Goal: Information Seeking & Learning: Learn about a topic

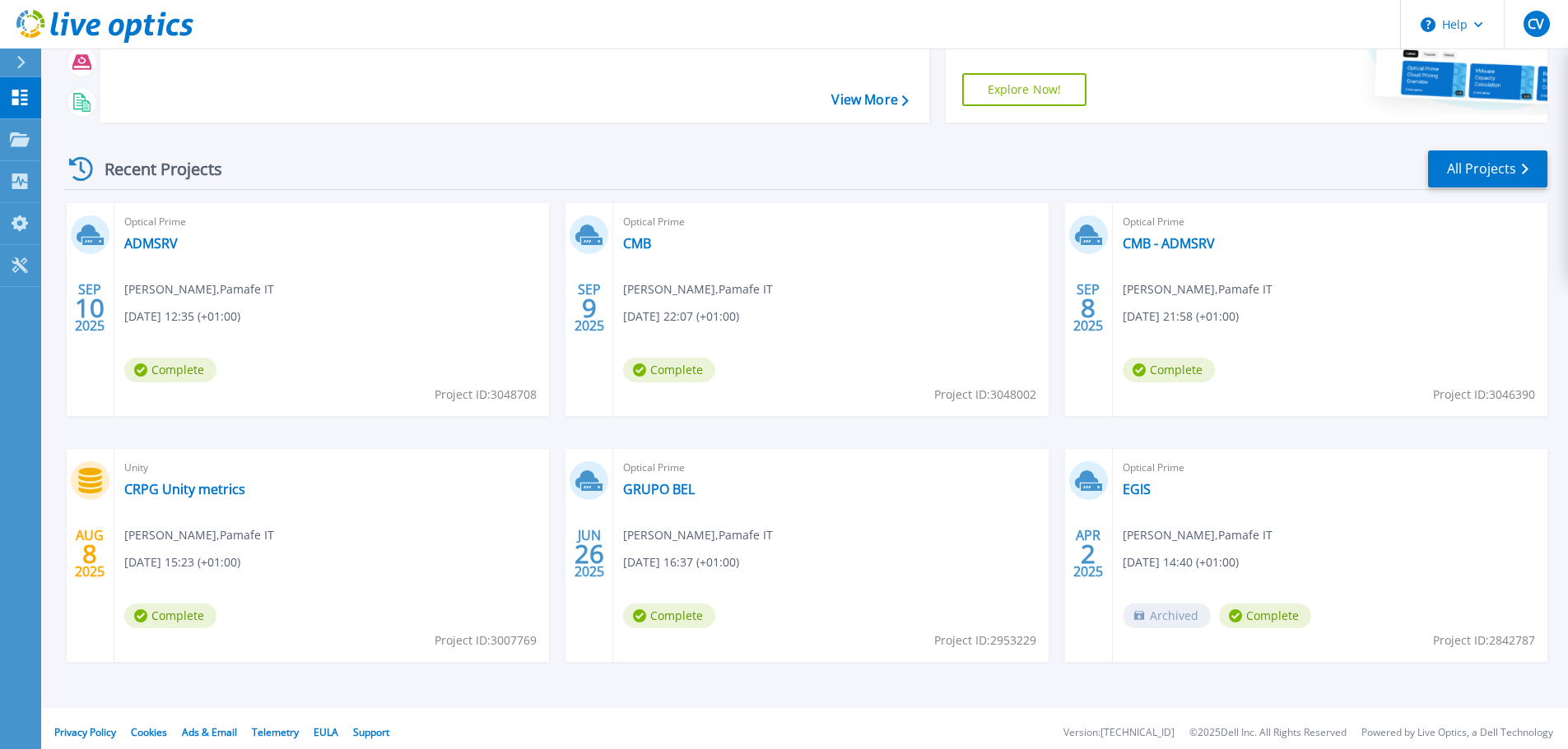
scroll to position [231, 0]
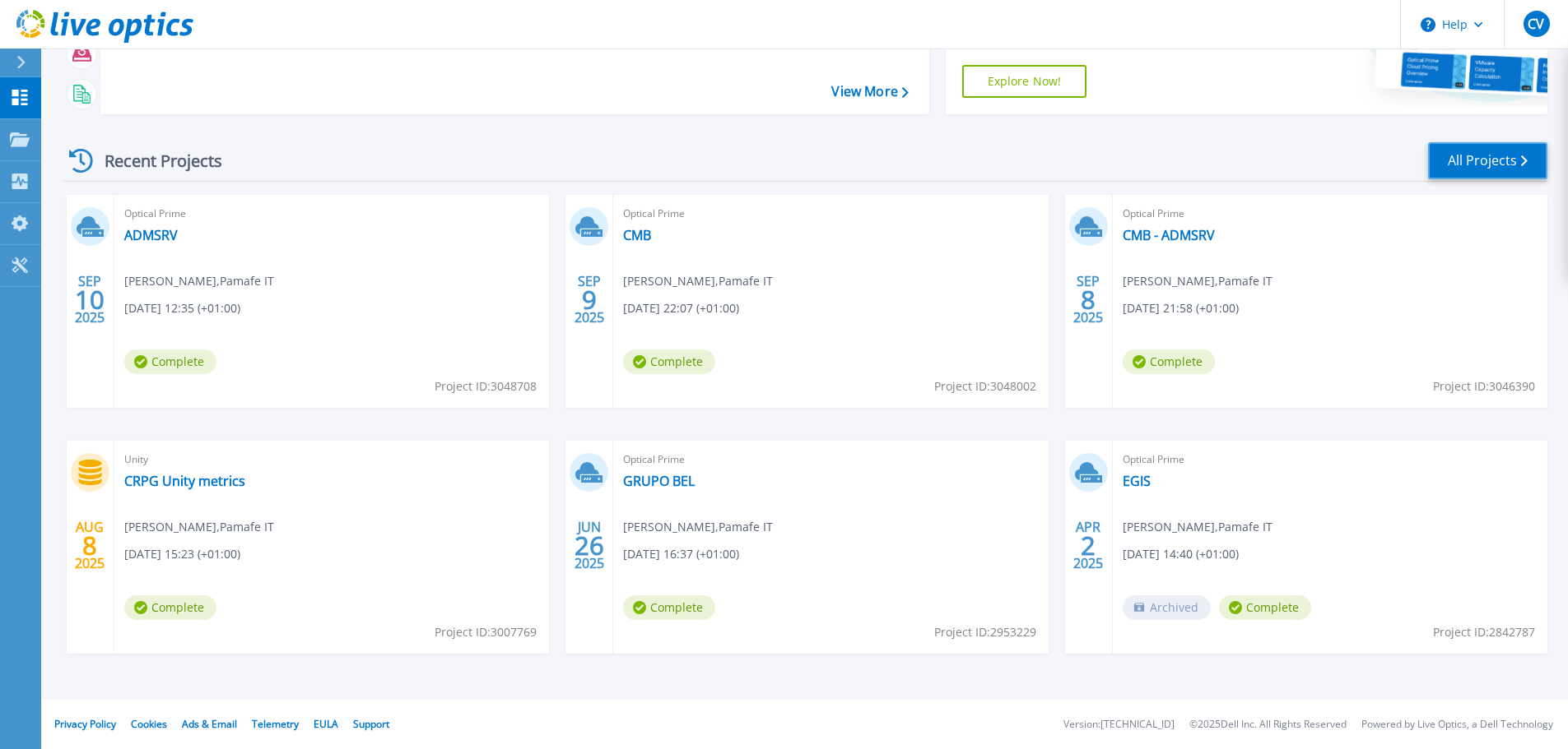
click at [1472, 167] on link "All Projects" at bounding box center [1487, 161] width 119 height 37
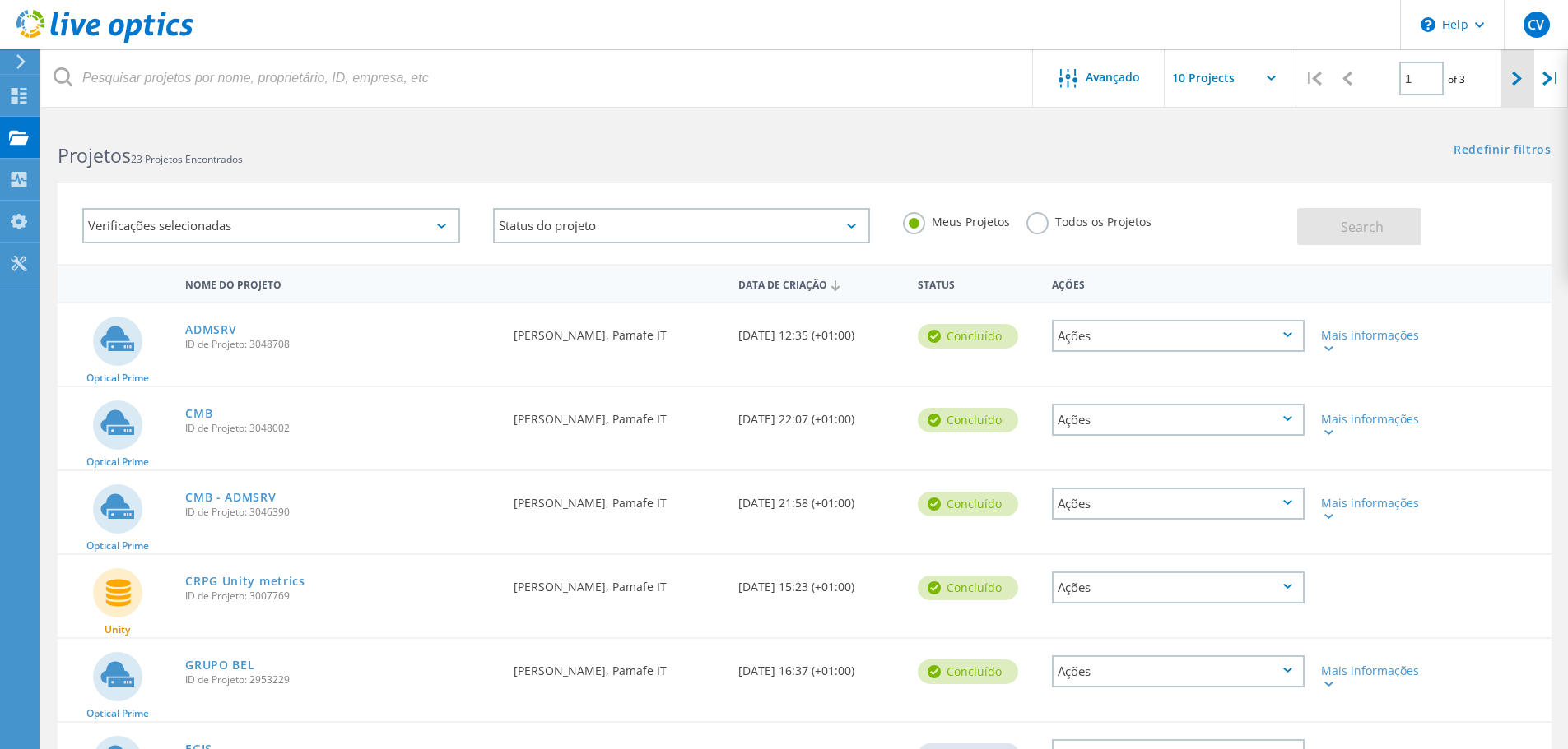
click at [1512, 79] on icon at bounding box center [1516, 78] width 10 height 14
type input "2"
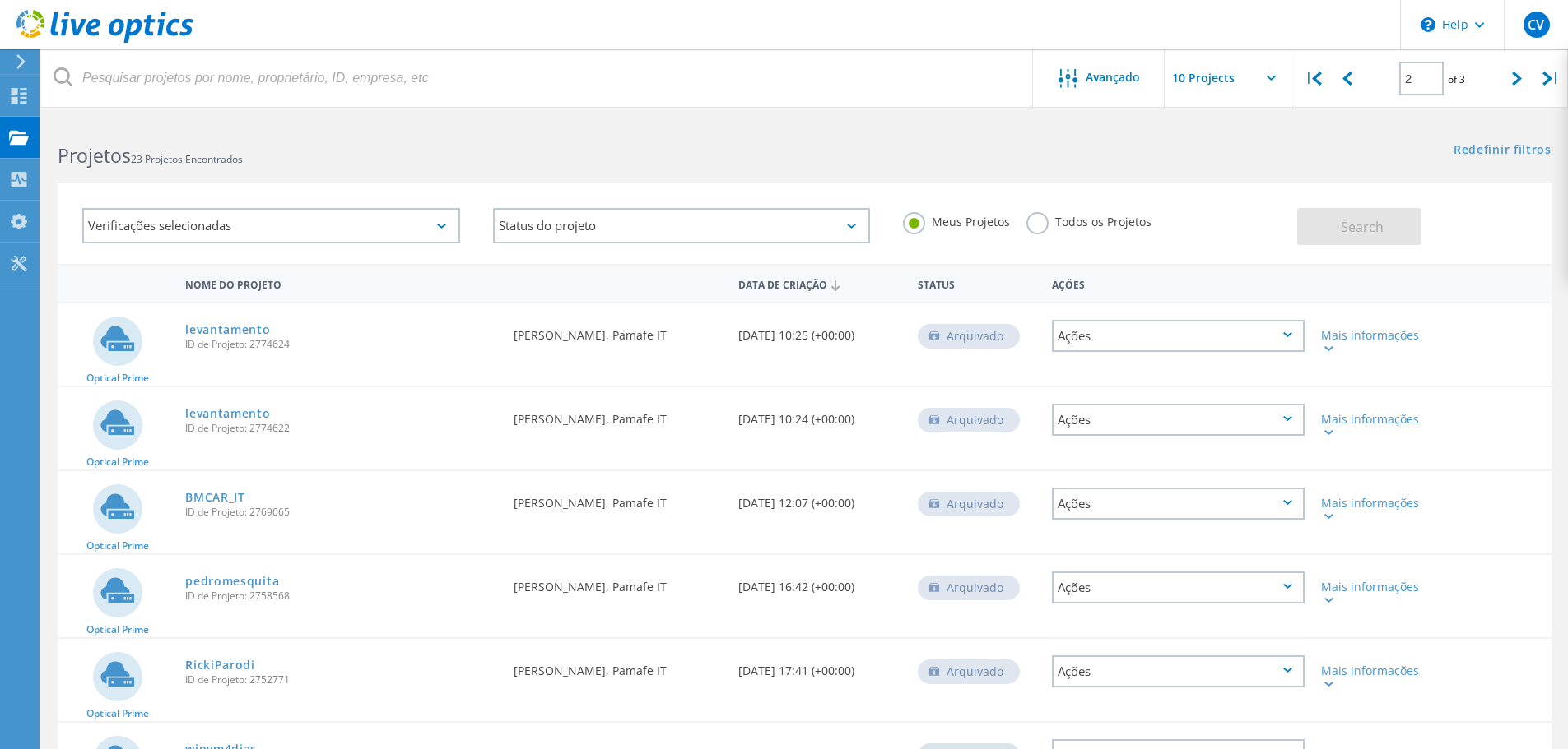
click at [115, 23] on use at bounding box center [105, 27] width 177 height 33
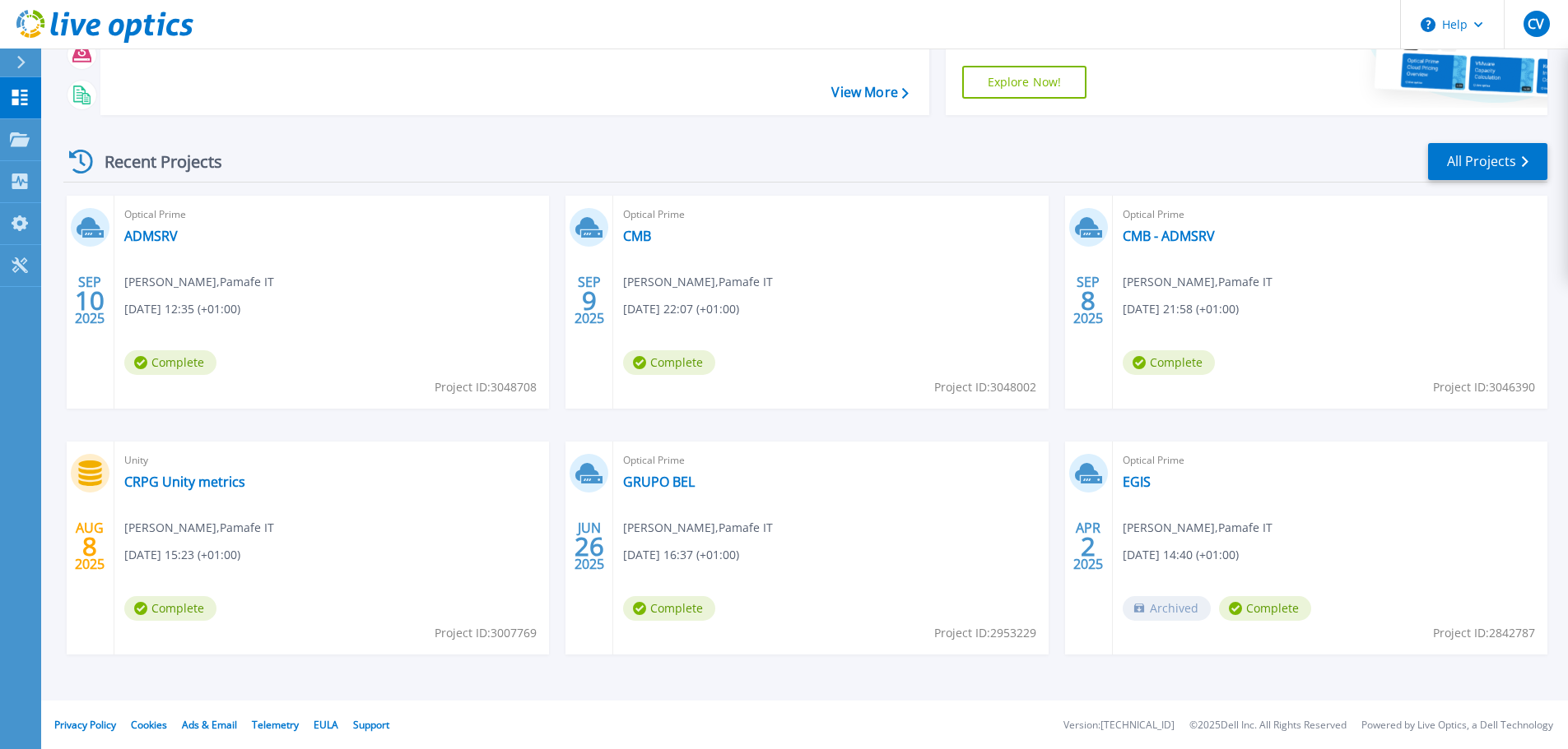
scroll to position [231, 0]
click at [1486, 175] on link "All Projects" at bounding box center [1487, 161] width 119 height 37
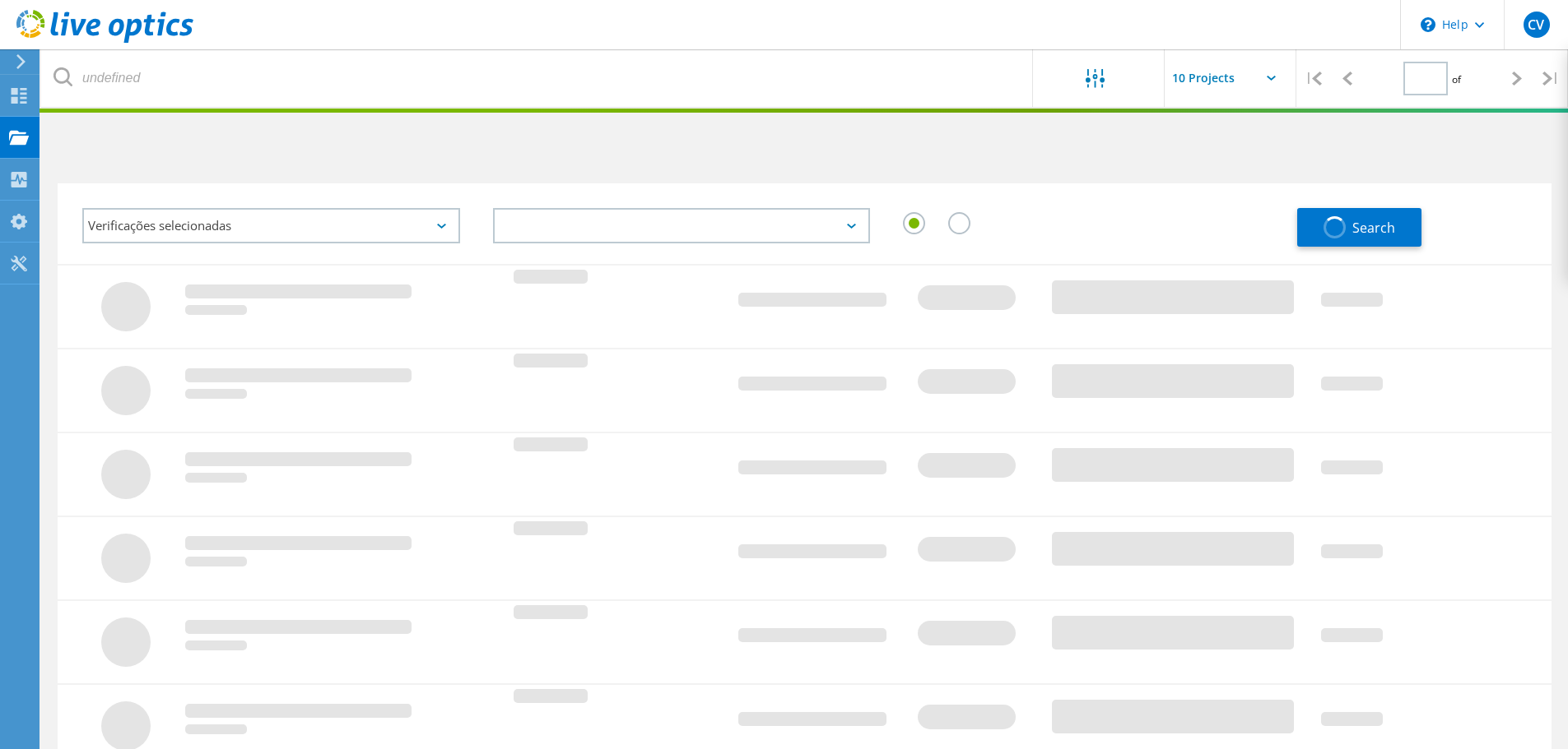
type input "2"
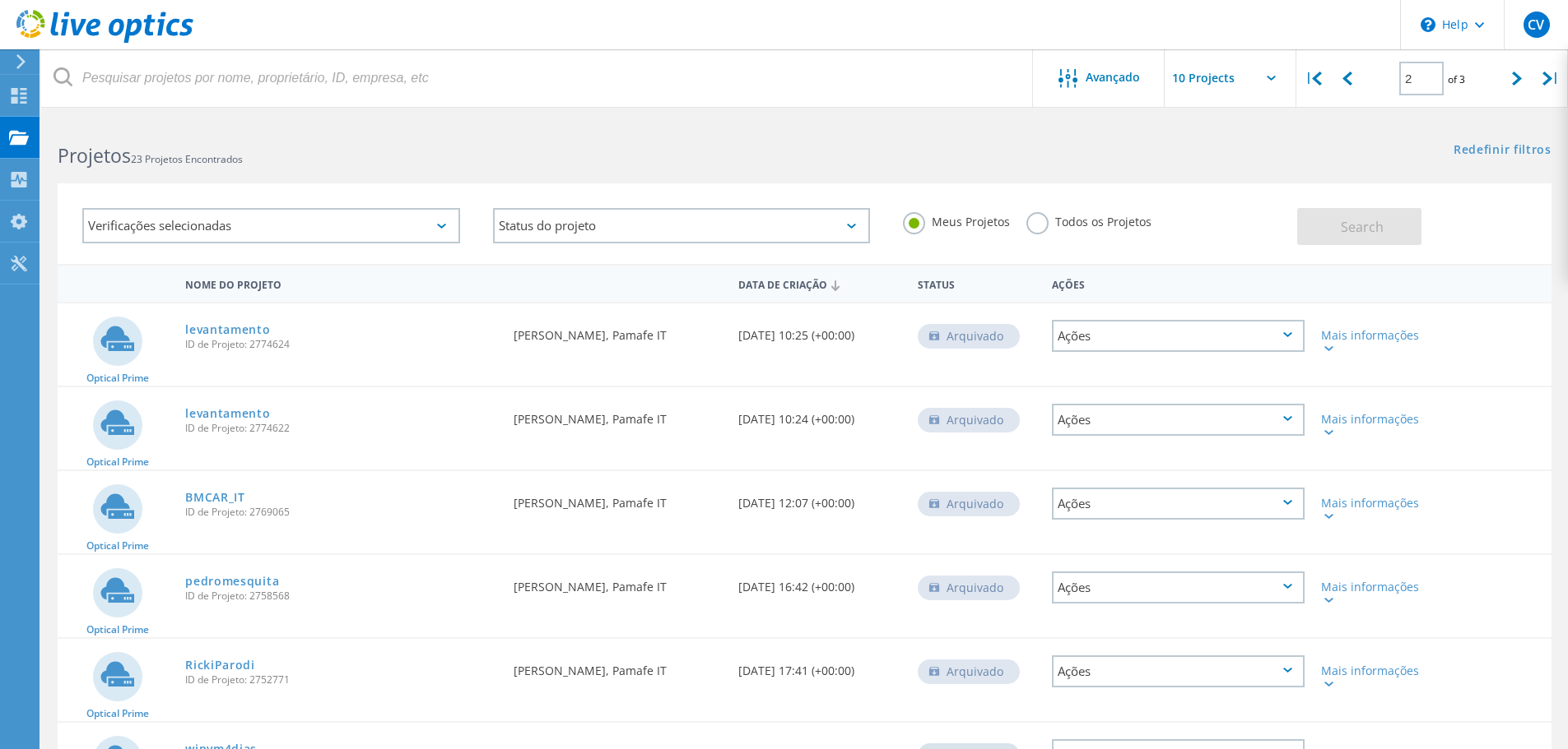
click at [104, 2] on div at bounding box center [96, 24] width 193 height 49
click at [107, 12] on icon at bounding box center [105, 27] width 177 height 33
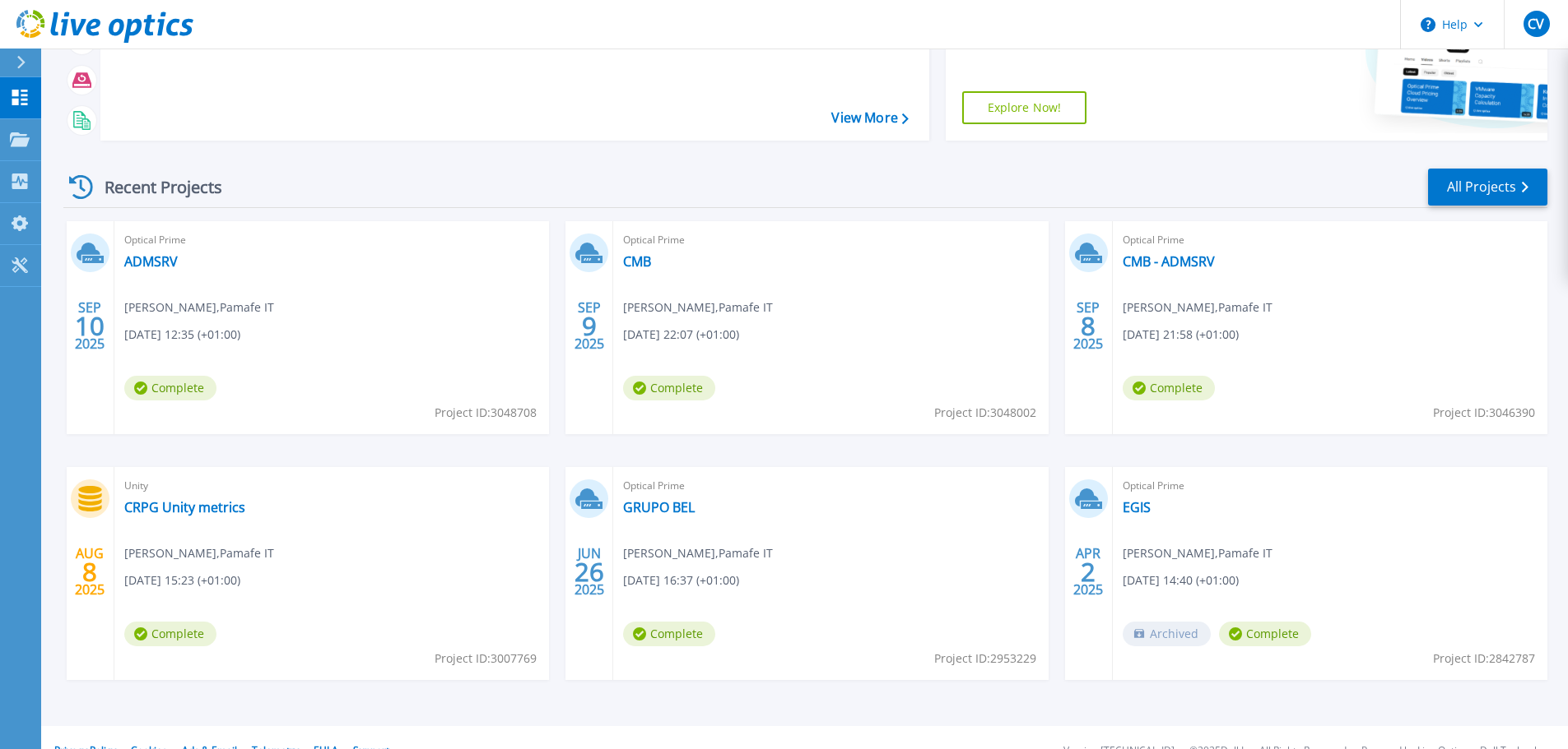
scroll to position [231, 0]
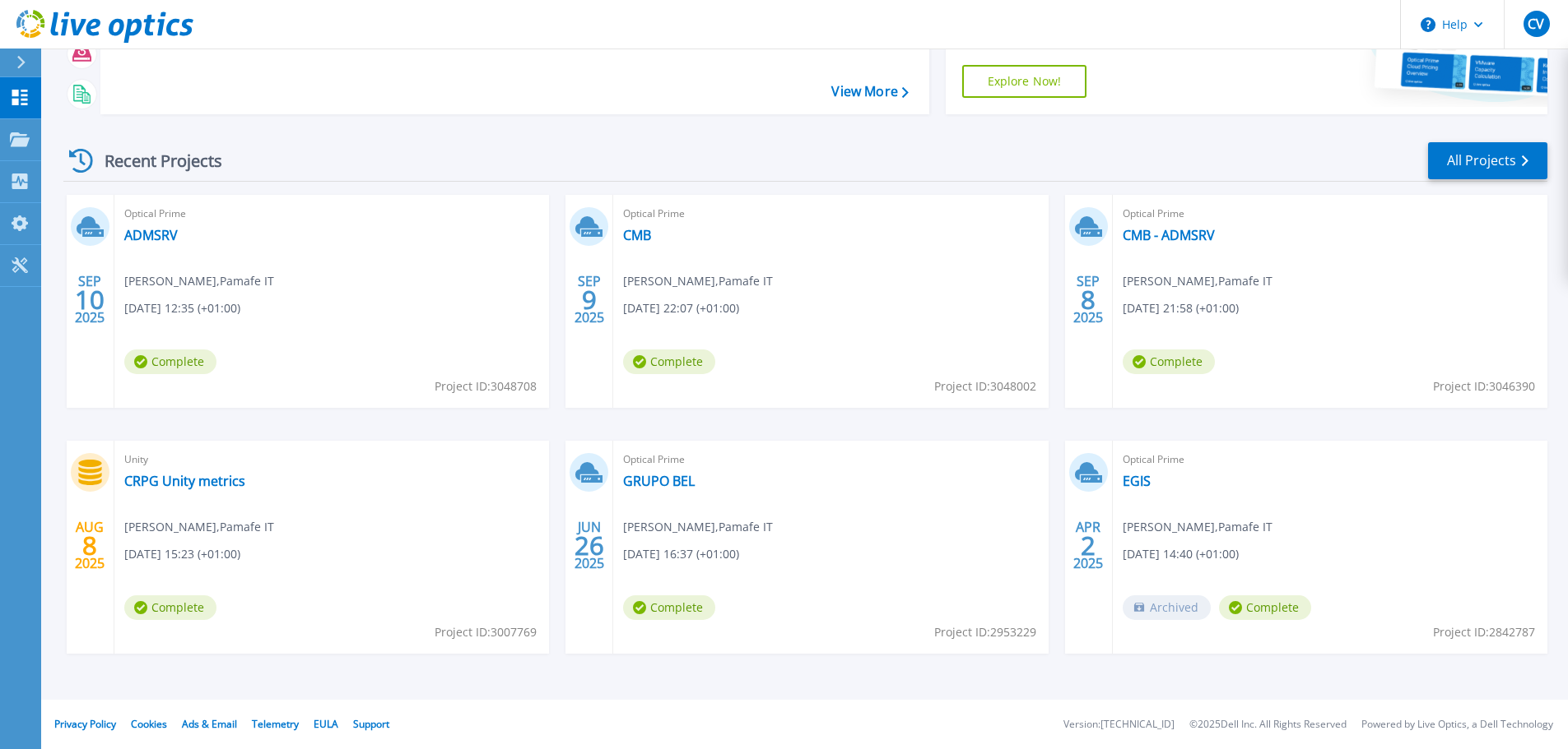
click at [1475, 133] on div "Recent Projects All Projects [DATE] Optical Prime ADMSRV [PERSON_NAME] , Pamafe…" at bounding box center [805, 413] width 1484 height 572
click at [1488, 160] on link "All Projects" at bounding box center [1487, 161] width 119 height 37
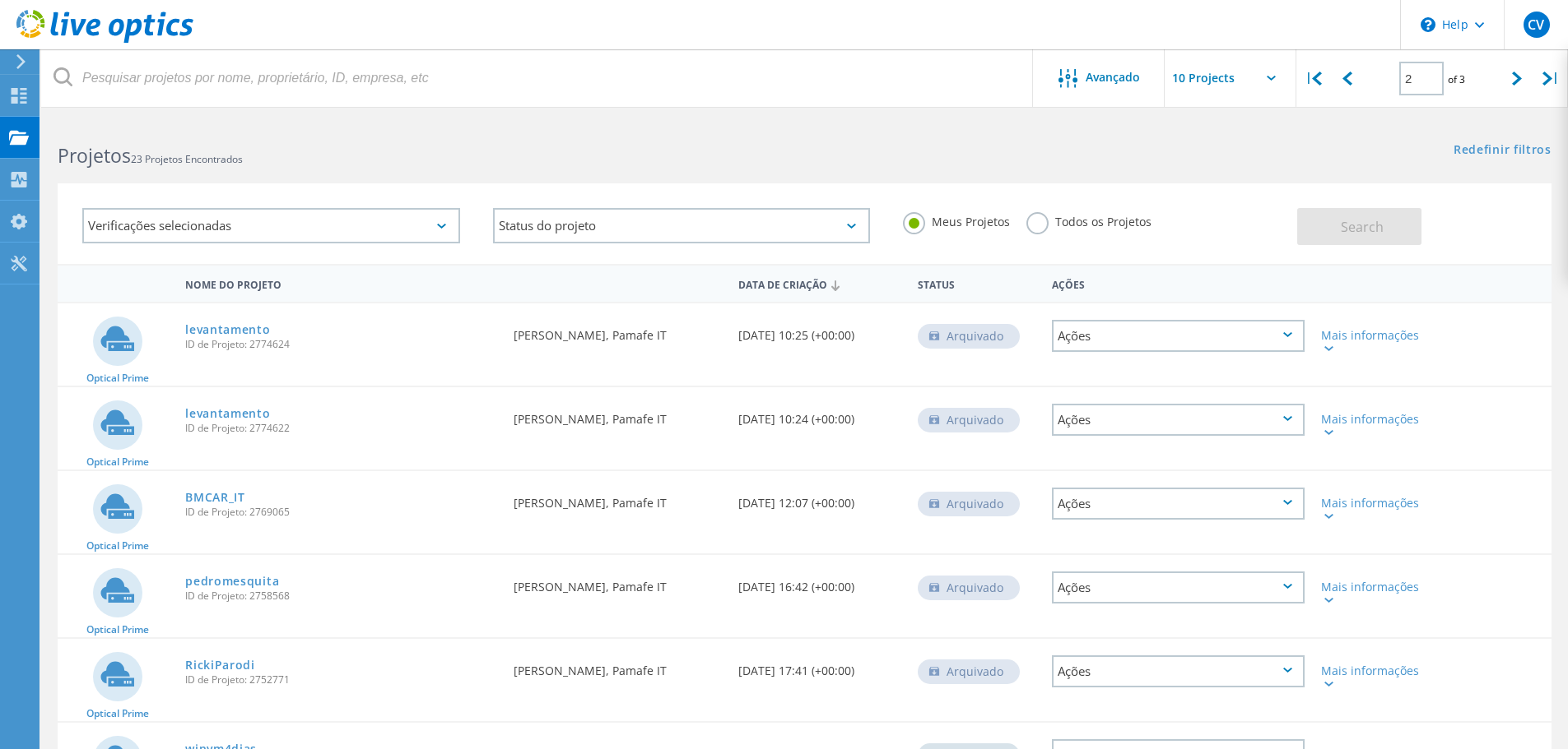
click at [1034, 227] on label "Todos os Projetos" at bounding box center [1088, 220] width 125 height 16
click at [0, 0] on input "Todos os Projetos" at bounding box center [0, 0] width 0 height 0
click at [1344, 218] on span "Search" at bounding box center [1362, 227] width 43 height 18
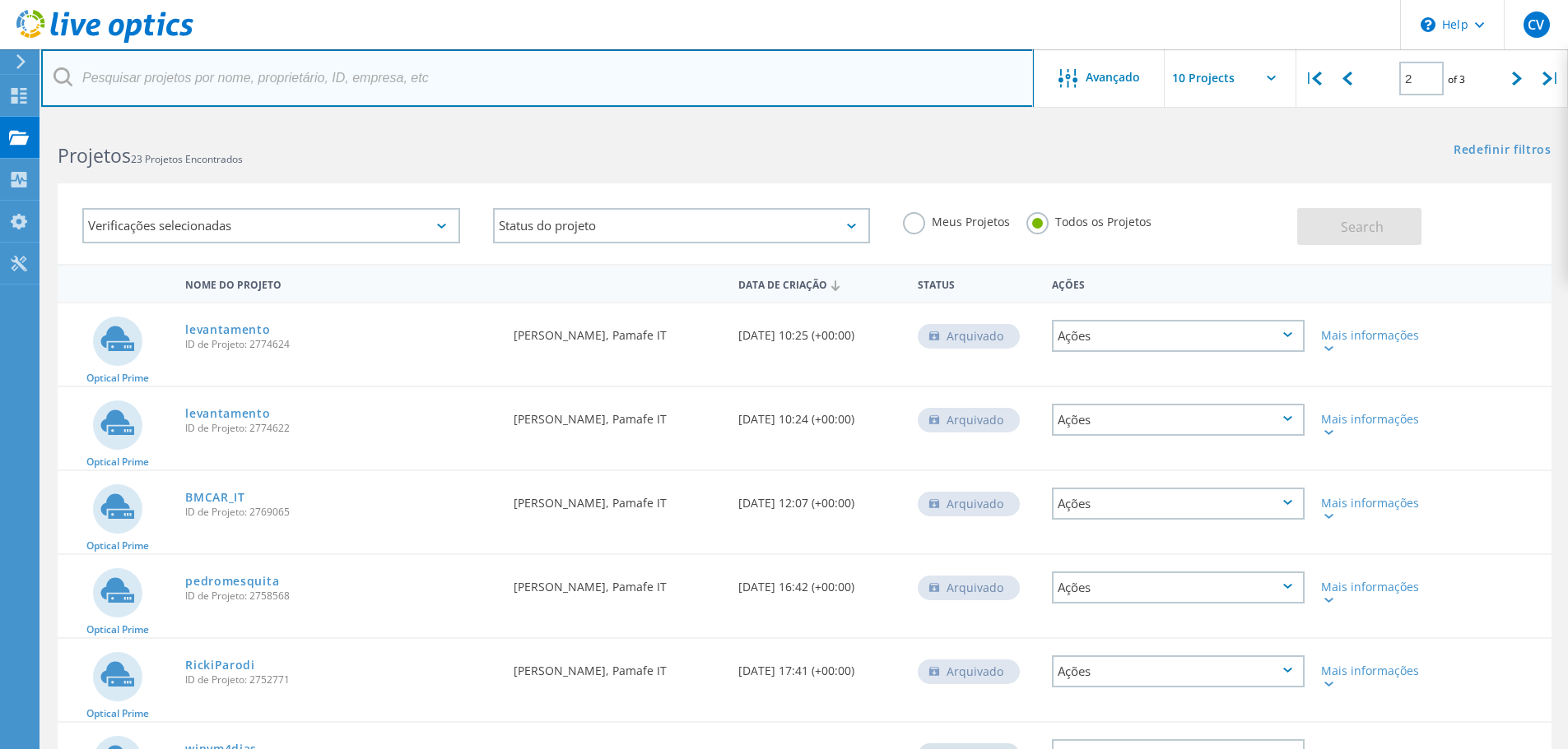
click at [368, 77] on input "text" at bounding box center [537, 78] width 993 height 57
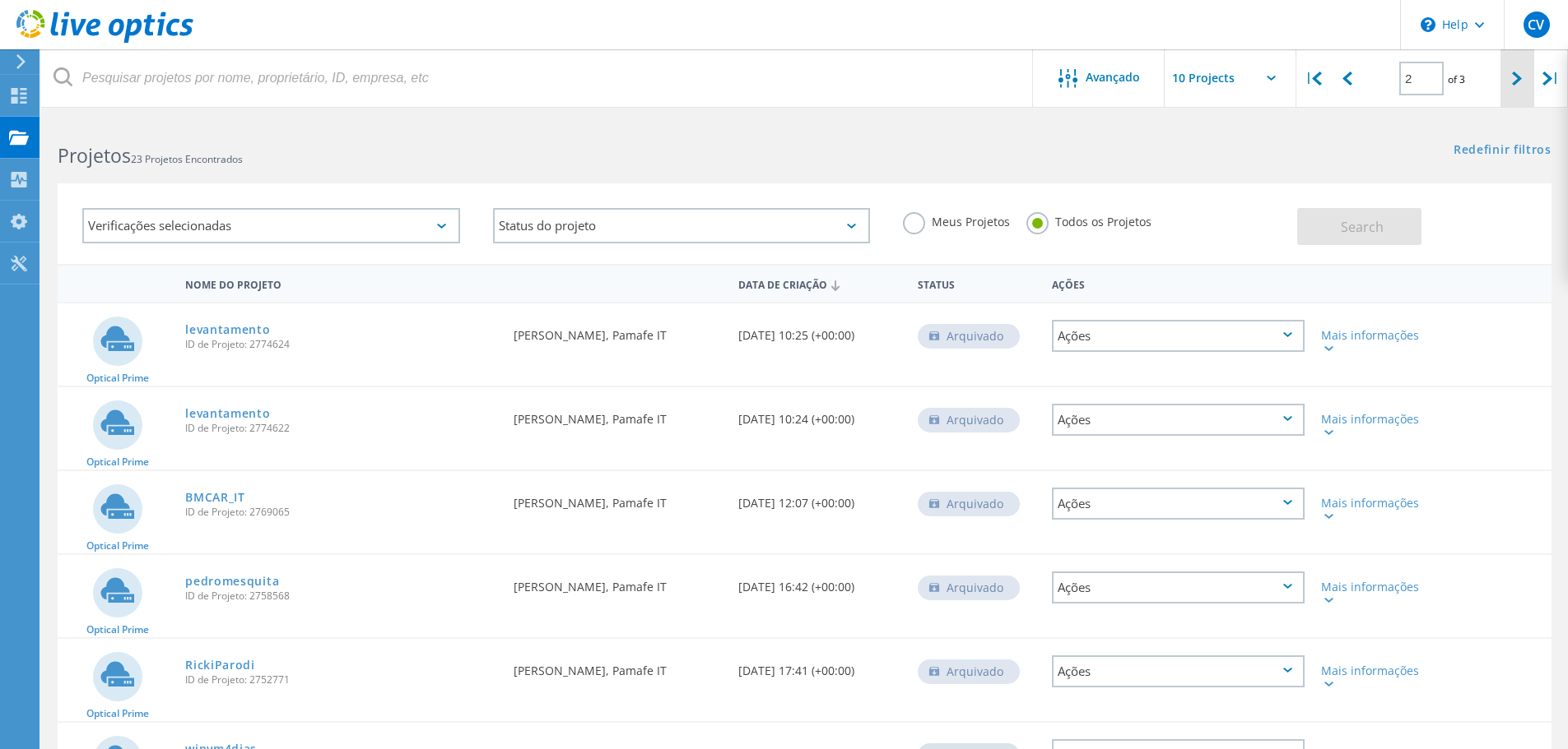
click at [1531, 74] on div at bounding box center [1517, 78] width 33 height 58
type input "3"
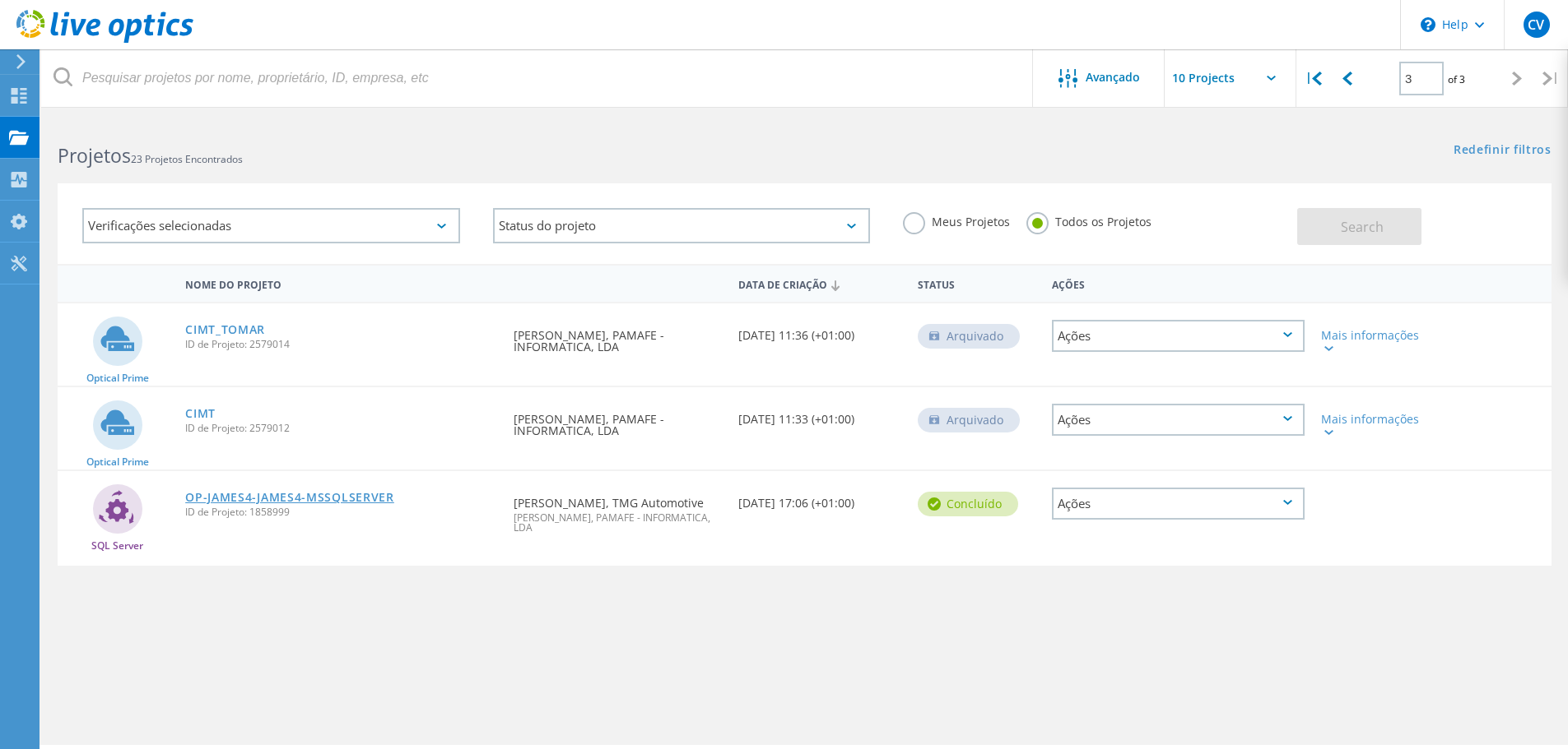
click at [339, 501] on link "OP-JAMES4-JAMES4-MSSQLSERVER" at bounding box center [290, 497] width 209 height 11
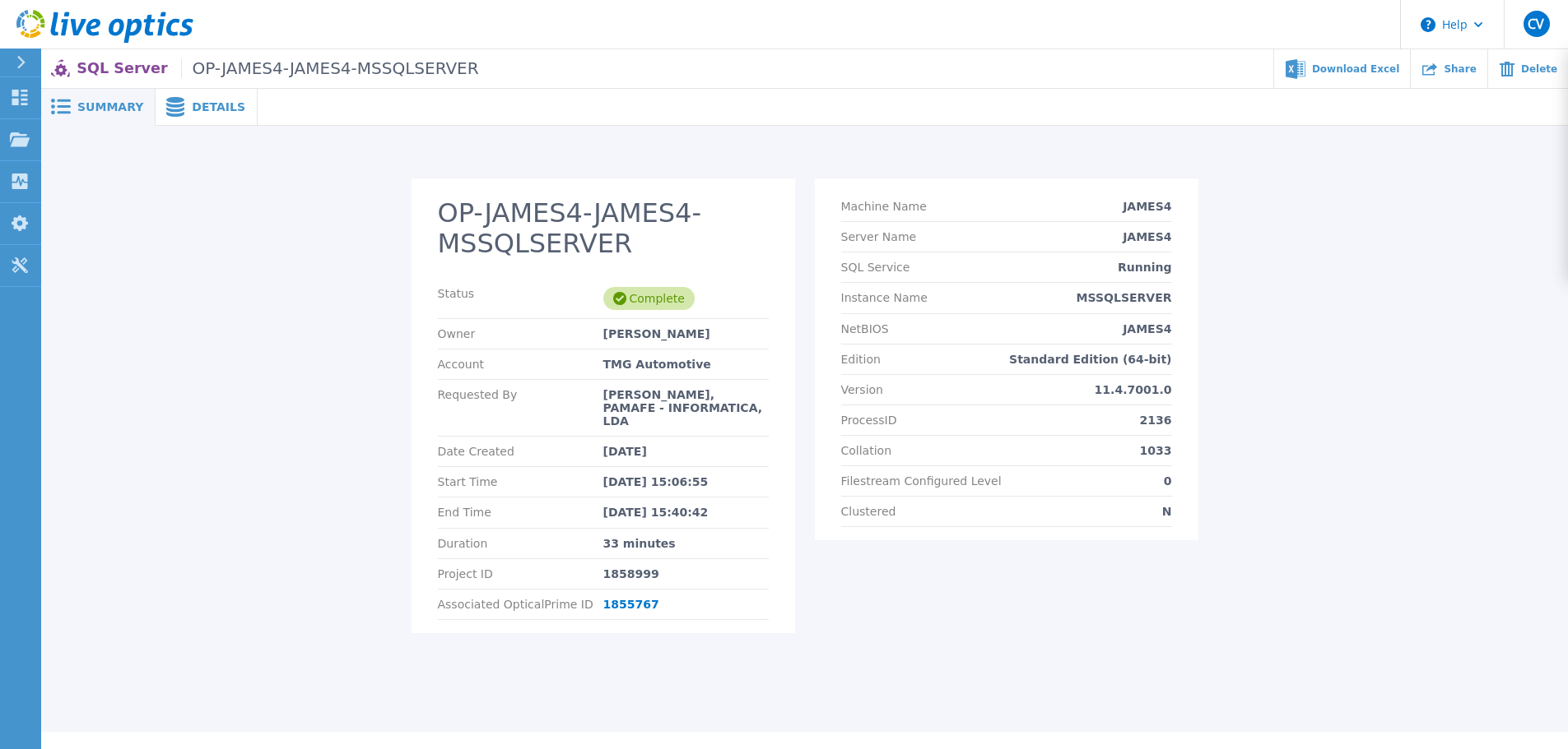
click at [191, 110] on span "Details" at bounding box center [218, 106] width 54 height 11
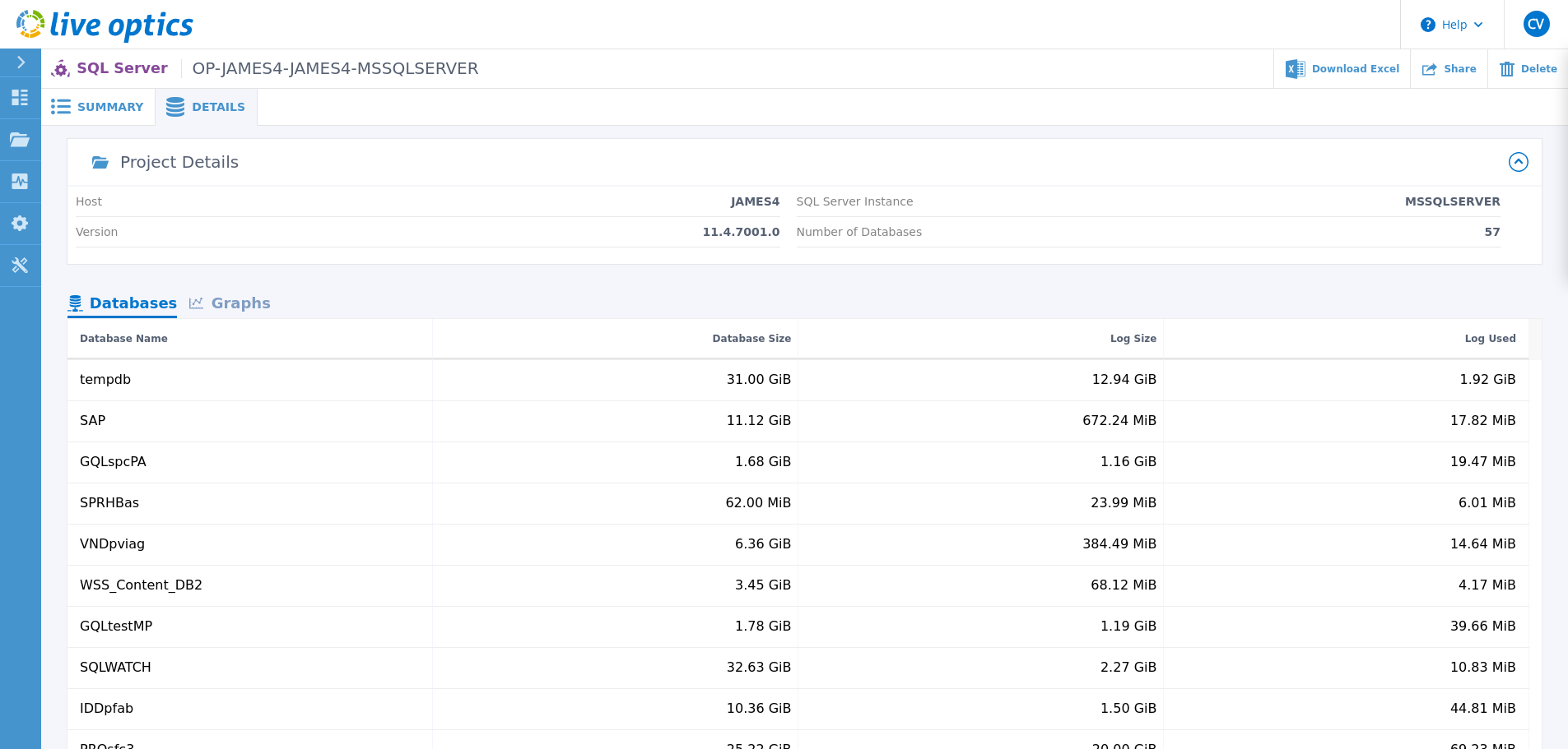
click at [228, 303] on div "Graphs" at bounding box center [229, 304] width 105 height 29
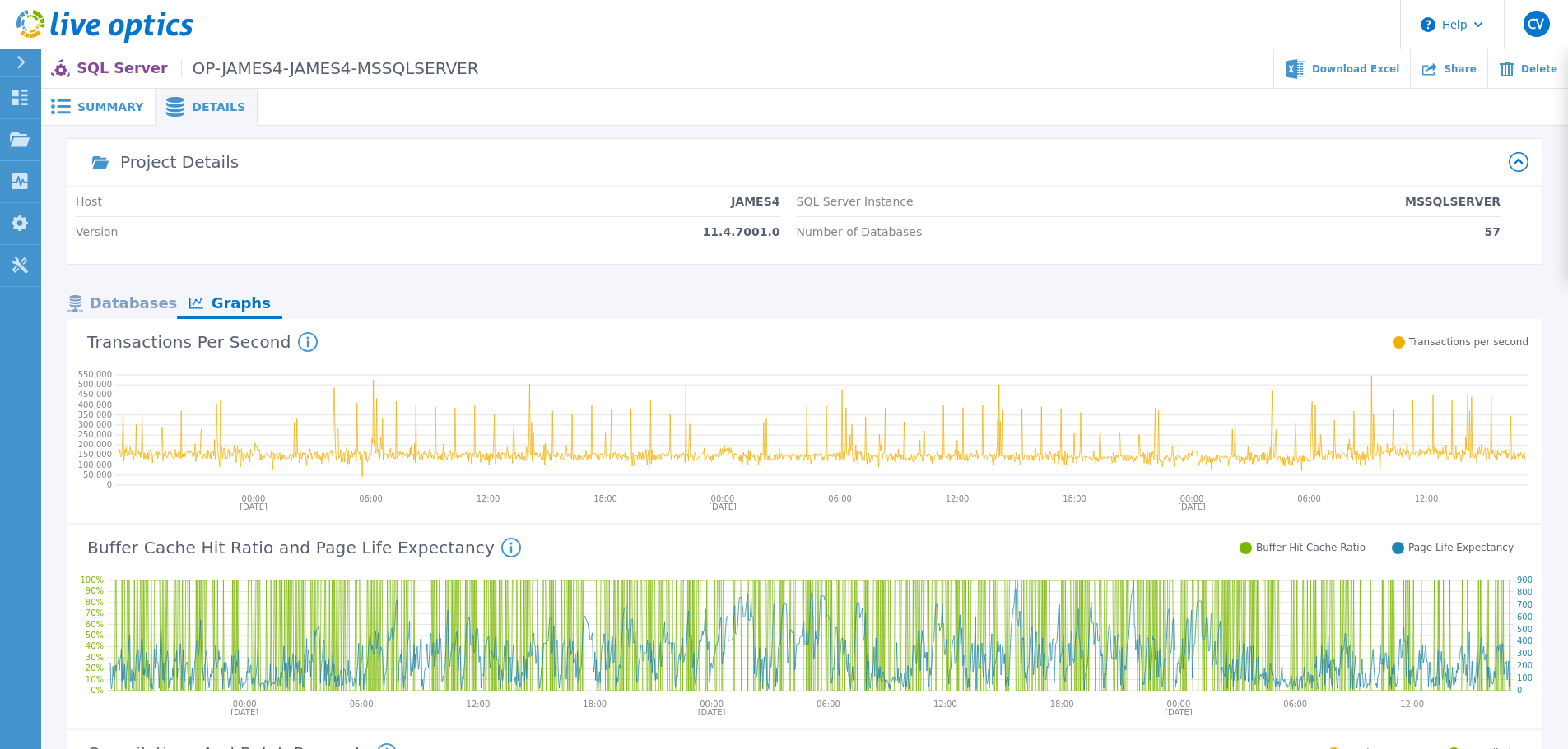
click at [112, 291] on div "Databases" at bounding box center [122, 304] width 109 height 29
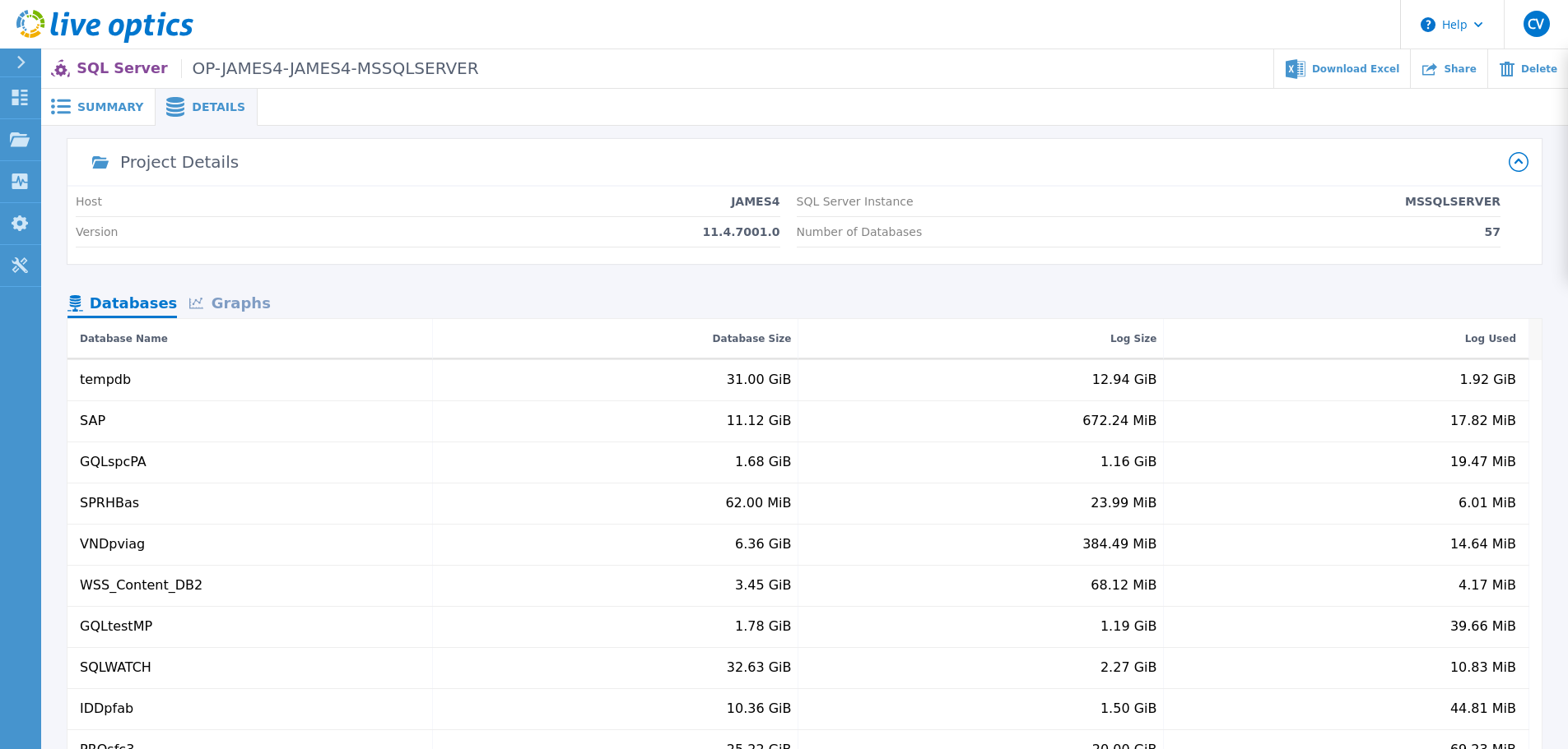
click at [216, 316] on div "Graphs" at bounding box center [229, 304] width 105 height 29
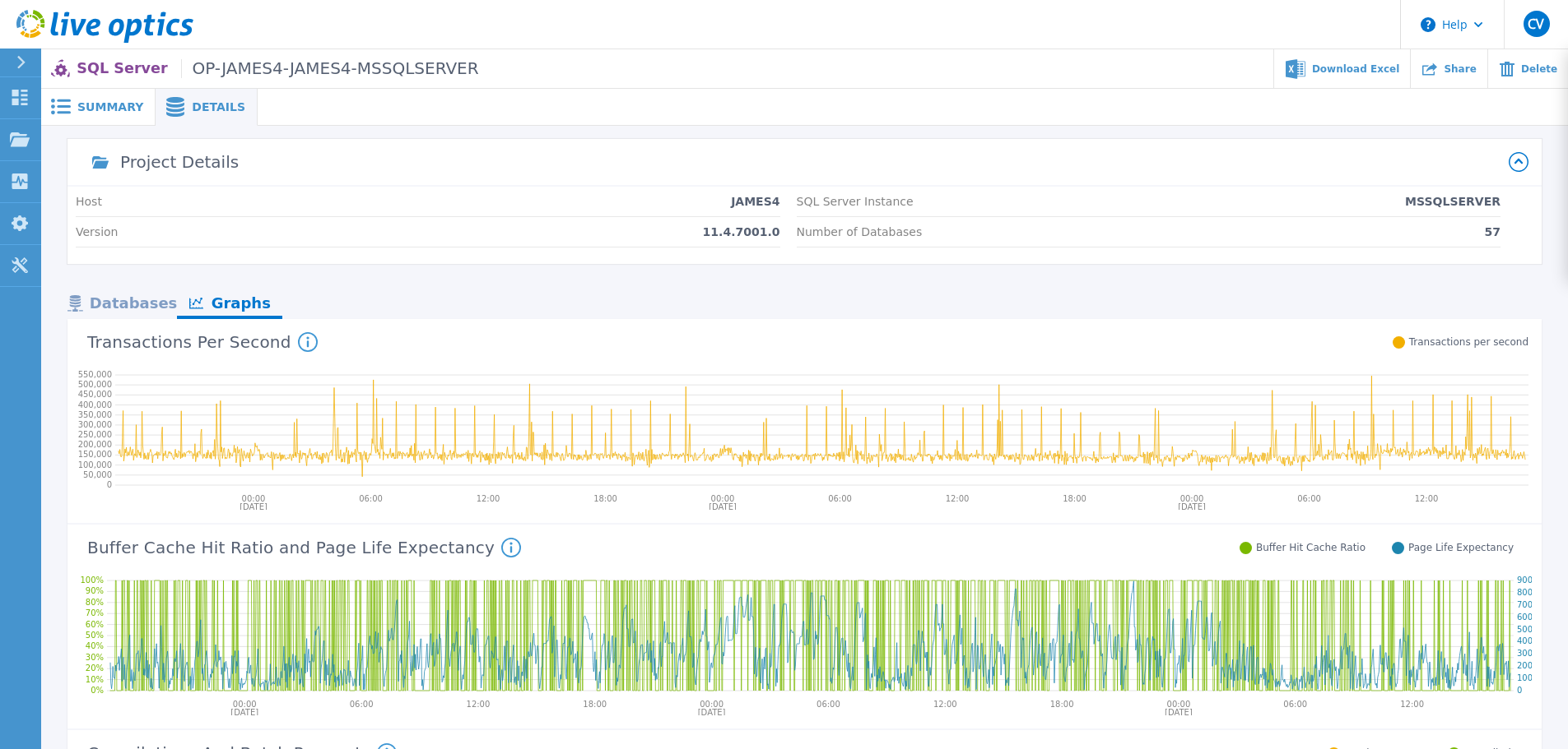
click at [98, 105] on span "Summary" at bounding box center [110, 106] width 66 height 11
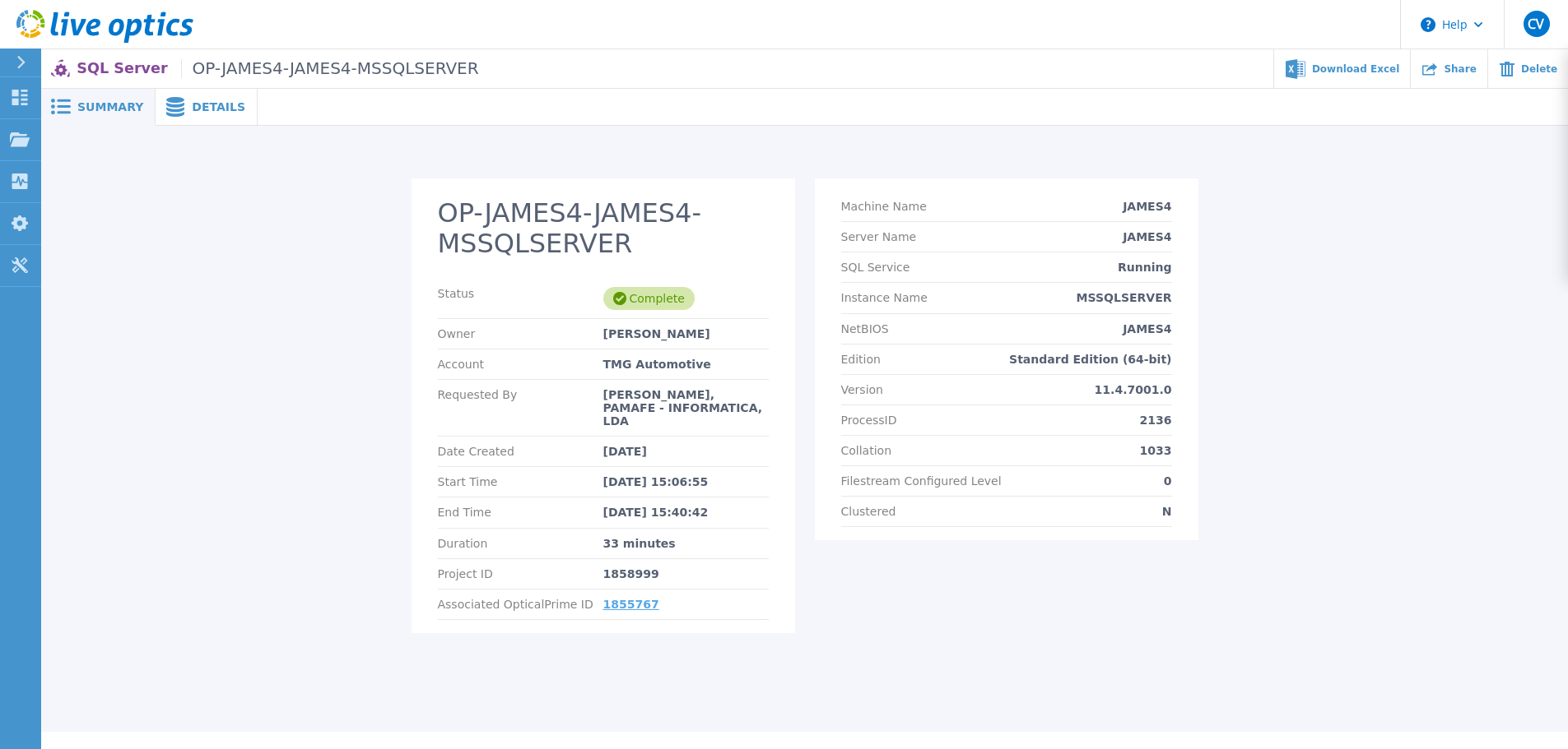
click at [634, 598] on link "1855767" at bounding box center [631, 605] width 56 height 13
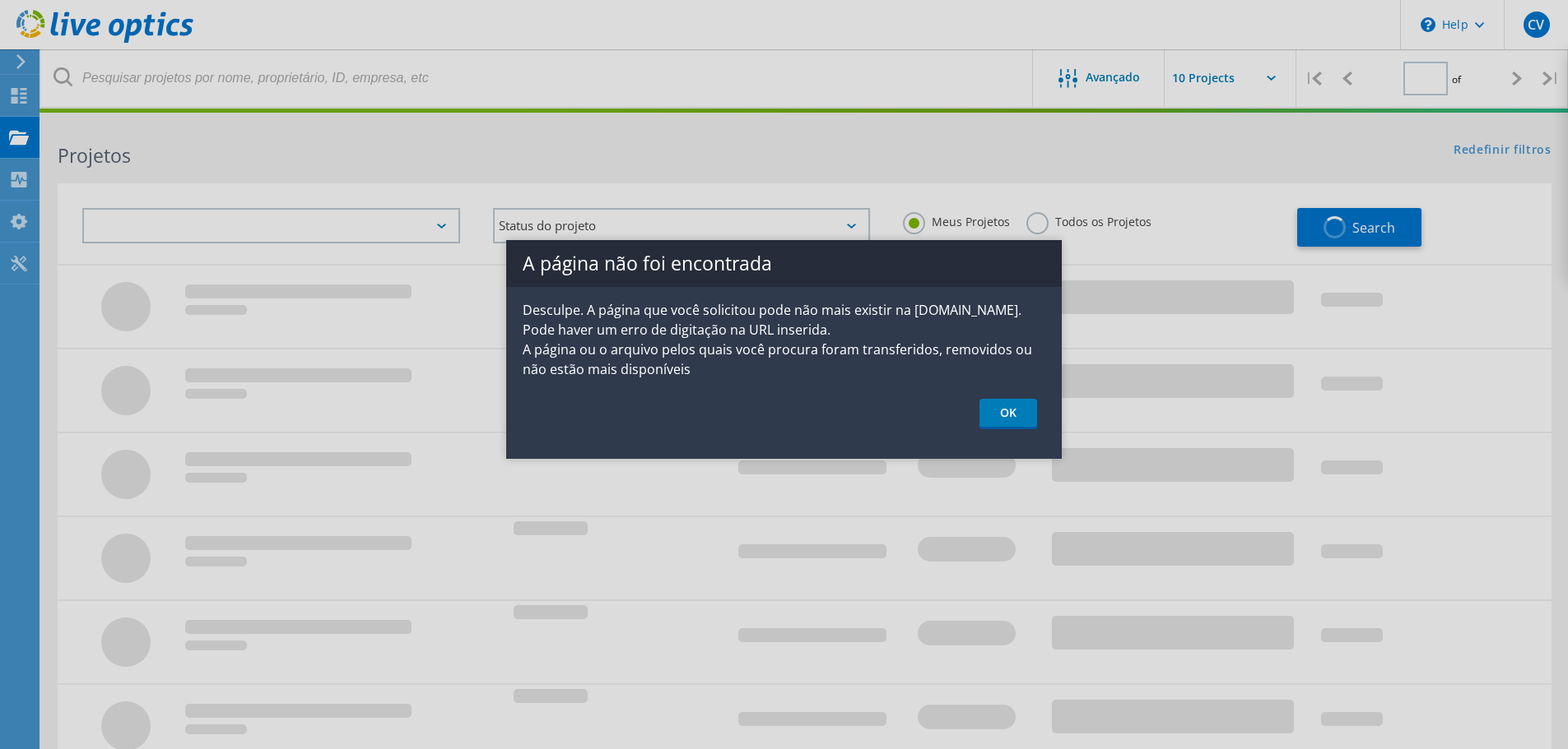
type input "3"
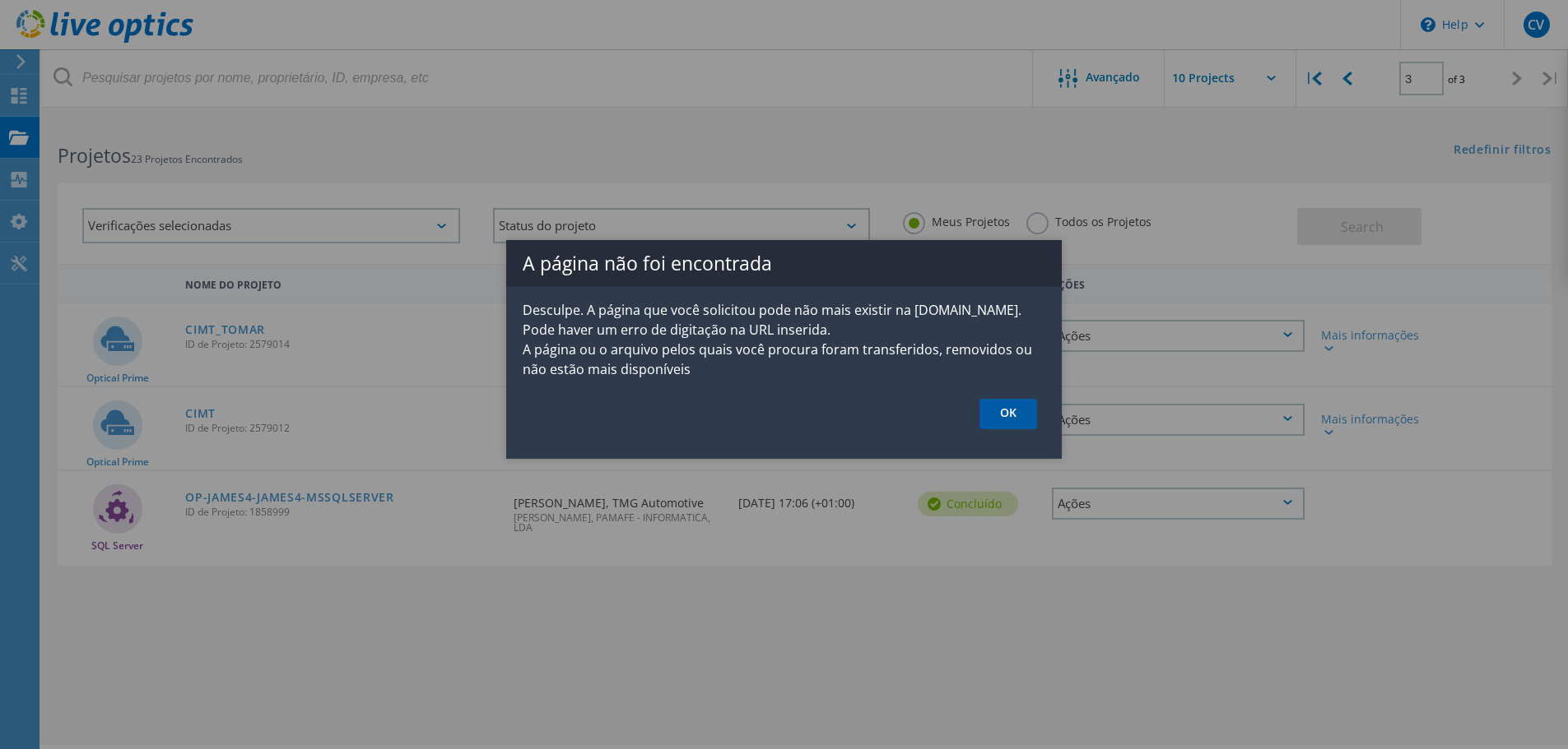
click at [995, 421] on link "OK" at bounding box center [1008, 413] width 57 height 31
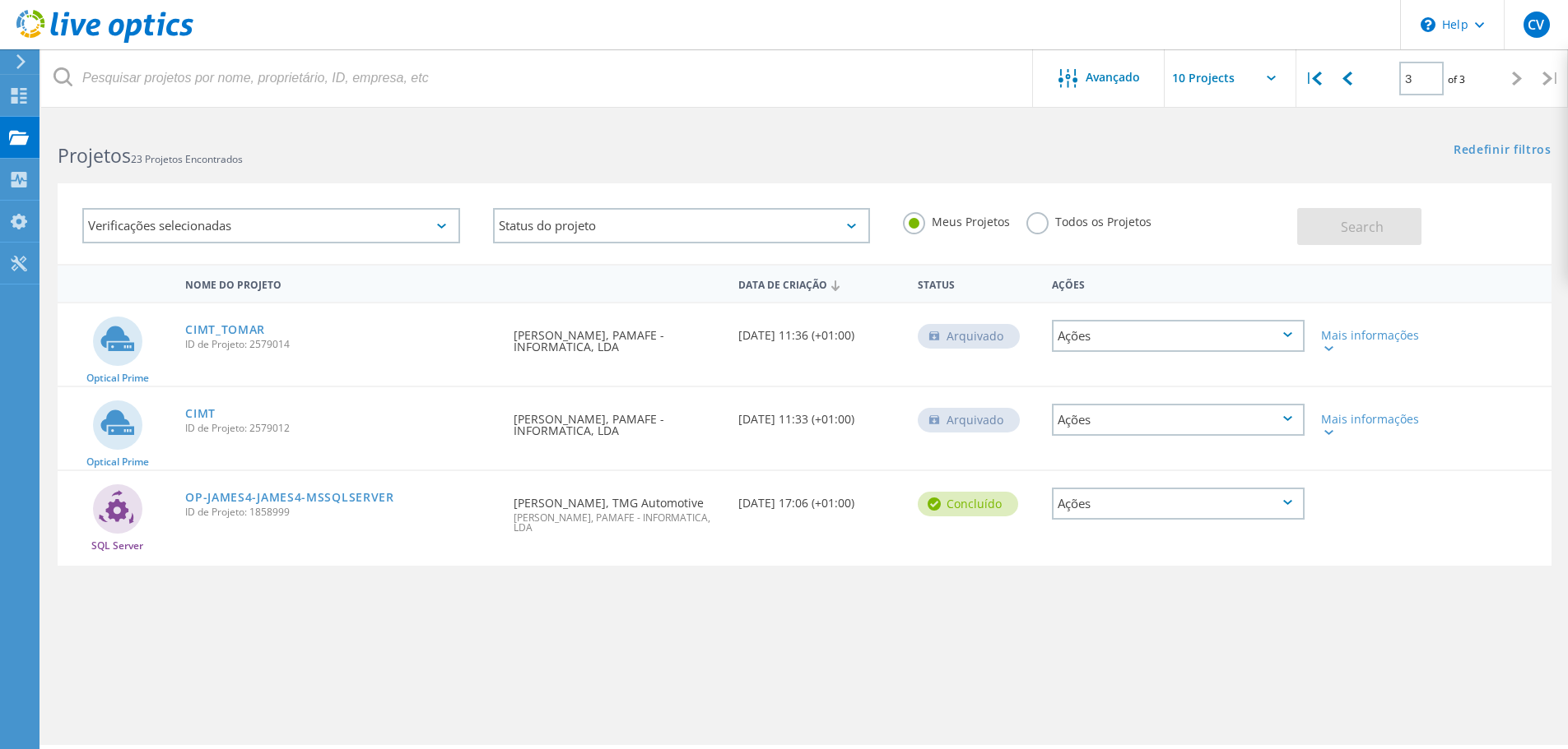
click at [1039, 223] on label "Todos os Projetos" at bounding box center [1088, 220] width 125 height 16
click at [0, 0] on input "Todos os Projetos" at bounding box center [0, 0] width 0 height 0
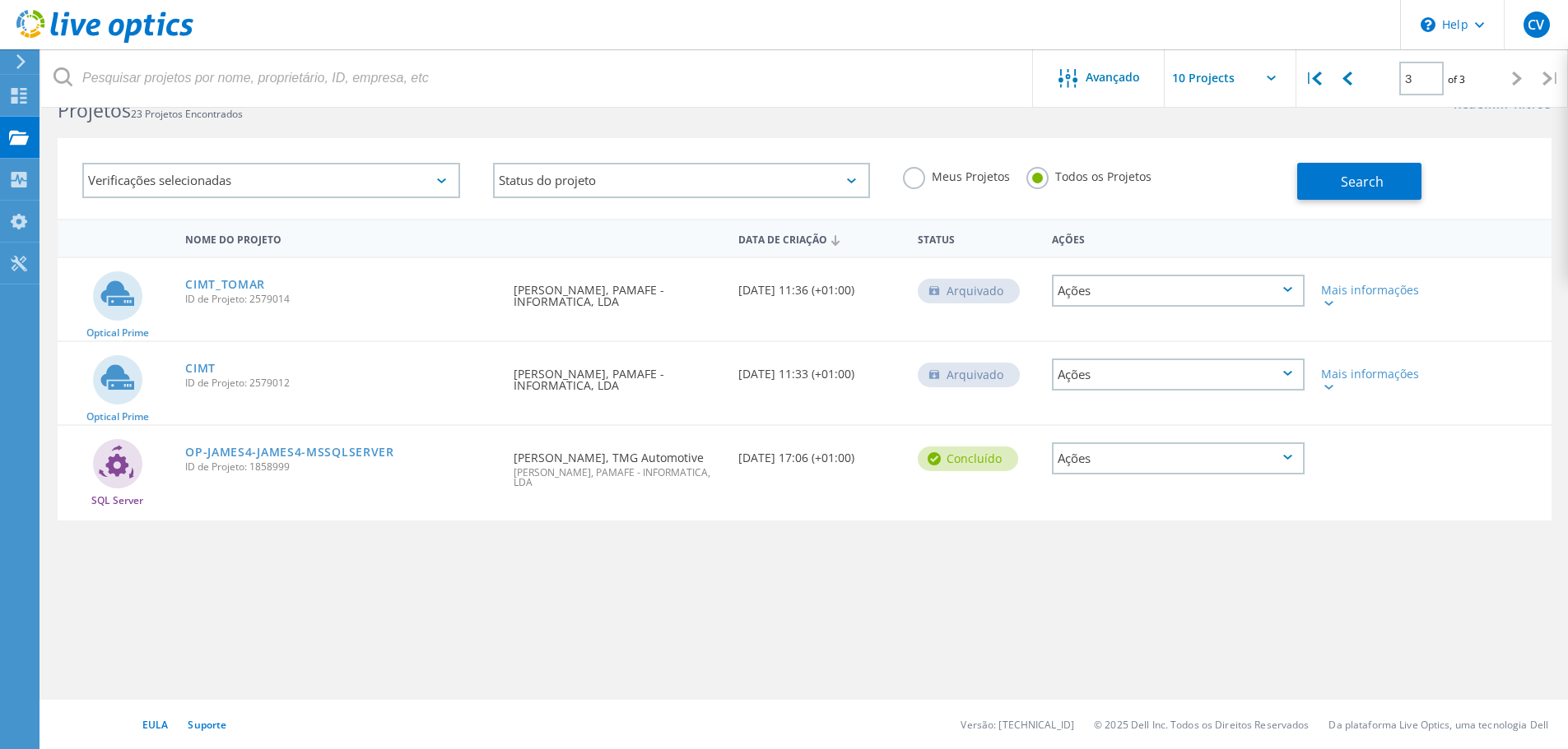
scroll to position [45, 0]
click at [283, 454] on link "OP-JAMES4-JAMES4-MSSQLSERVER" at bounding box center [290, 452] width 209 height 11
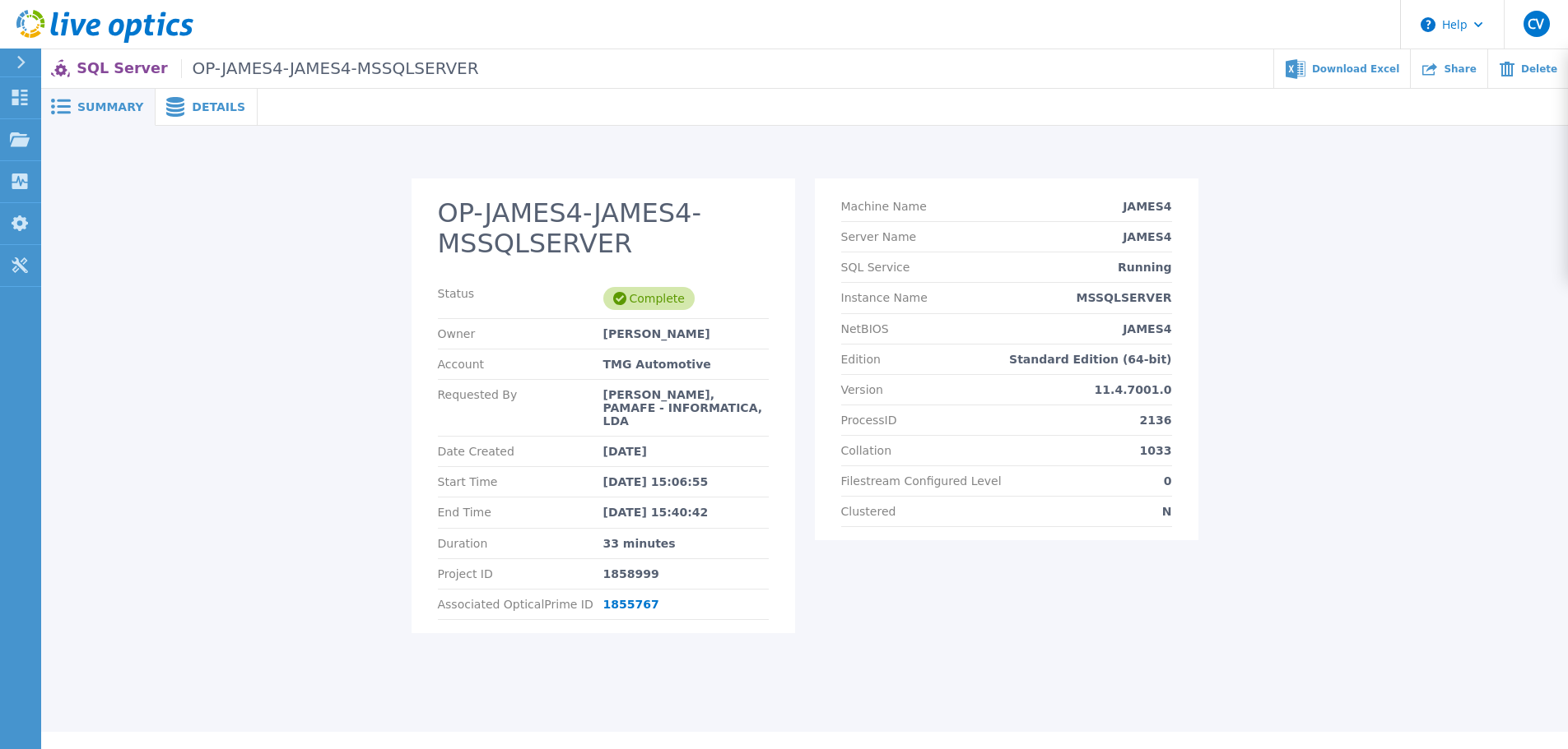
click at [178, 118] on div "Details" at bounding box center [206, 107] width 102 height 37
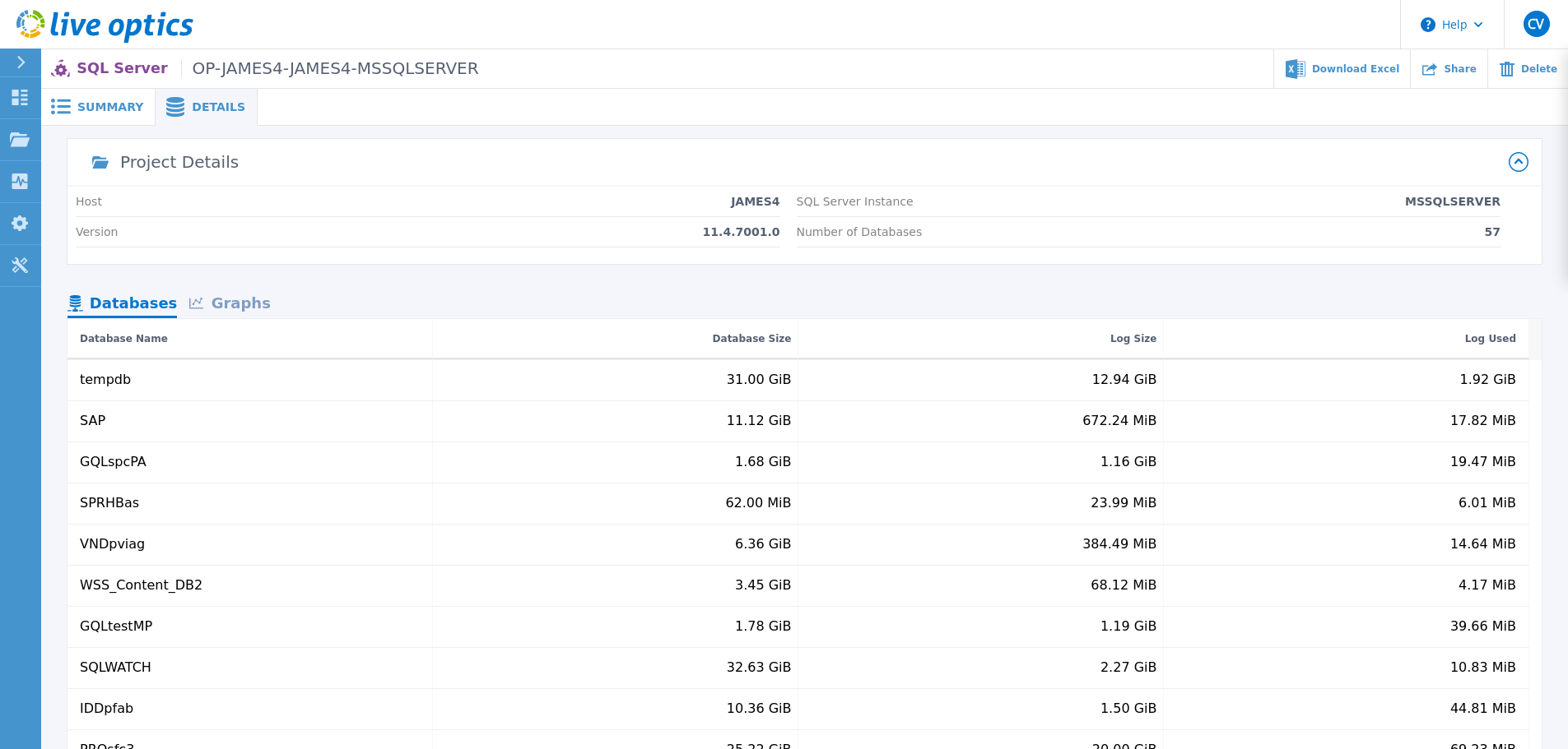
click at [106, 129] on div "Summary Details OP-JAMES4-JAMES4-MSSQLSERVER Status Complete Owner [PERSON_NAME…" at bounding box center [804, 460] width 1526 height 742
click at [80, 101] on span "Summary" at bounding box center [110, 106] width 66 height 11
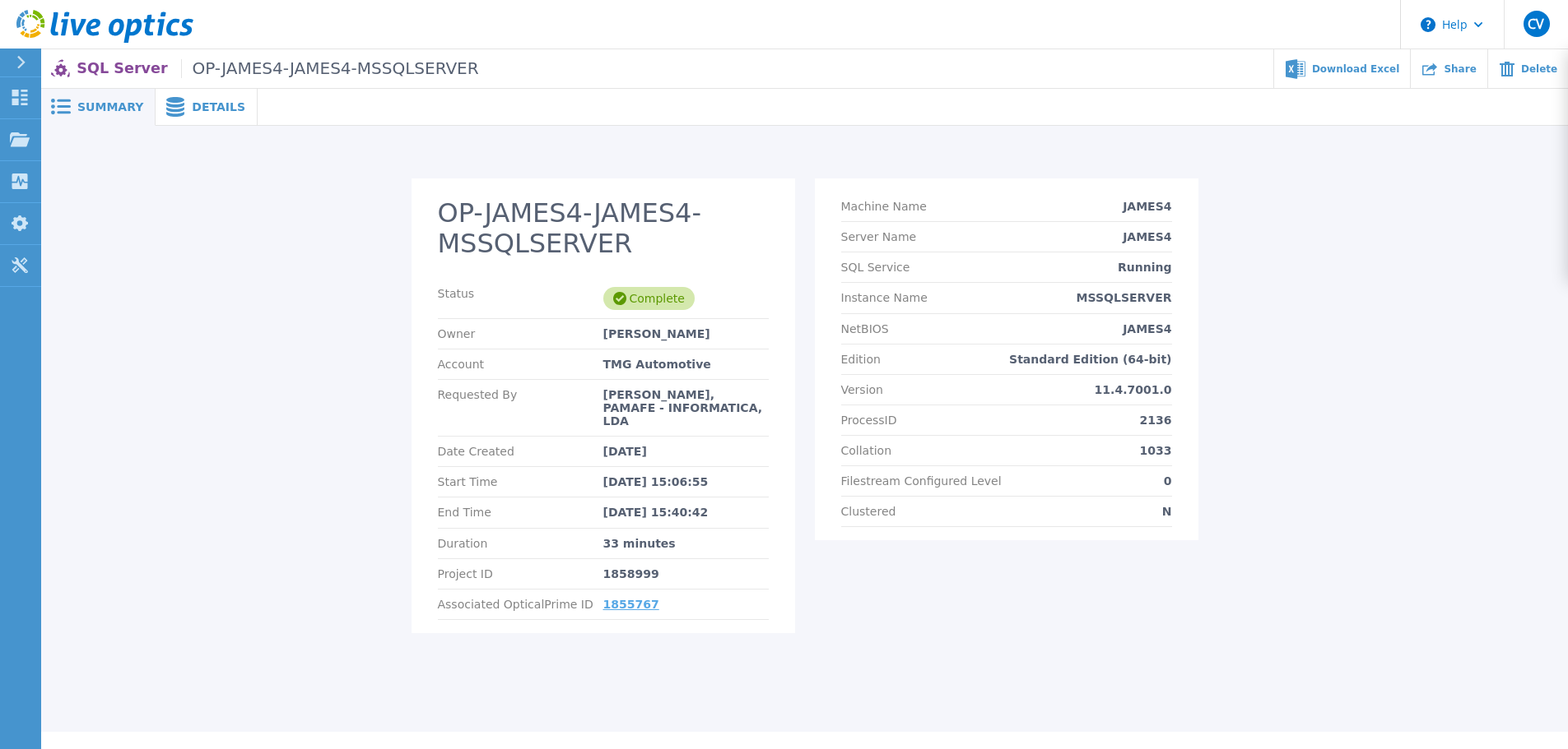
click at [629, 598] on link "1855767" at bounding box center [631, 605] width 56 height 13
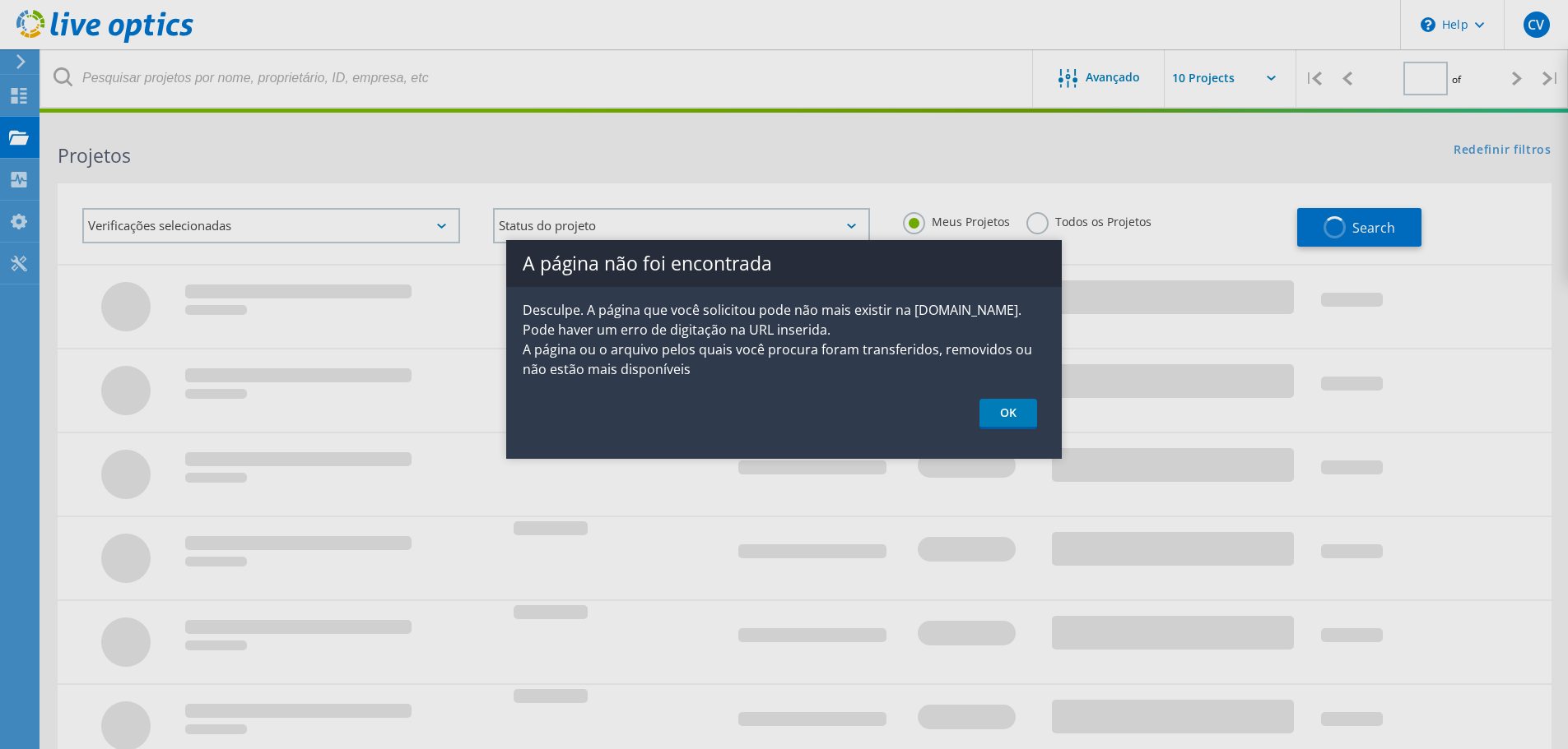
type input "3"
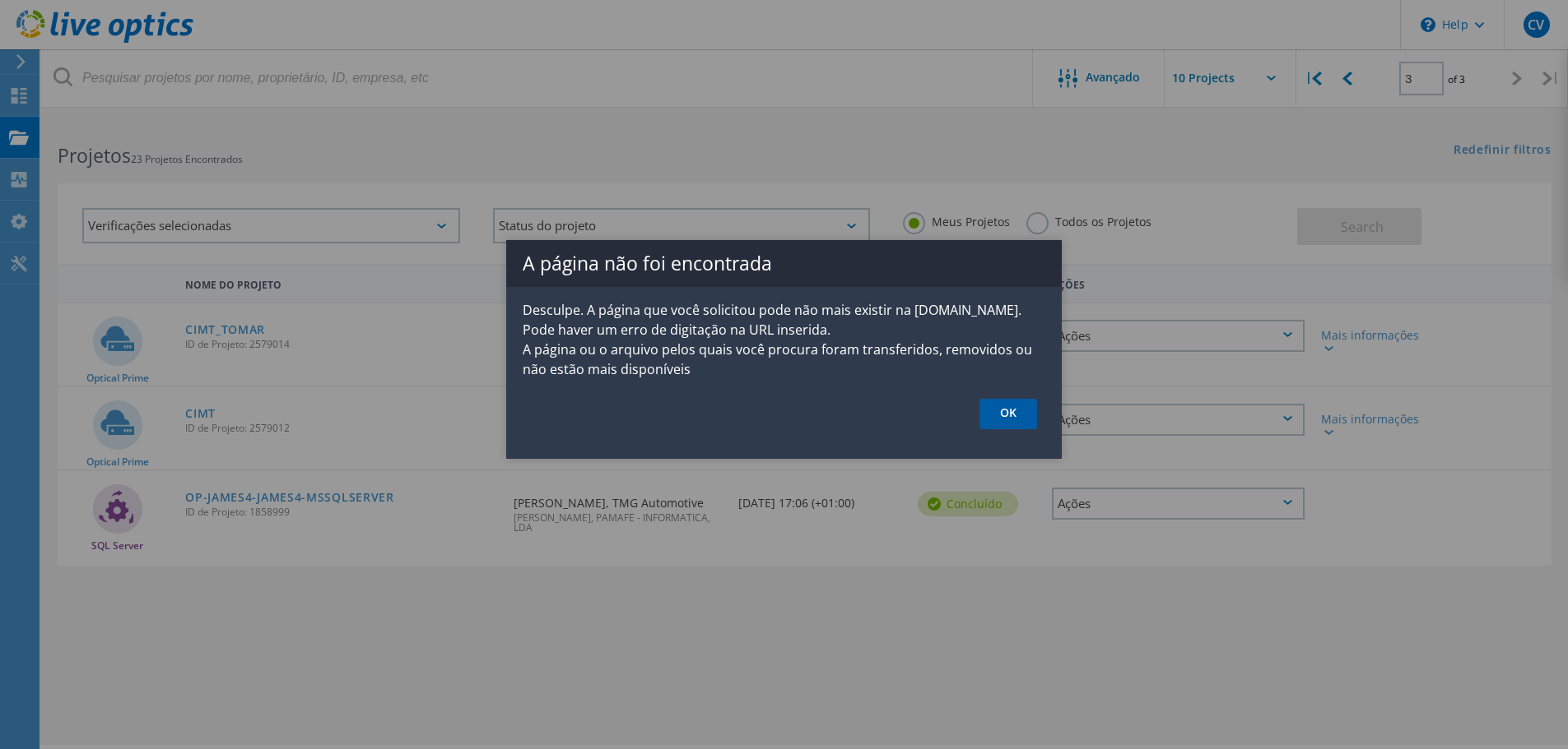
click at [1018, 424] on link "OK" at bounding box center [1008, 413] width 57 height 31
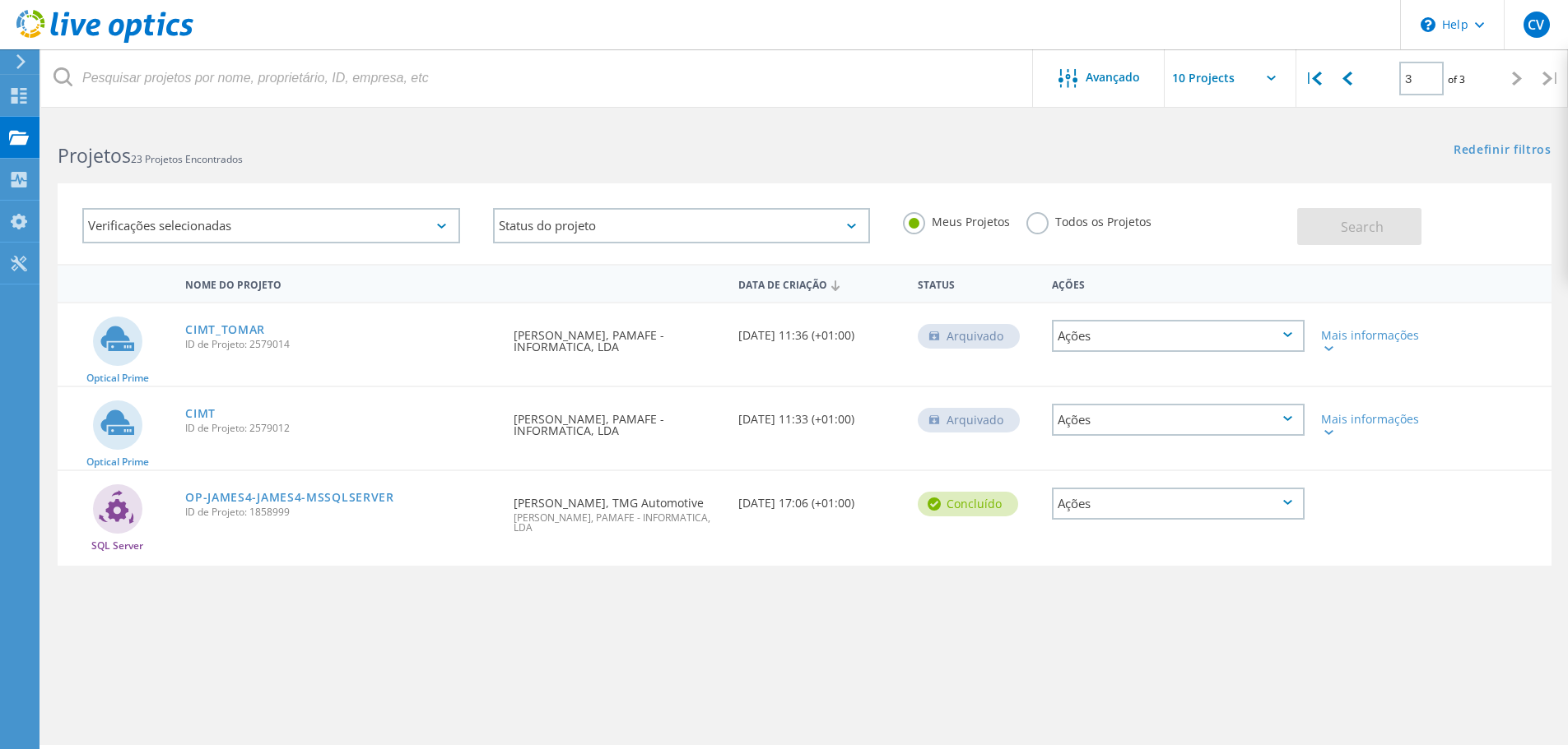
click at [1018, 424] on div "Arquivado" at bounding box center [969, 420] width 102 height 25
click at [310, 497] on link "OP-JAMES4-JAMES4-MSSQLSERVER" at bounding box center [290, 497] width 209 height 11
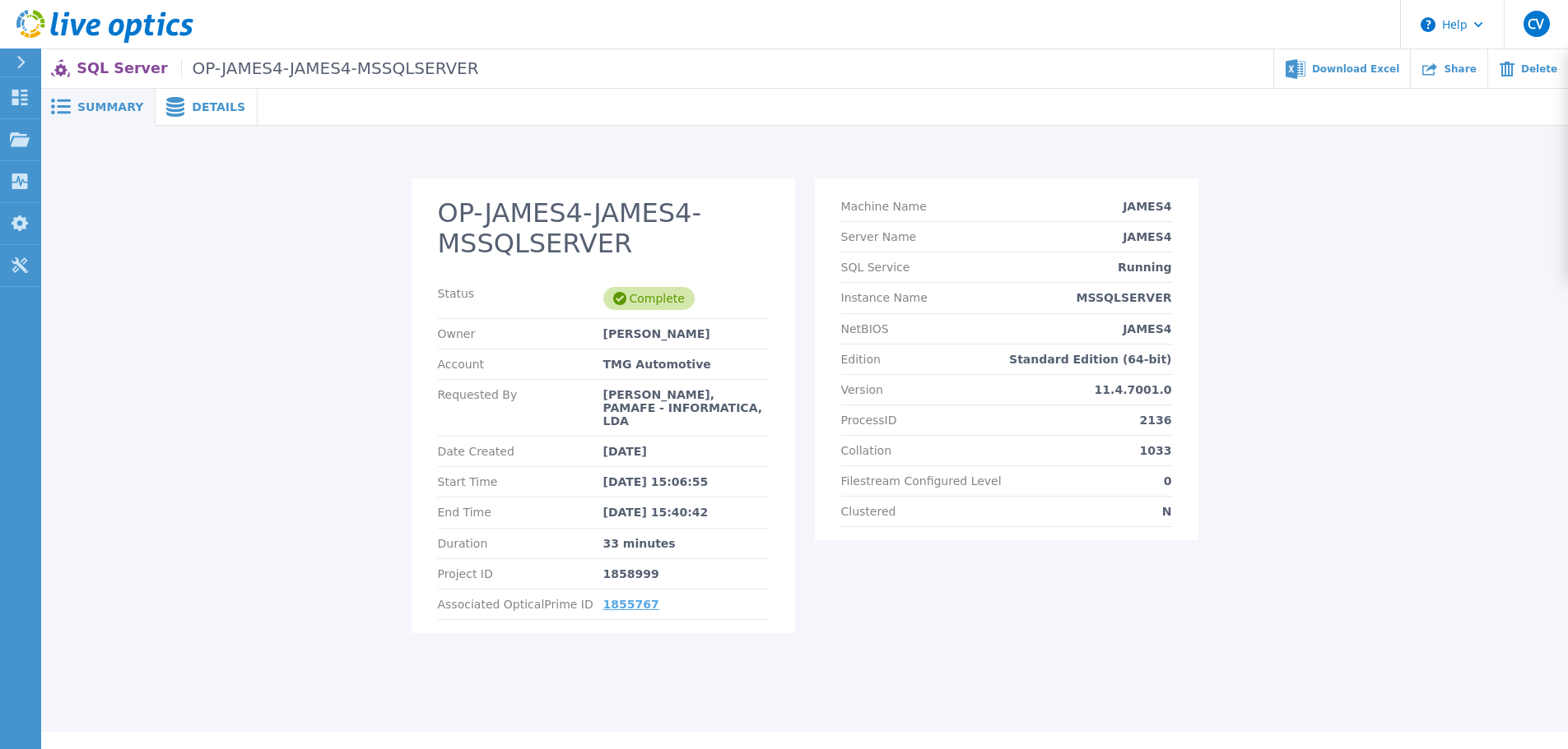
click at [621, 598] on link "1855767" at bounding box center [631, 605] width 56 height 13
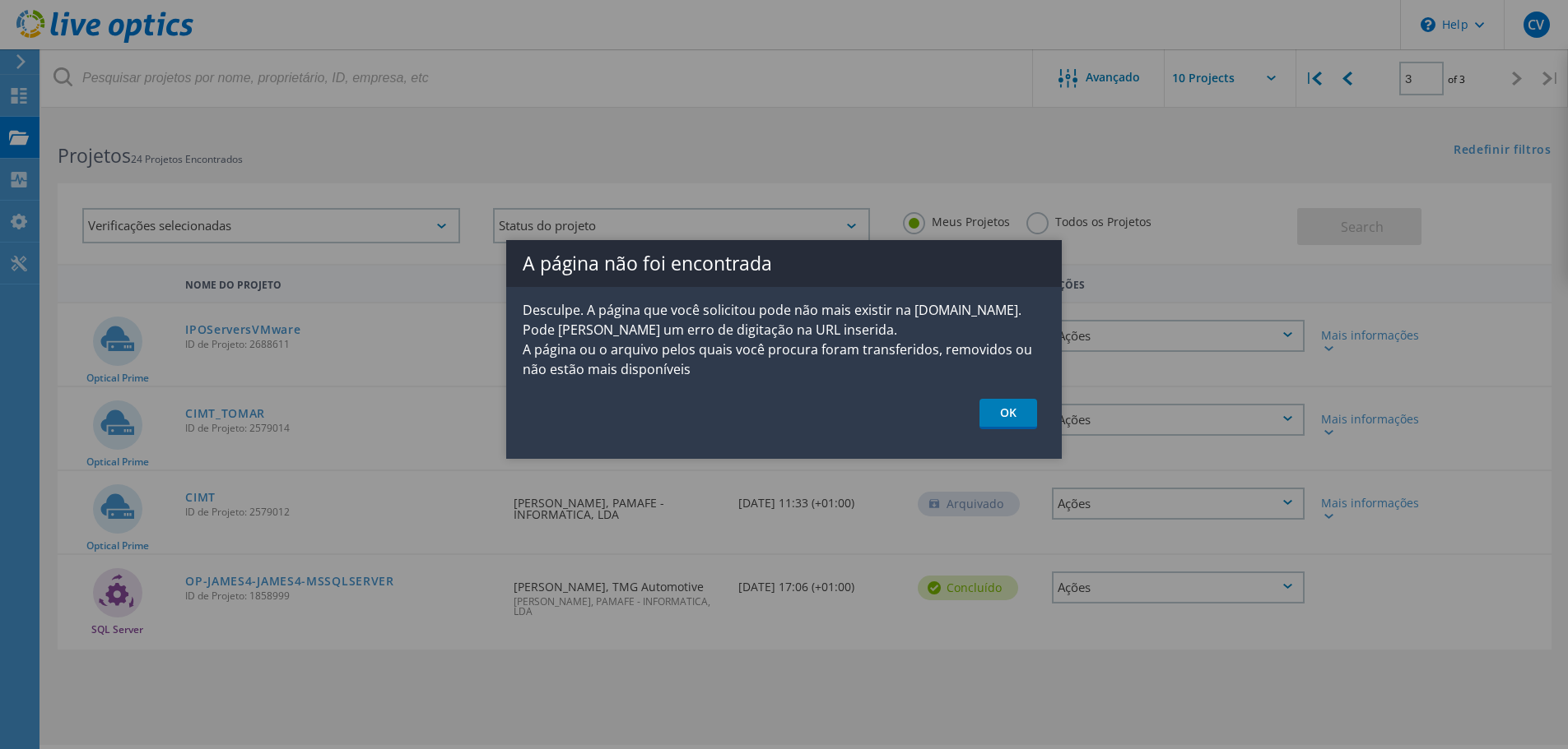
click at [999, 434] on div "A página não foi encontrada Desculpe. A página que você solicitou pode não mais…" at bounding box center [784, 350] width 555 height 219
click at [1006, 422] on link "OK" at bounding box center [1008, 413] width 57 height 31
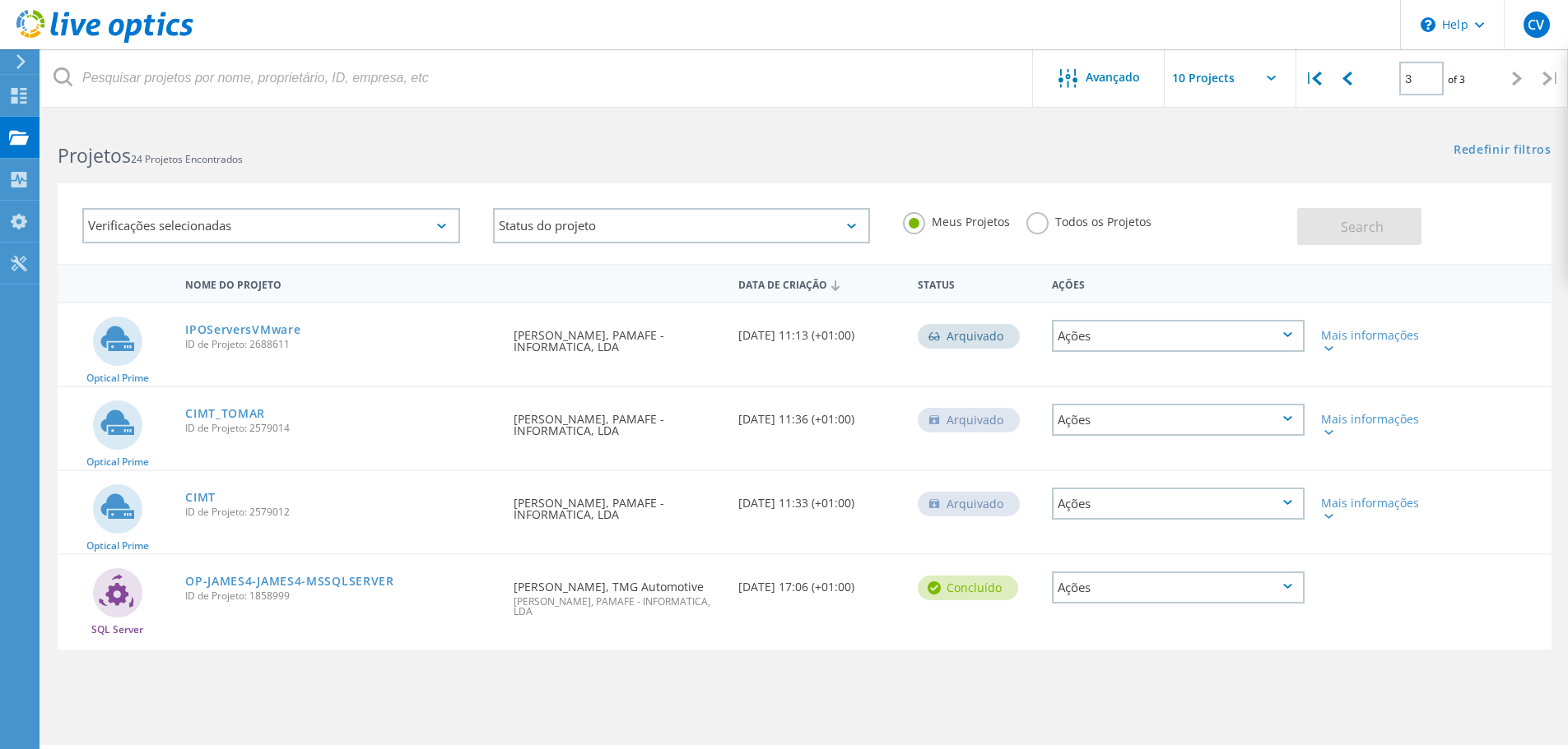
click at [1026, 220] on label "Todos os Projetos" at bounding box center [1088, 220] width 125 height 16
click at [0, 0] on input "Todos os Projetos" at bounding box center [0, 0] width 0 height 0
click at [1403, 223] on button "Search" at bounding box center [1359, 227] width 124 height 37
click at [1315, 70] on div "|" at bounding box center [1313, 78] width 33 height 58
type input "1"
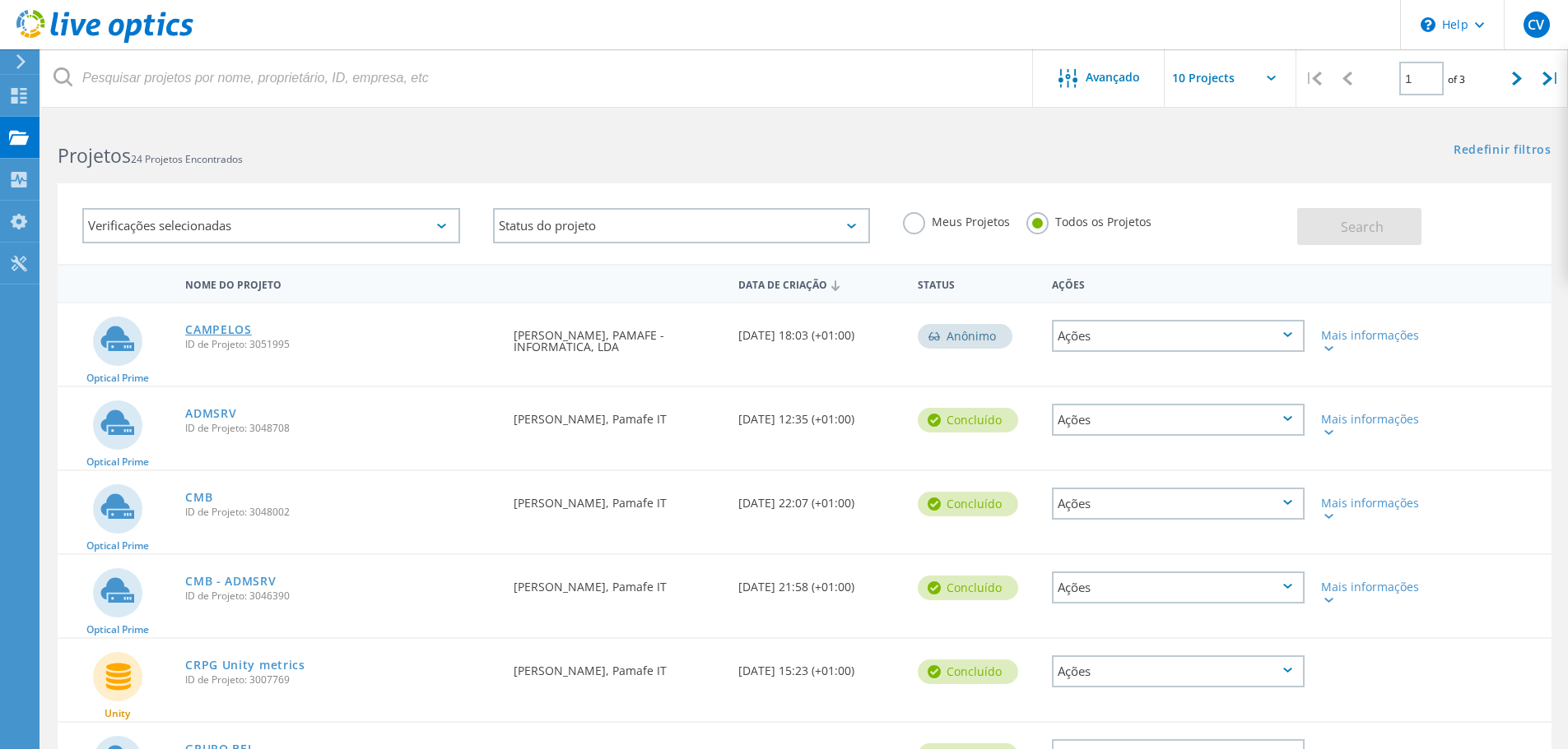
click at [230, 325] on link "CAMPELOS" at bounding box center [218, 330] width 67 height 11
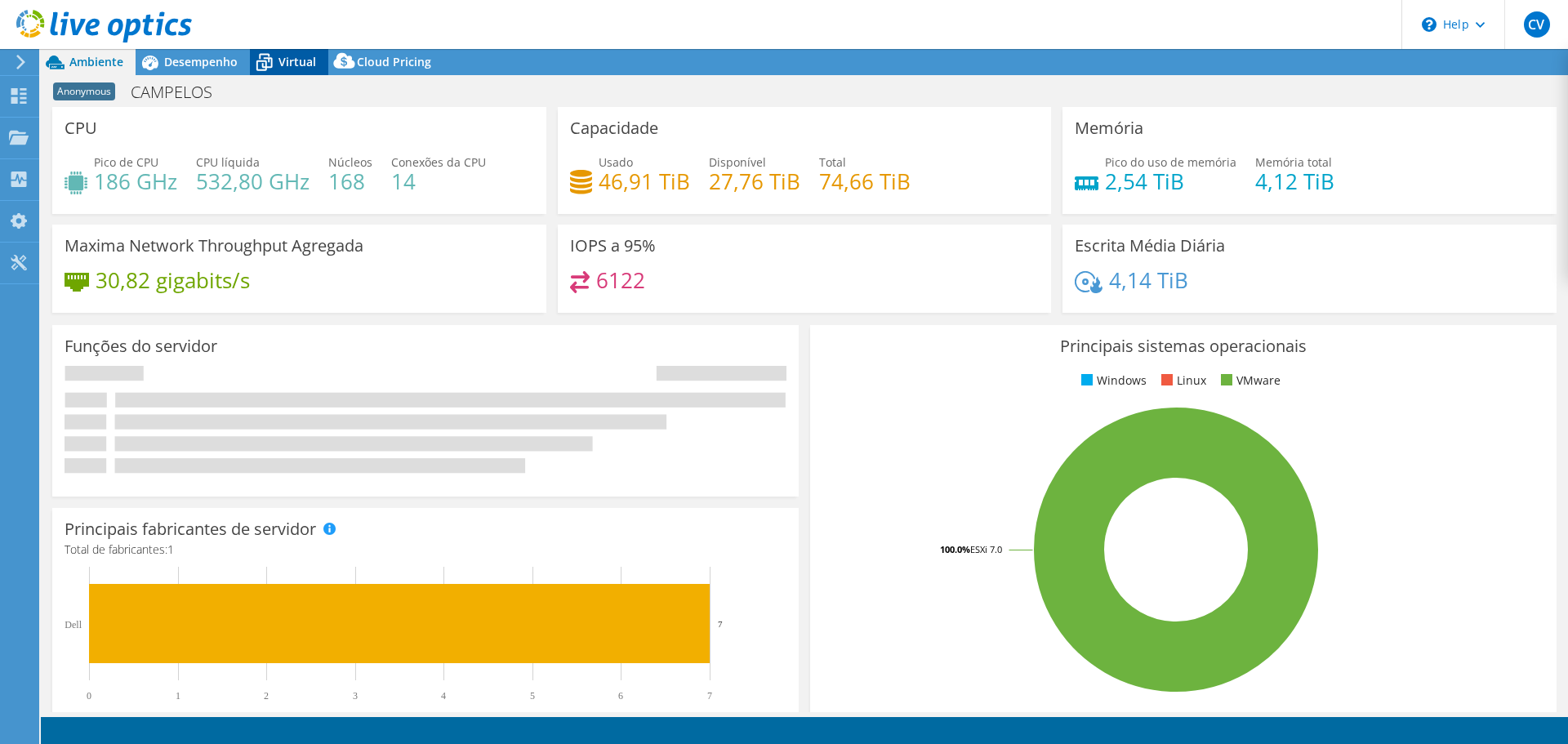
click at [281, 61] on span "Virtual" at bounding box center [297, 62] width 38 height 16
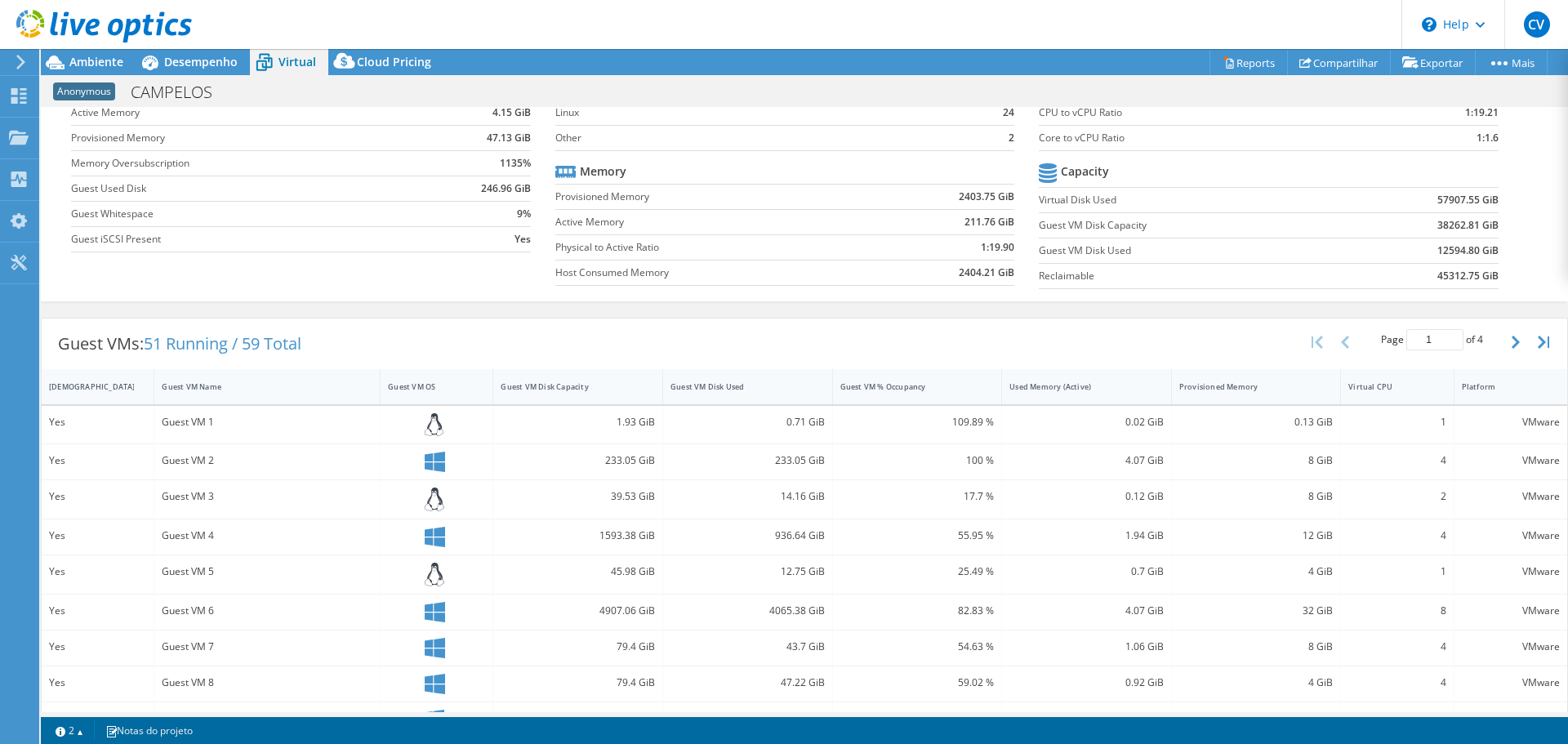
scroll to position [109, 0]
click at [1508, 344] on button "button" at bounding box center [1518, 344] width 28 height 31
type input "2"
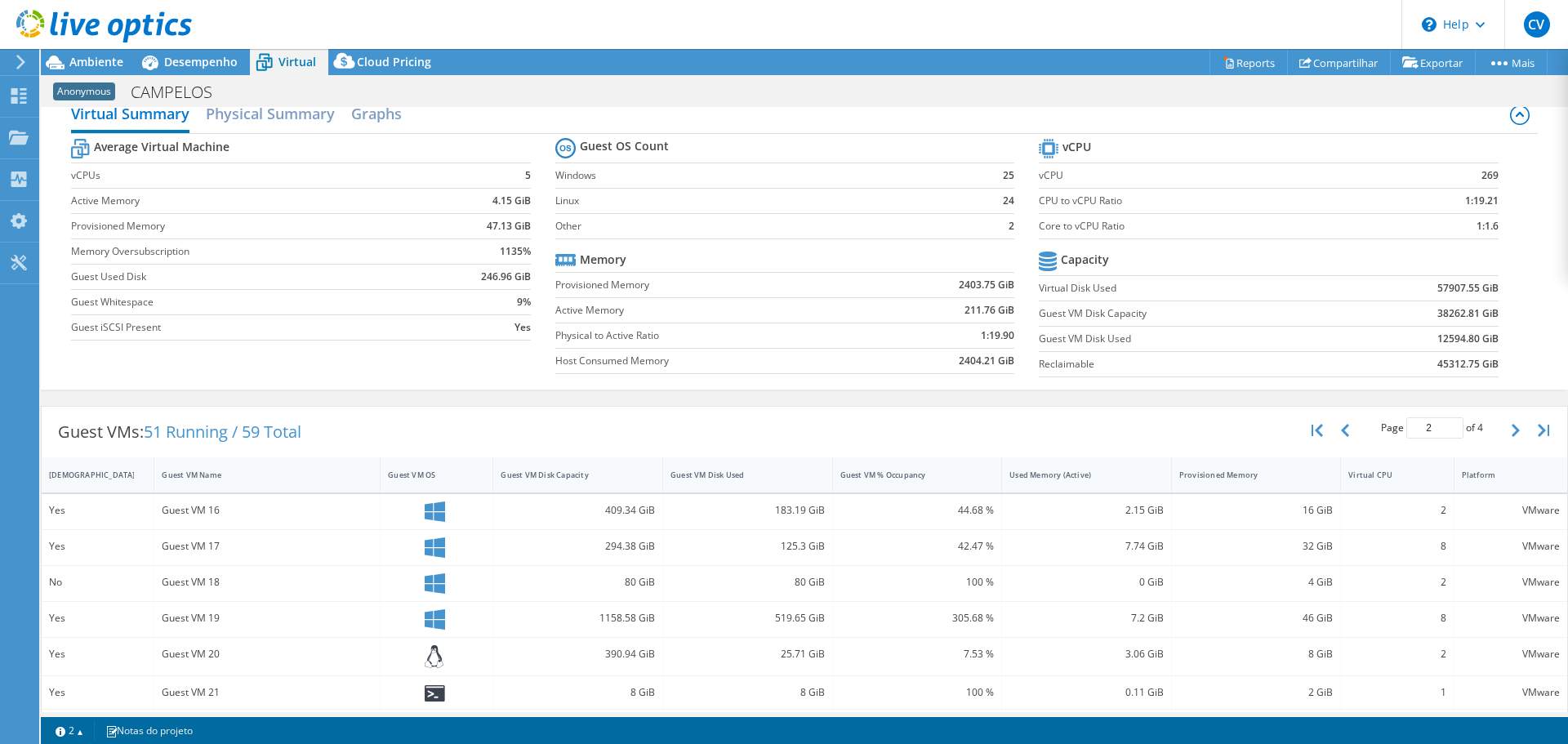
scroll to position [0, 0]
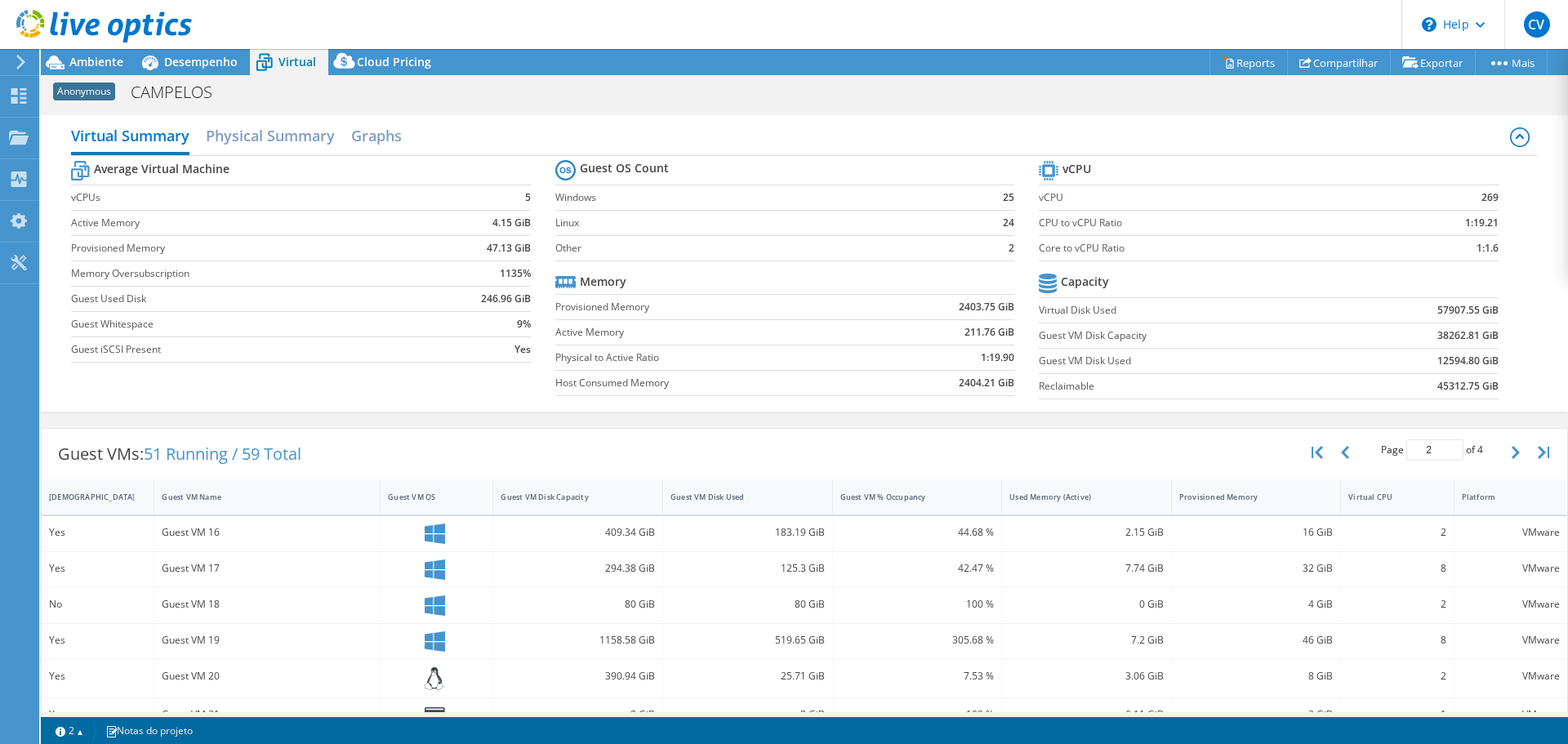
click at [95, 18] on icon at bounding box center [104, 27] width 175 height 33
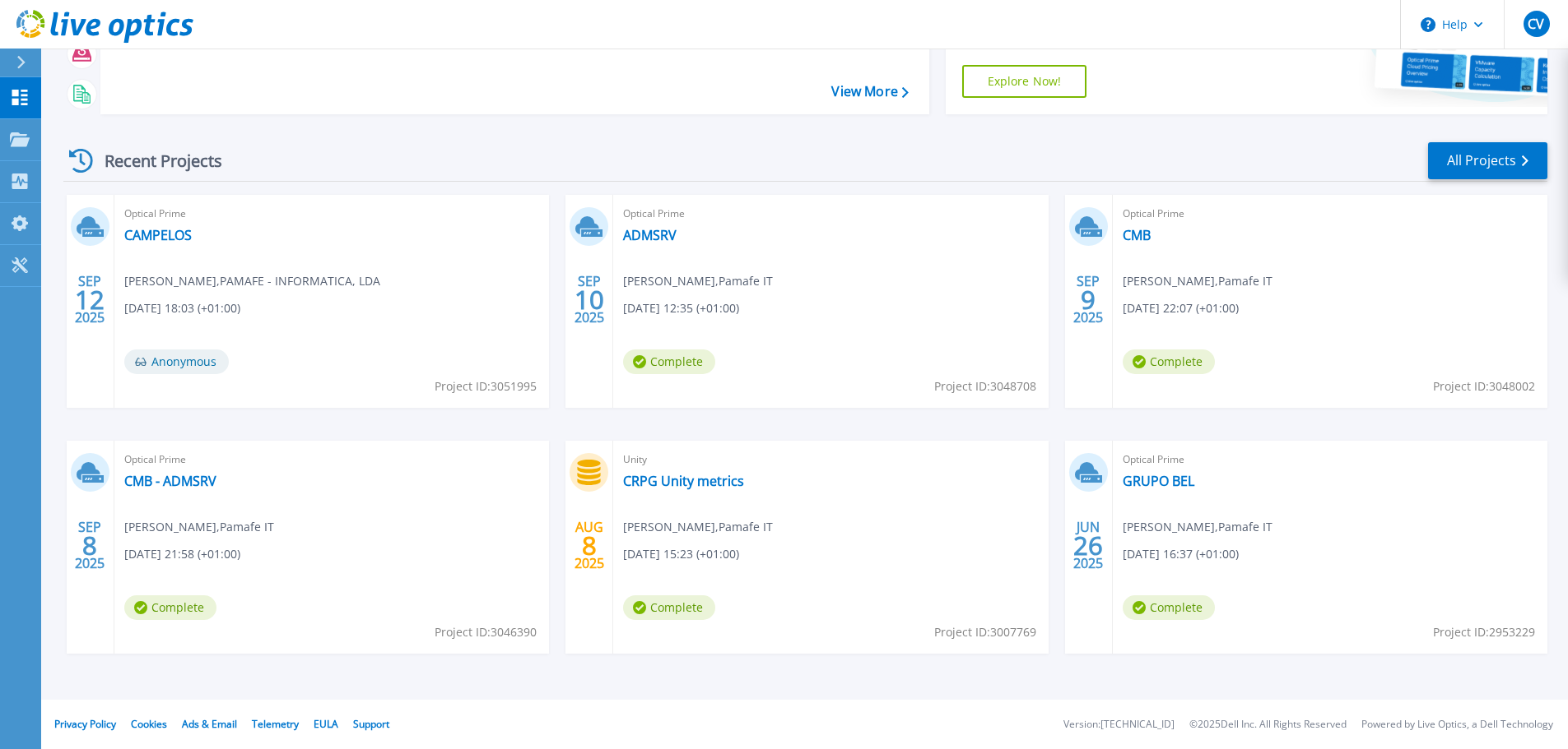
scroll to position [230, 0]
click at [1429, 175] on link "All Projects" at bounding box center [1487, 162] width 119 height 37
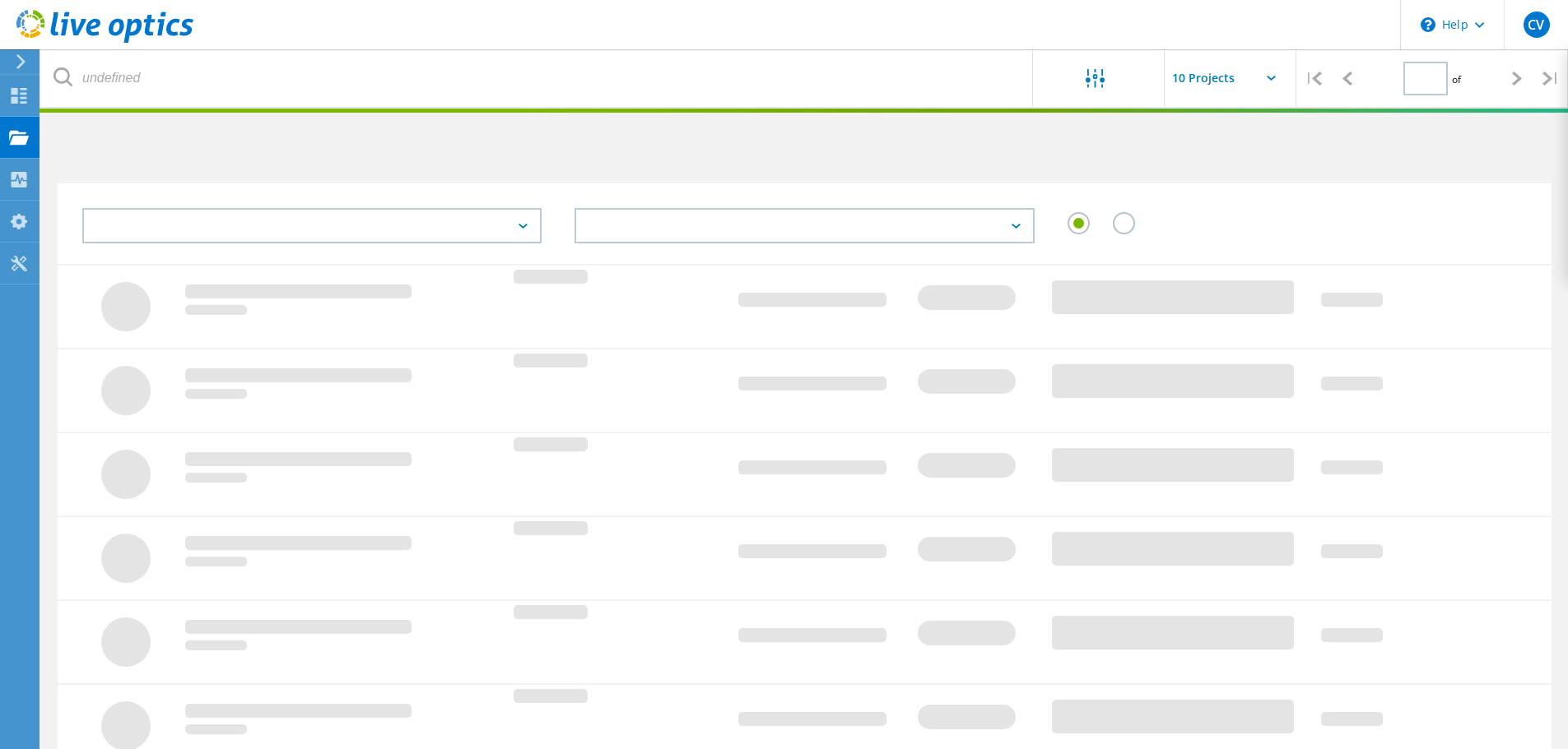
type input "1"
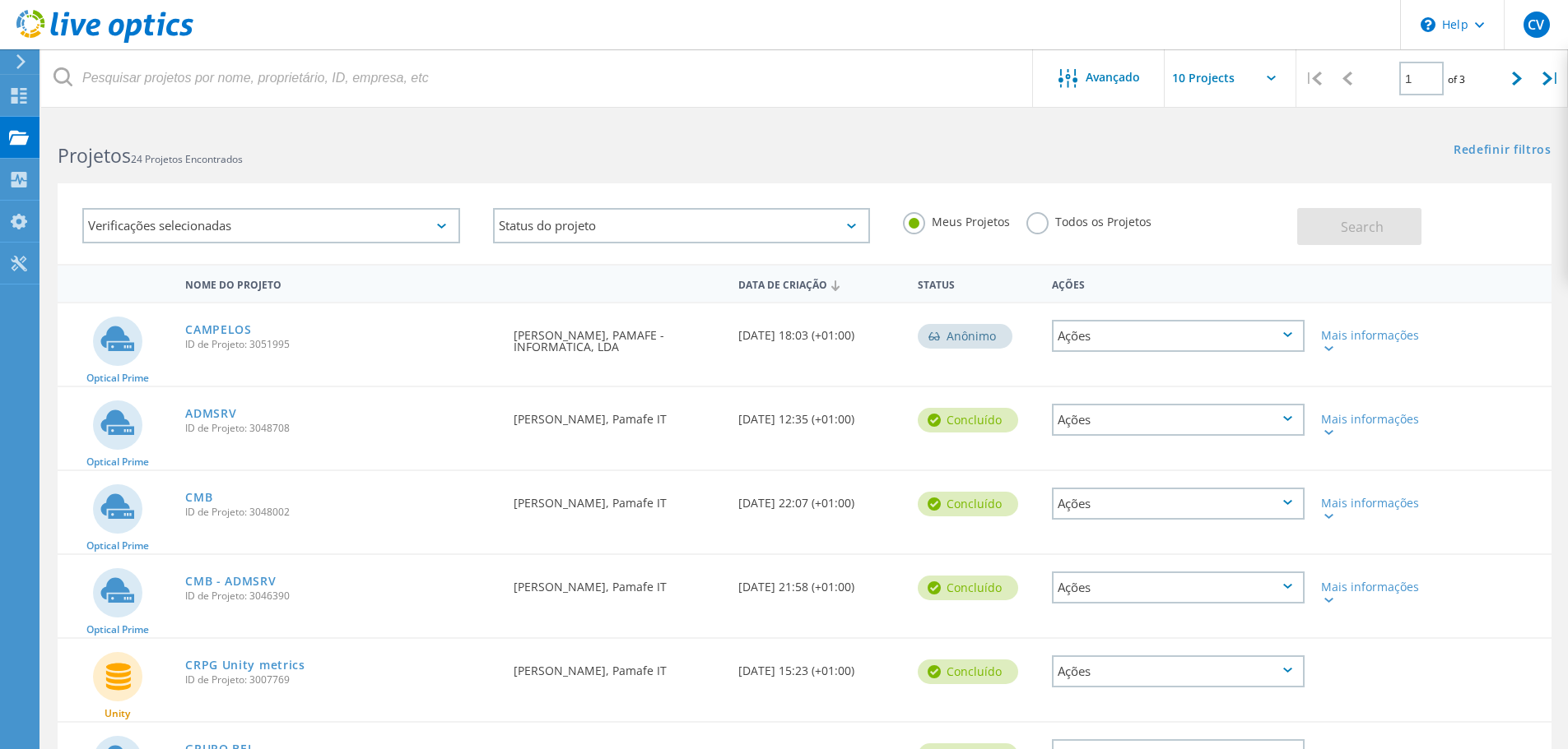
click at [1032, 236] on div "Meus Projetos Todos os Projetos" at bounding box center [1092, 222] width 411 height 61
click at [1049, 229] on div "Todos os Projetos" at bounding box center [1088, 225] width 125 height 24
click at [1037, 220] on label "Todos os Projetos" at bounding box center [1088, 220] width 125 height 16
click at [0, 0] on input "Todos os Projetos" at bounding box center [0, 0] width 0 height 0
click at [1349, 236] on button "Search" at bounding box center [1359, 227] width 124 height 37
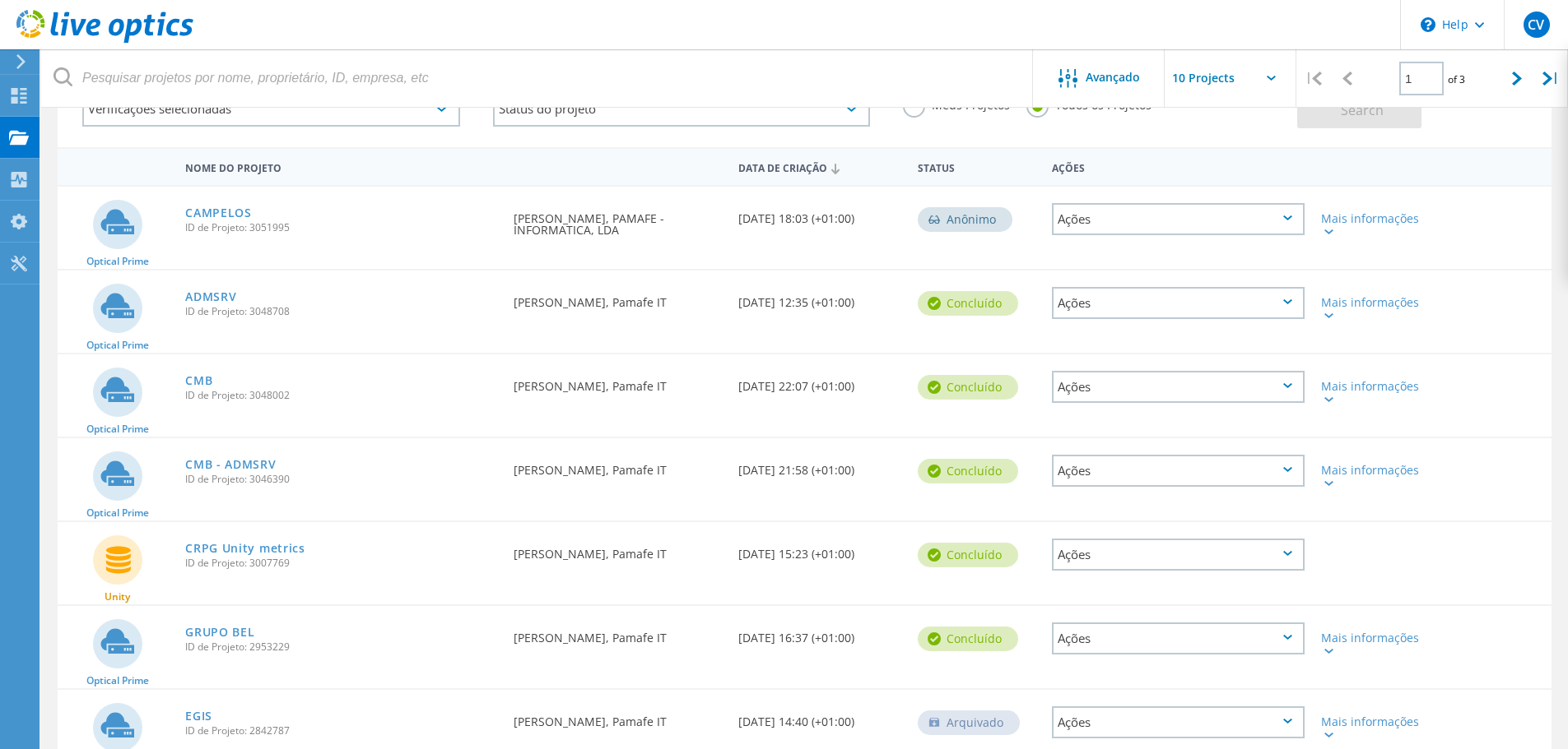
scroll to position [116, 0]
click at [1106, 227] on div "Ações" at bounding box center [1178, 220] width 253 height 32
click at [1405, 217] on div "Mais informações" at bounding box center [1372, 225] width 103 height 23
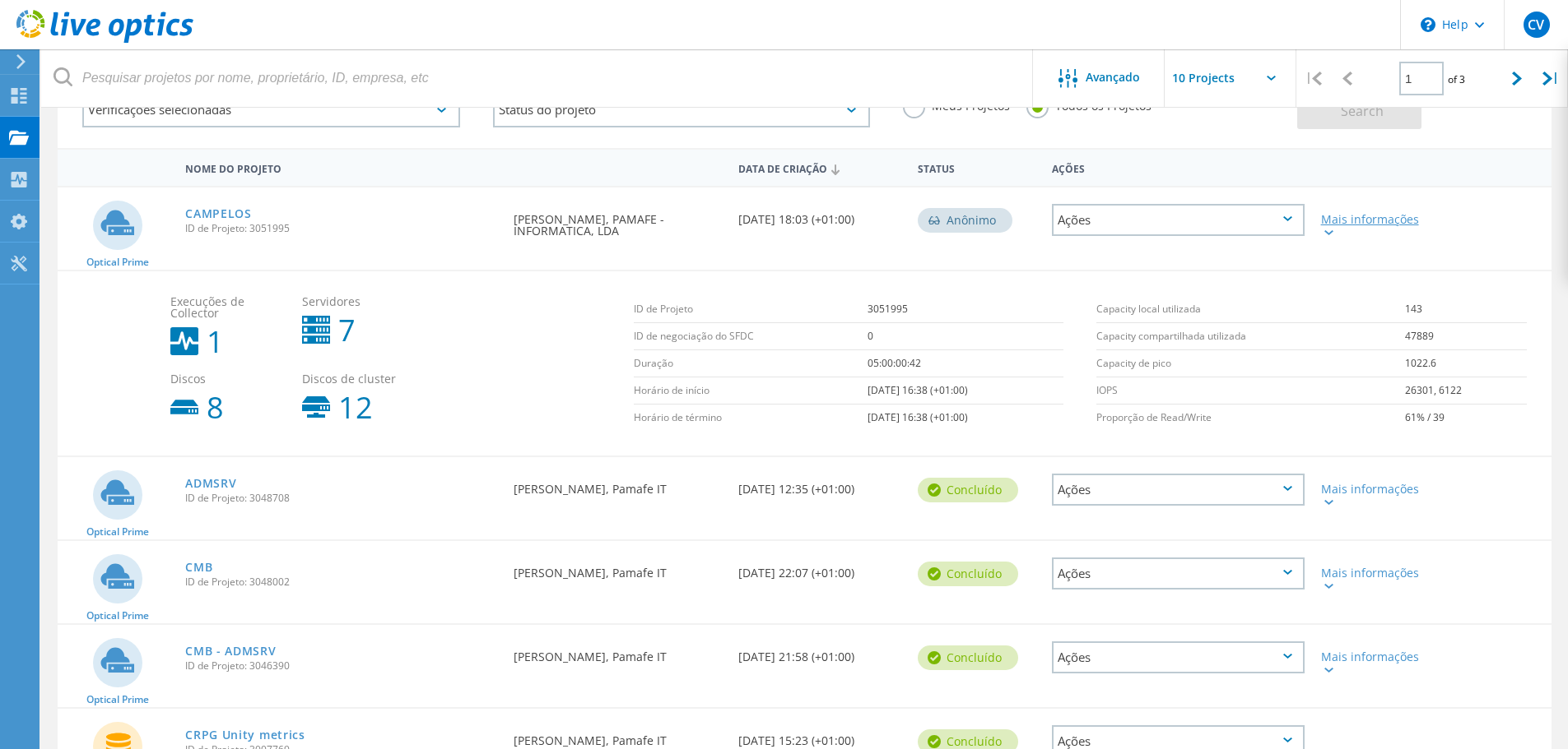
click at [1405, 215] on div "Mais informações" at bounding box center [1372, 225] width 103 height 23
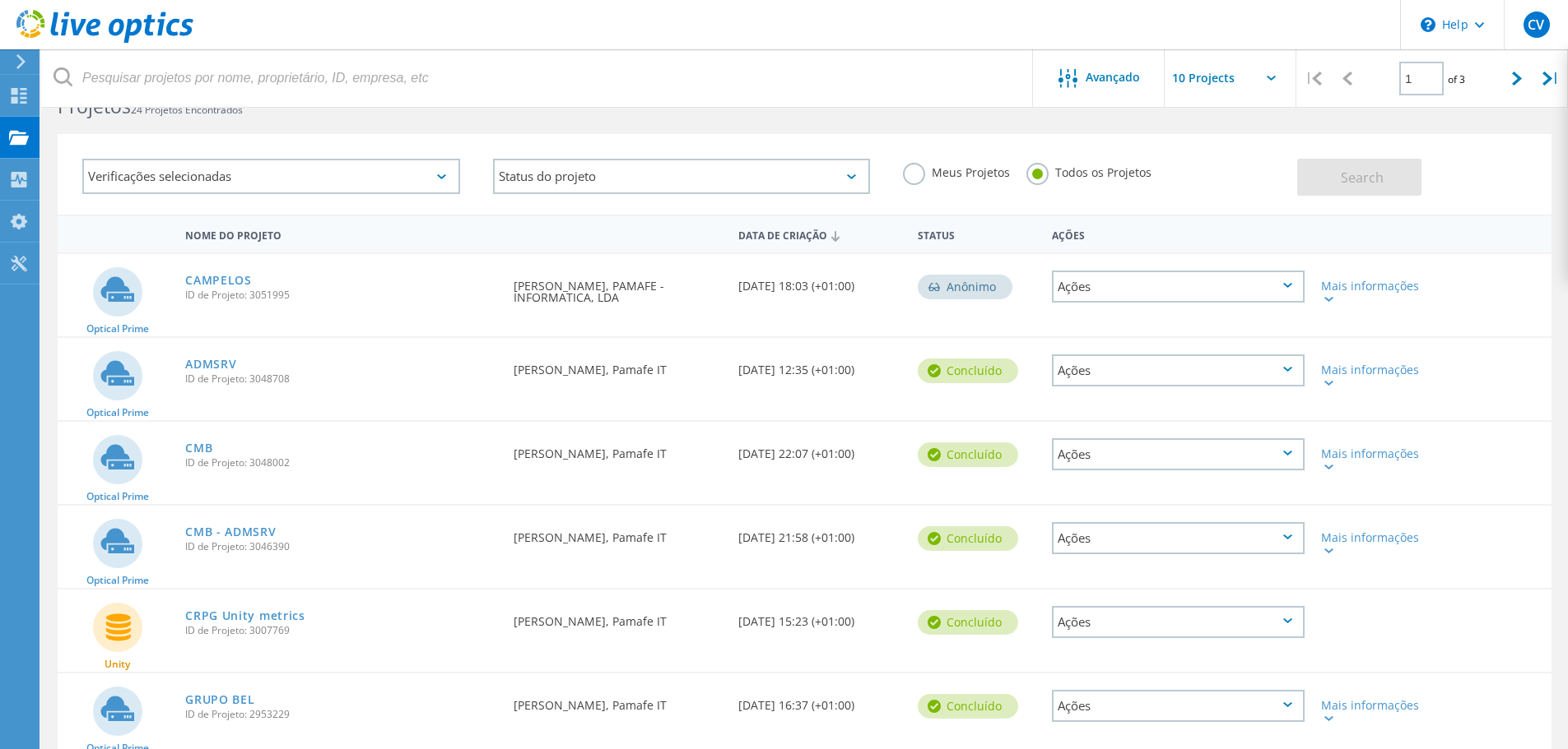
scroll to position [48, 0]
click at [235, 271] on div "CAMPELOS ID de Projeto: 3051995" at bounding box center [340, 287] width 328 height 63
click at [228, 276] on link "CAMPELOS" at bounding box center [218, 281] width 67 height 11
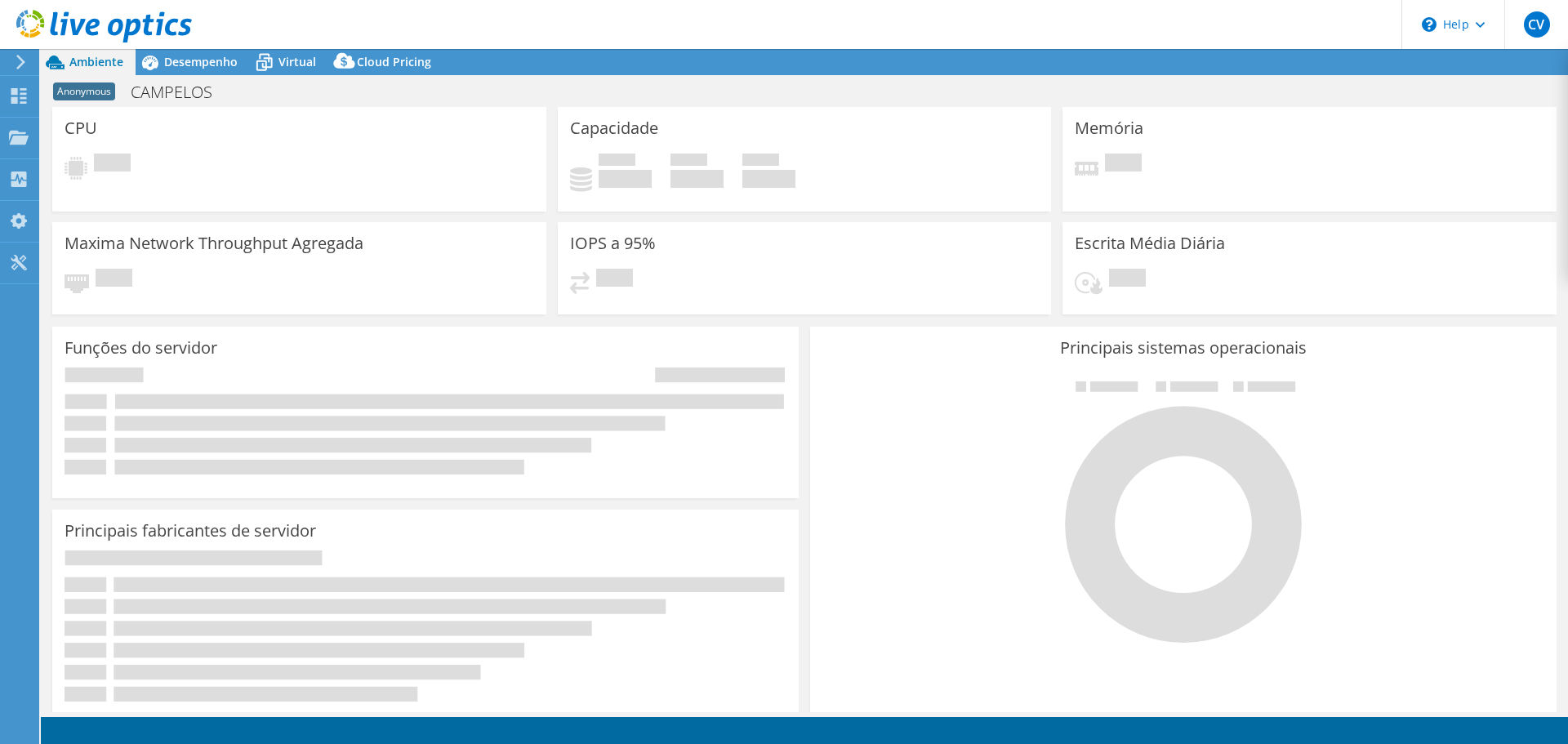
select select "USD"
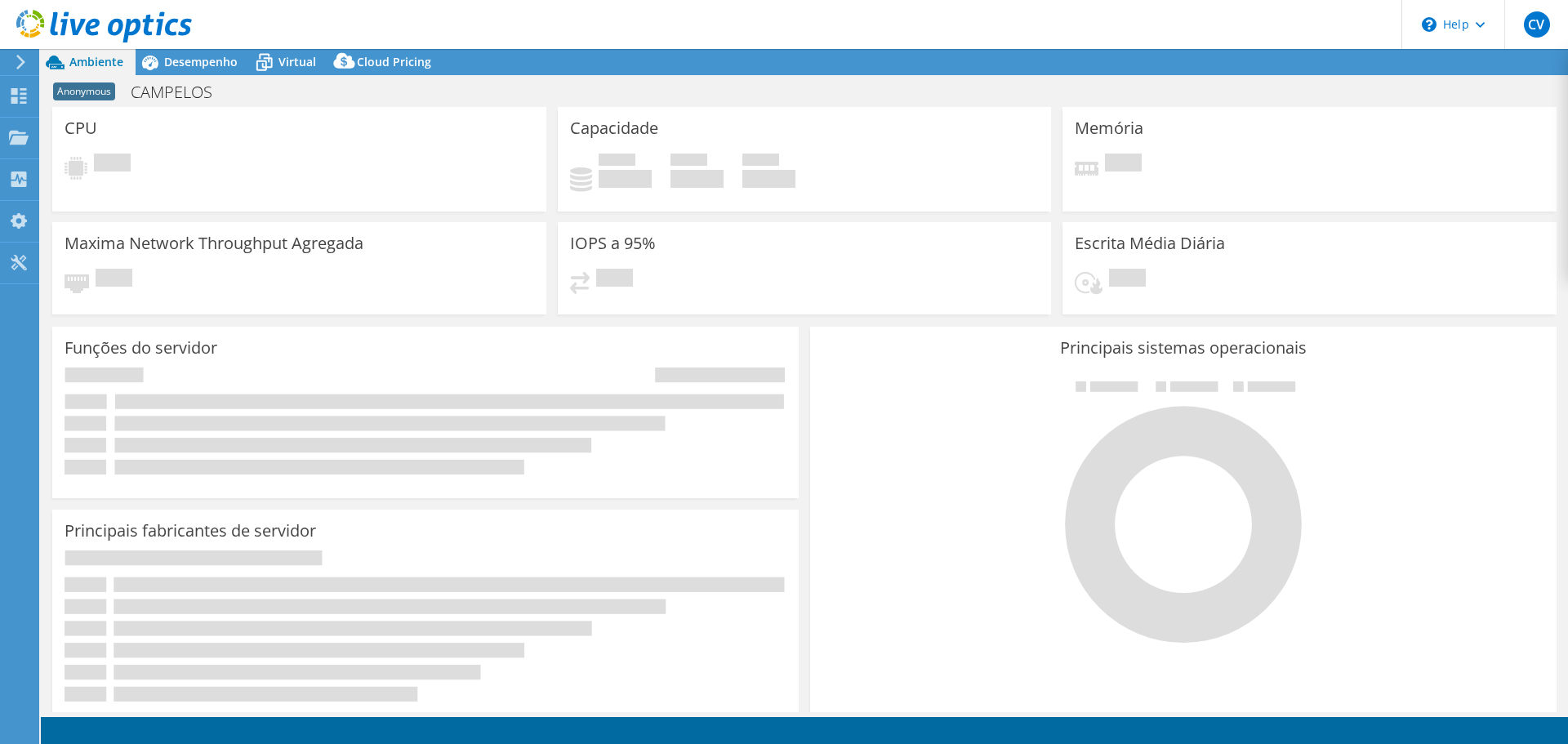
select select "USD"
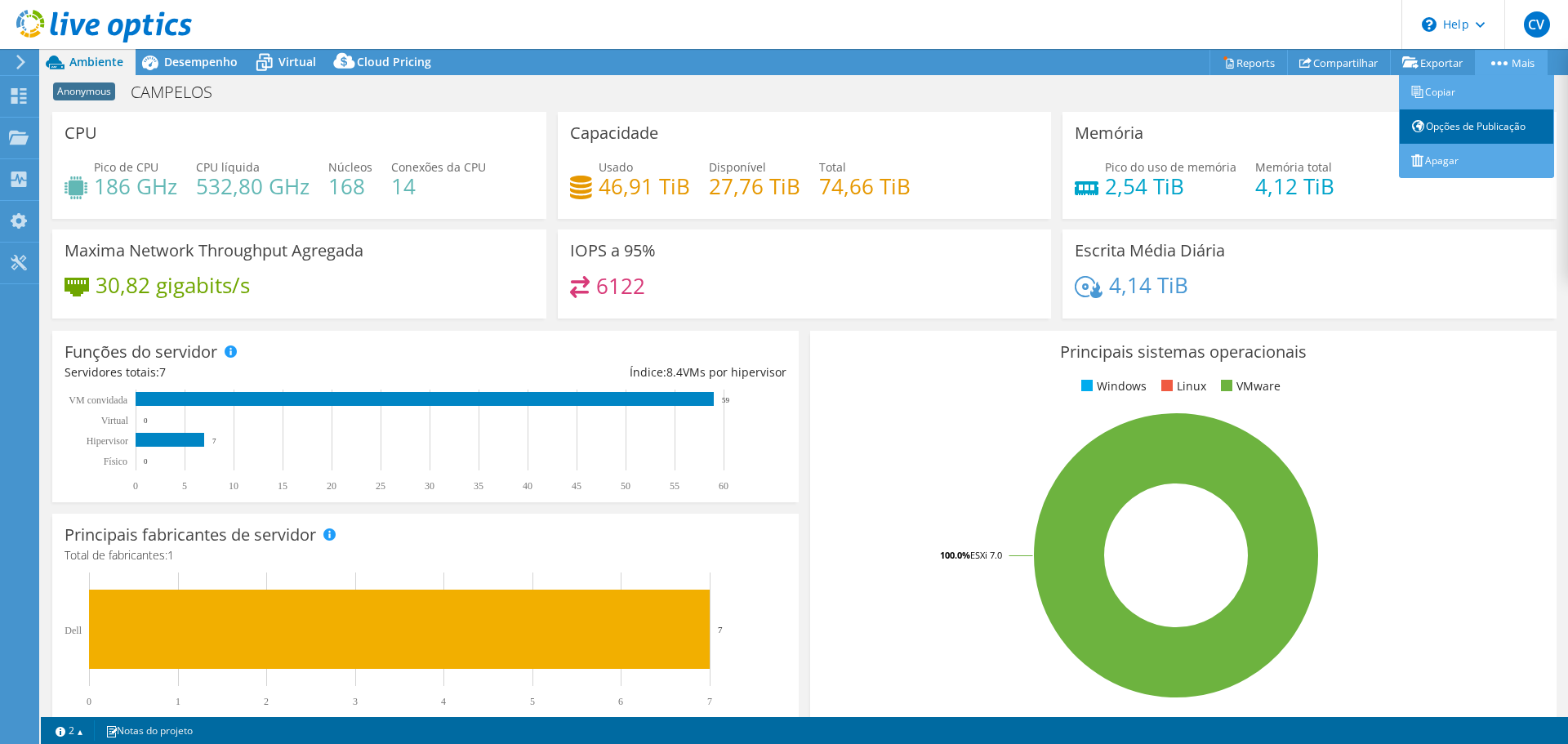
click at [1464, 126] on link "Opções de Publicação" at bounding box center [1476, 126] width 155 height 34
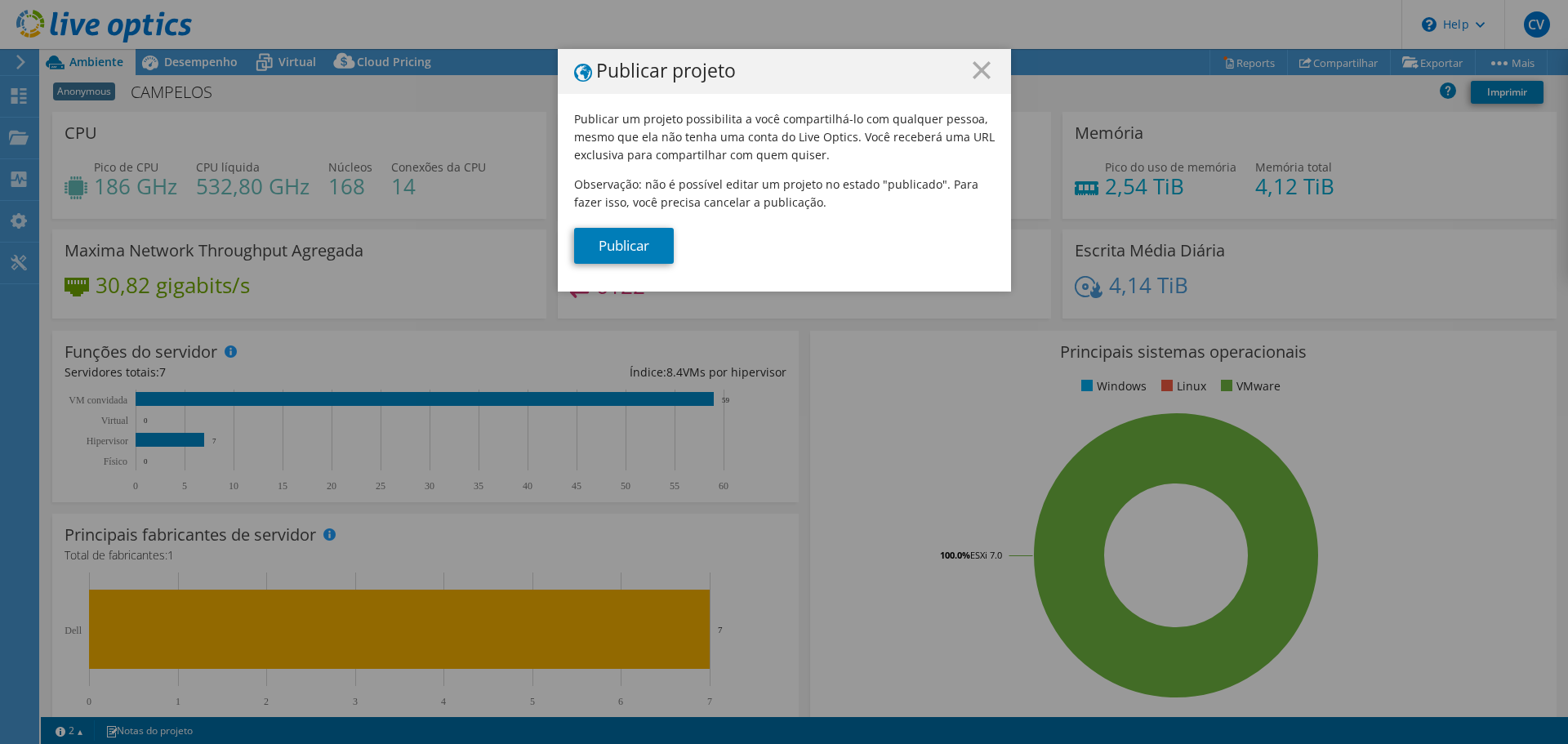
click at [992, 72] on div "Publicar projeto" at bounding box center [785, 71] width 454 height 45
click at [986, 64] on h1 "Publicar projeto" at bounding box center [784, 72] width 420 height 20
click at [983, 66] on icon at bounding box center [982, 71] width 18 height 18
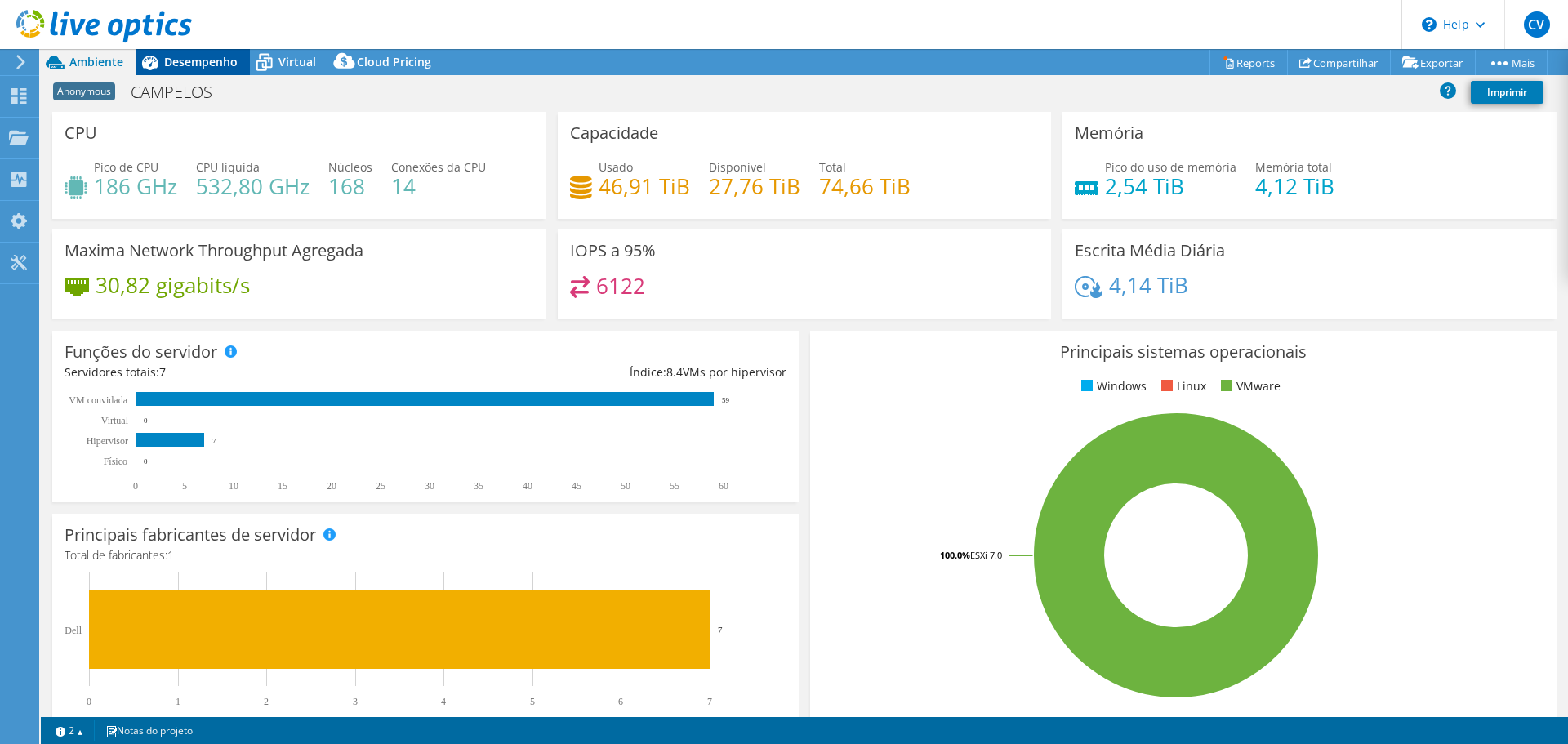
click at [178, 55] on span "Desempenho" at bounding box center [201, 62] width 73 height 16
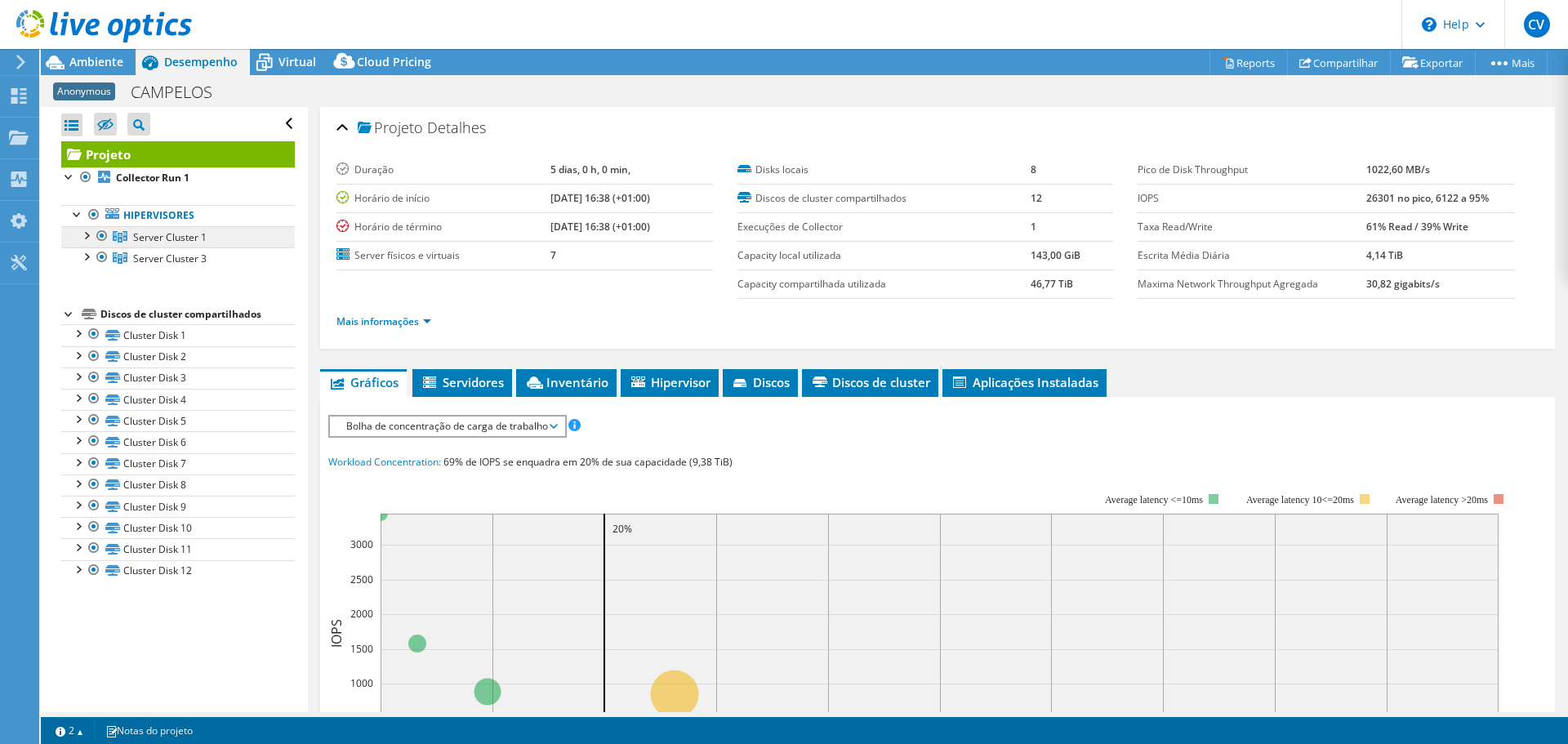
click at [158, 234] on span "Server Cluster 1" at bounding box center [170, 237] width 73 height 14
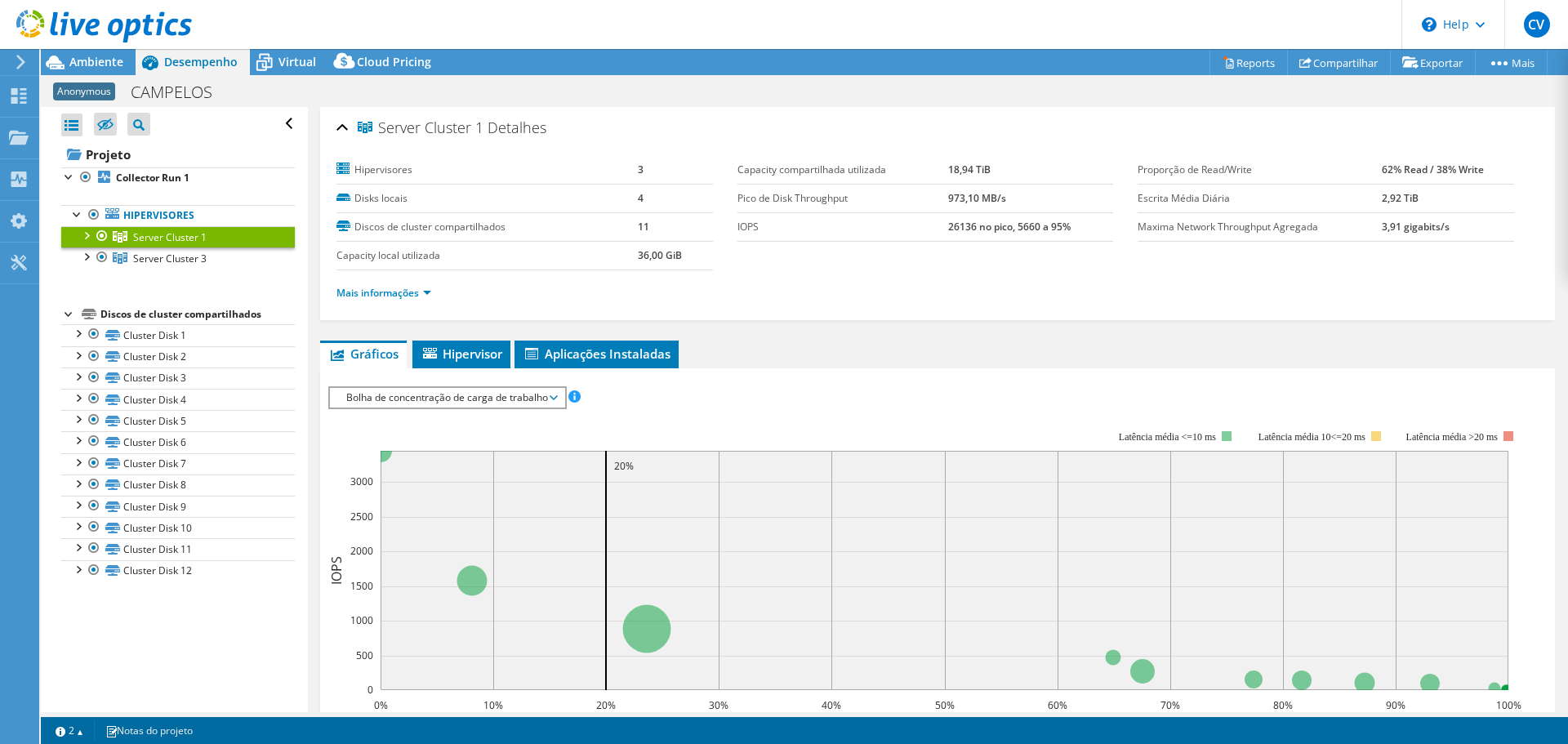
click at [79, 243] on link "Server Cluster 1" at bounding box center [178, 236] width 233 height 21
click at [83, 233] on div at bounding box center [86, 234] width 17 height 17
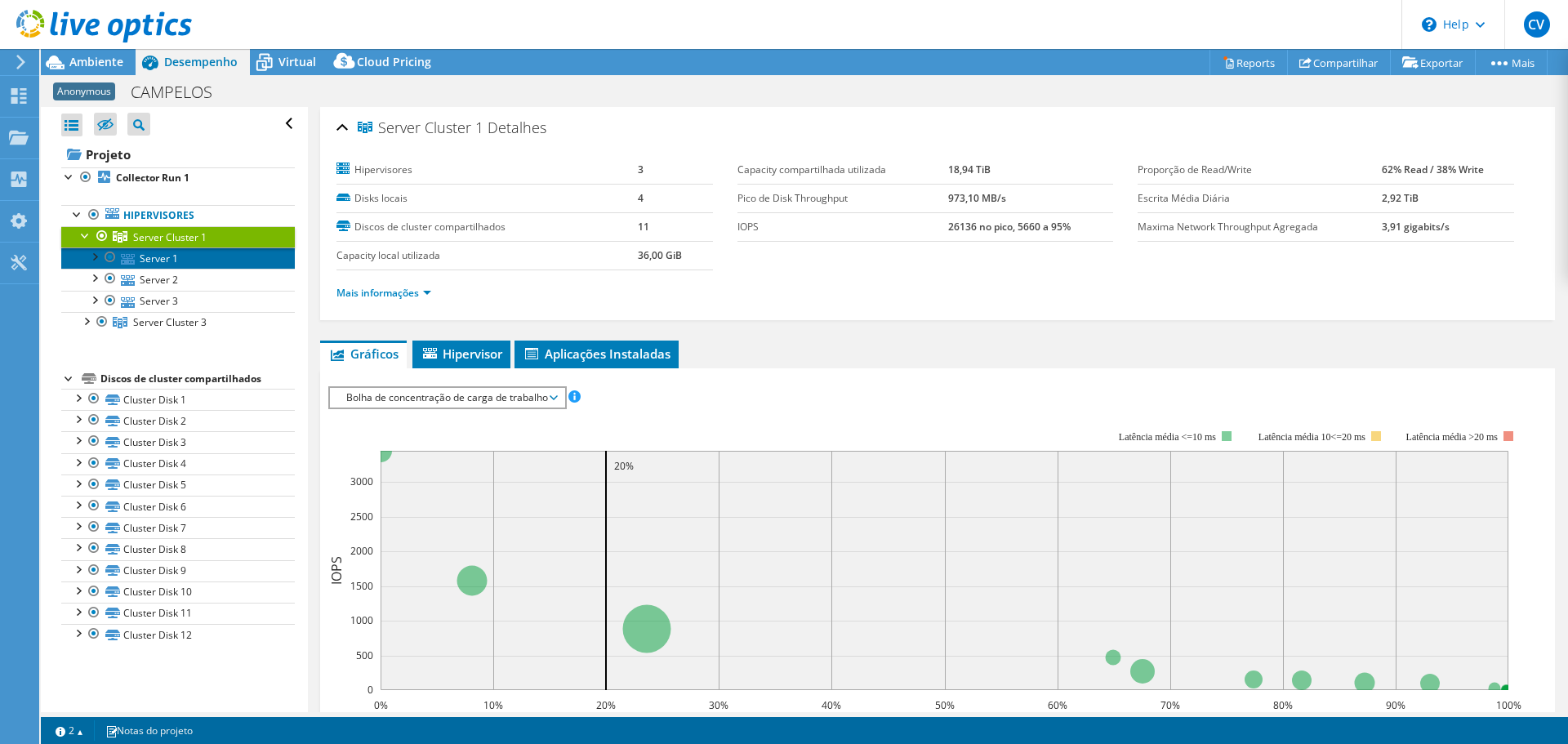
click at [155, 256] on link "Server 1" at bounding box center [178, 258] width 233 height 21
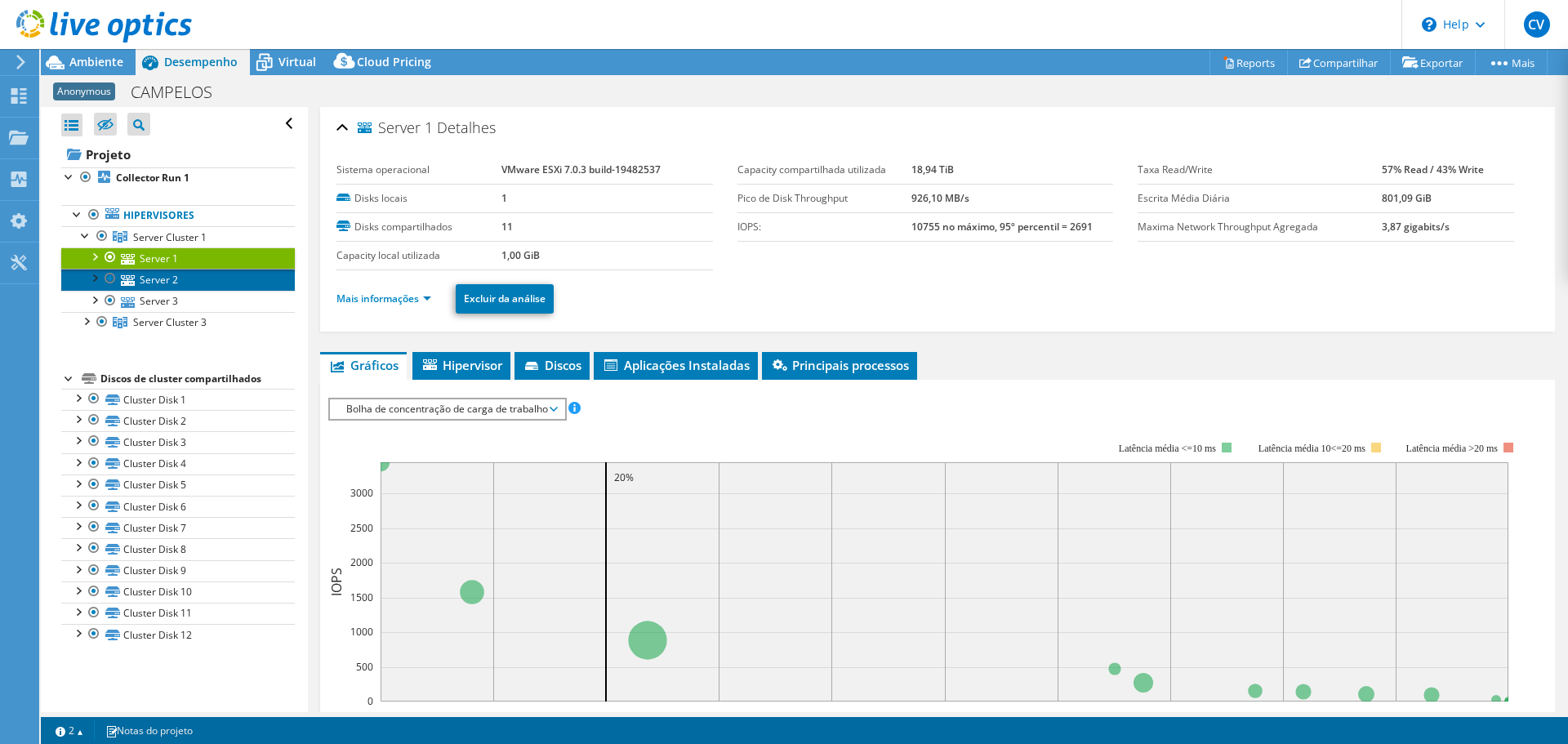
click at [172, 277] on link "Server 2" at bounding box center [178, 279] width 233 height 21
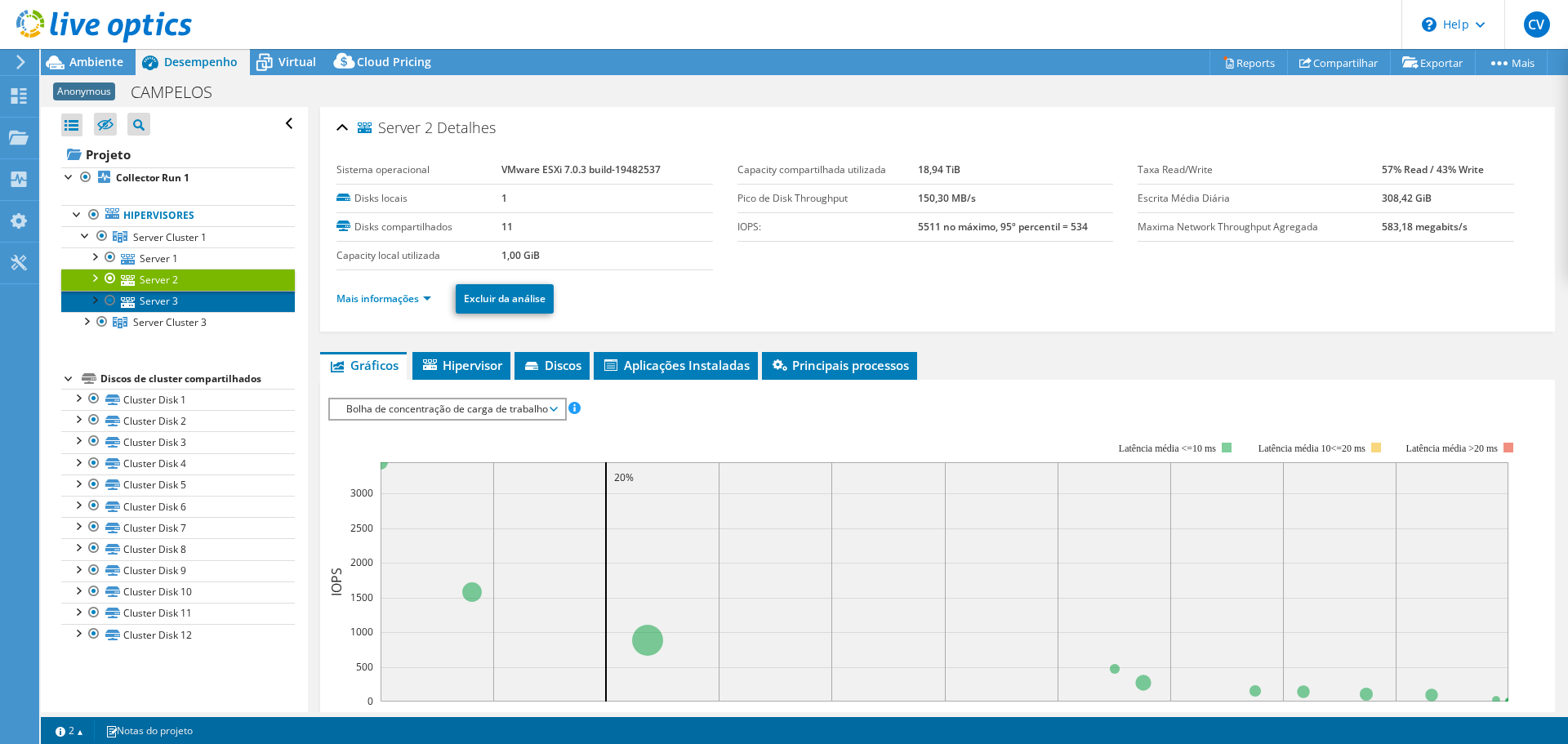
click at [181, 300] on link "Server 3" at bounding box center [178, 301] width 233 height 21
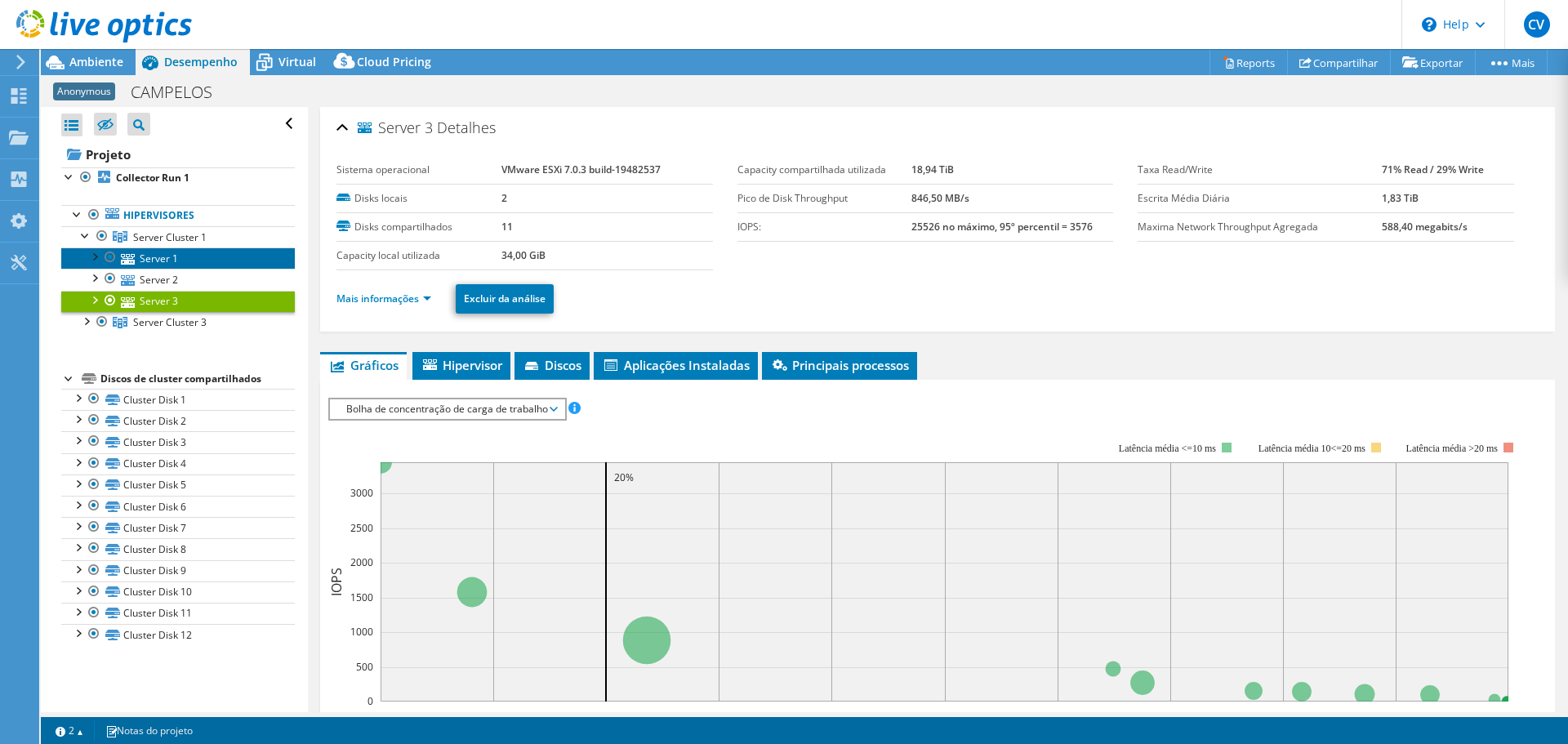
click at [180, 261] on link "Server 1" at bounding box center [178, 258] width 233 height 21
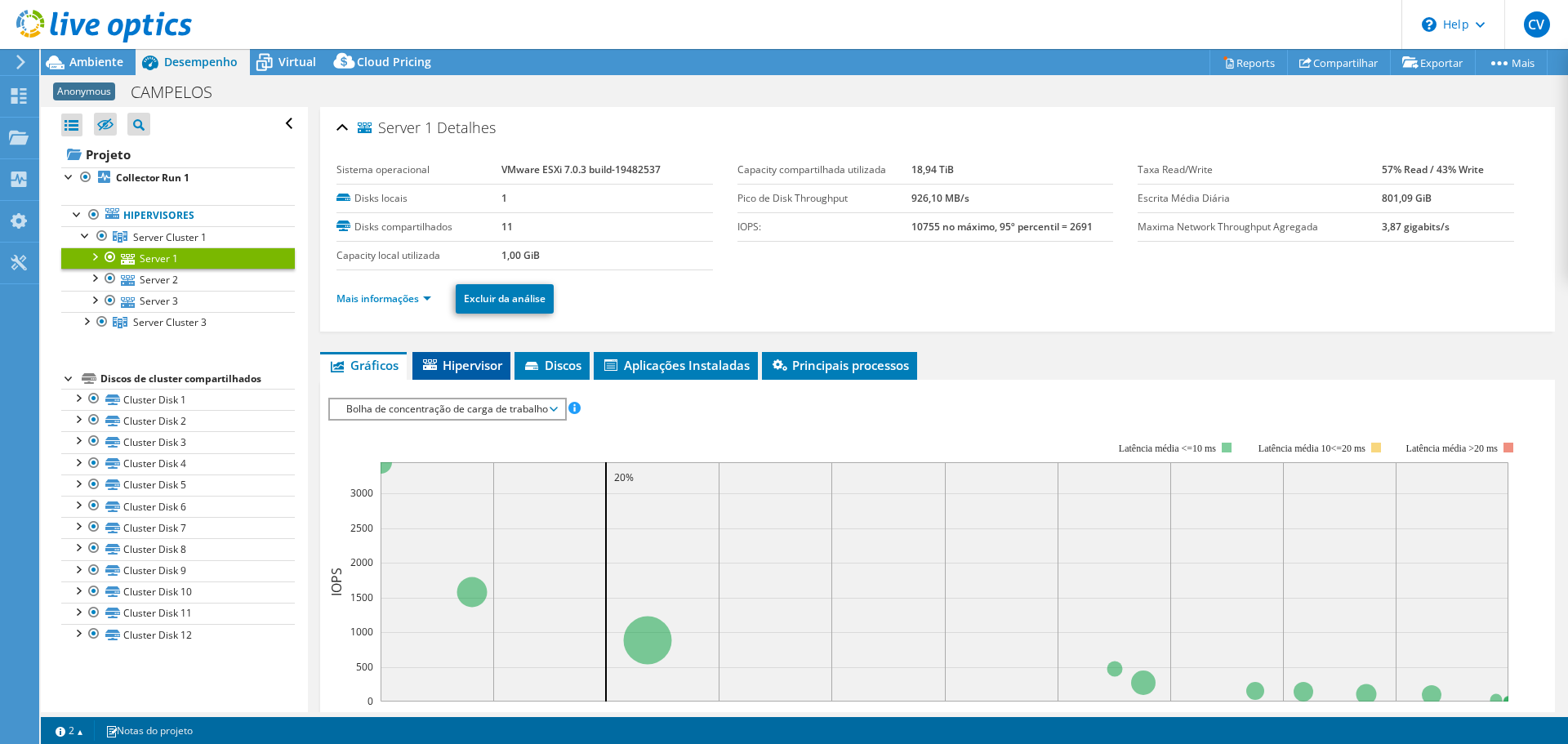
click at [485, 355] on li "Hipervisor" at bounding box center [461, 366] width 98 height 28
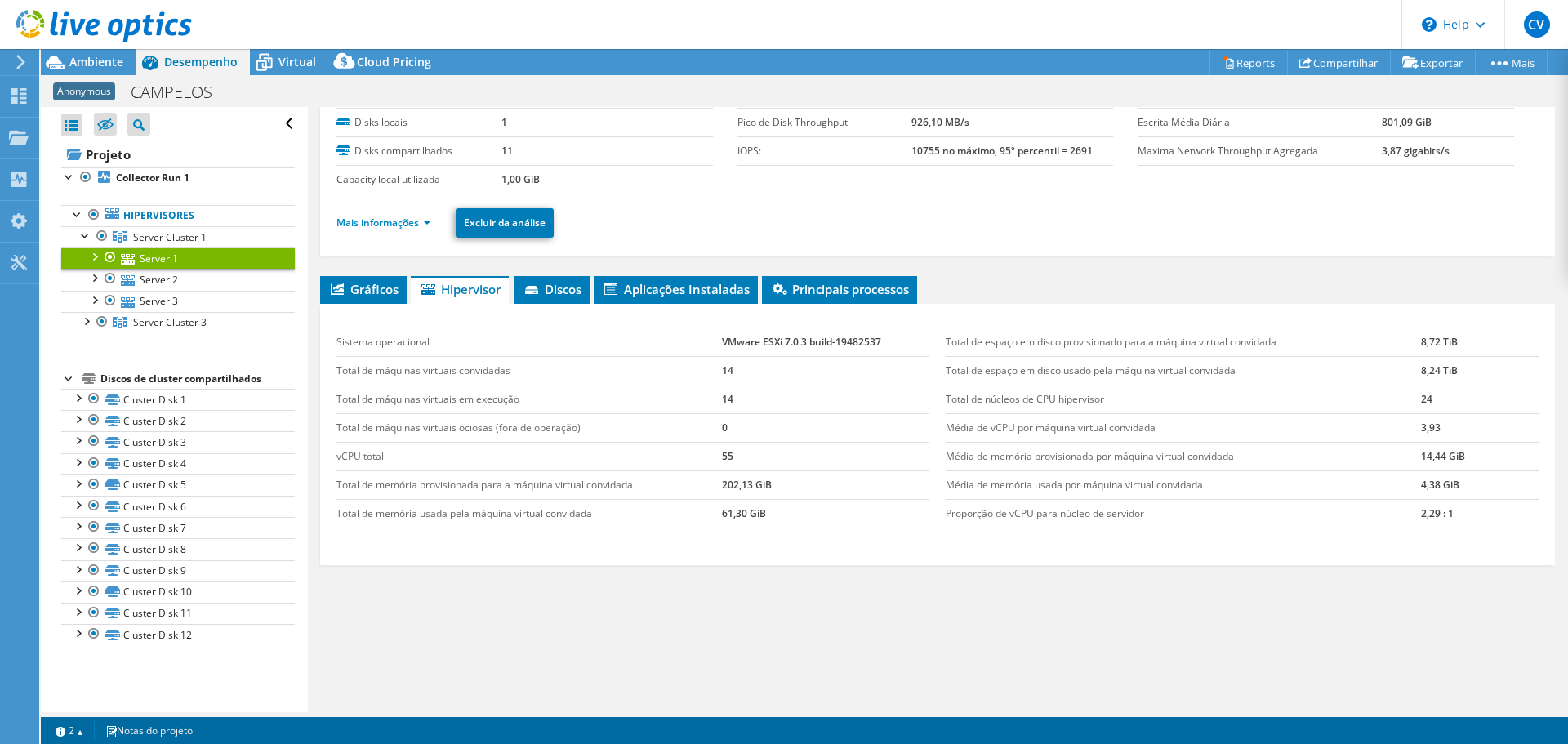
scroll to position [77, 0]
click at [364, 279] on li "Gráficos" at bounding box center [364, 289] width 86 height 28
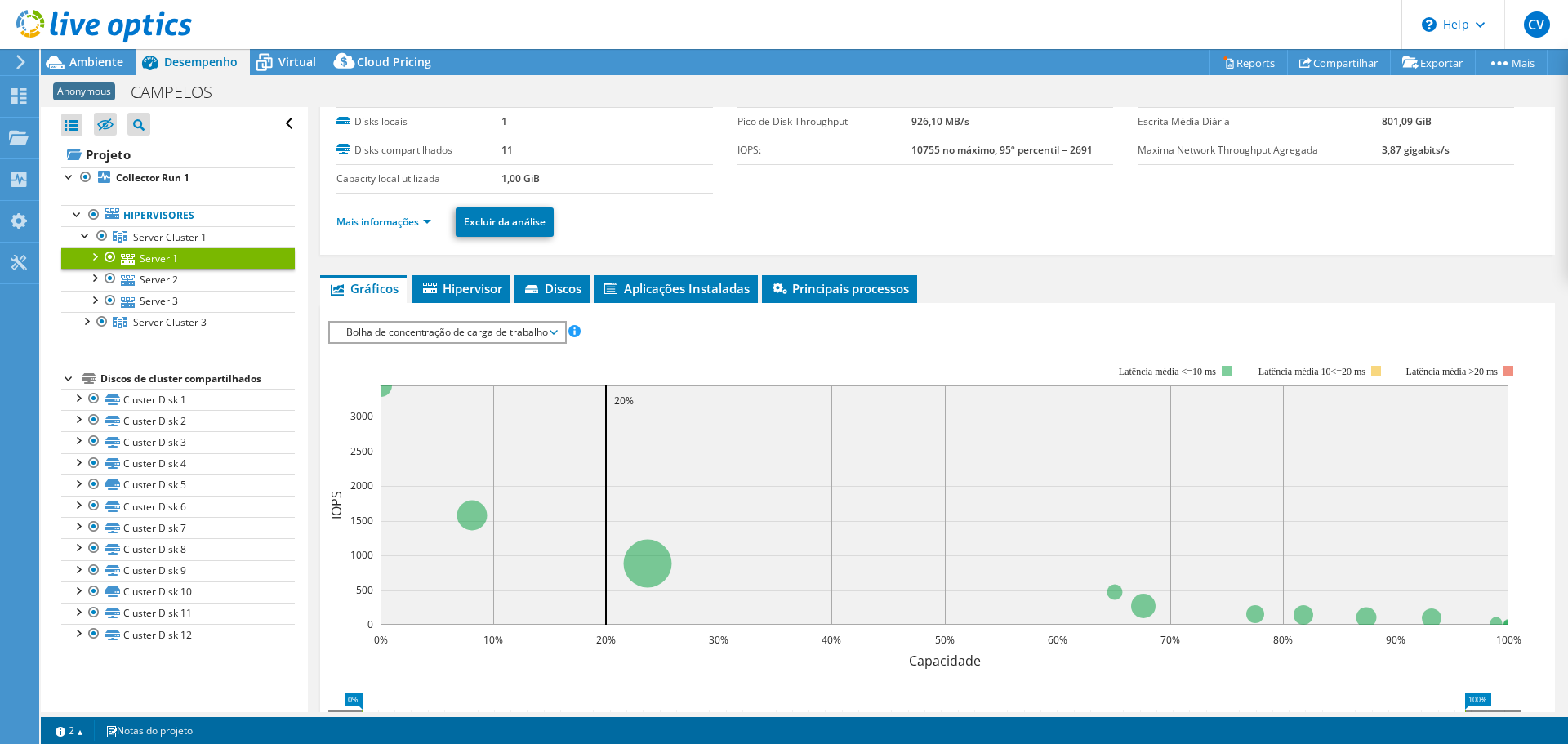
click at [405, 289] on li "Gráficos" at bounding box center [364, 289] width 86 height 28
click at [398, 213] on li "Mais informações" at bounding box center [389, 222] width 105 height 18
click at [394, 223] on link "Mais informações" at bounding box center [384, 221] width 95 height 14
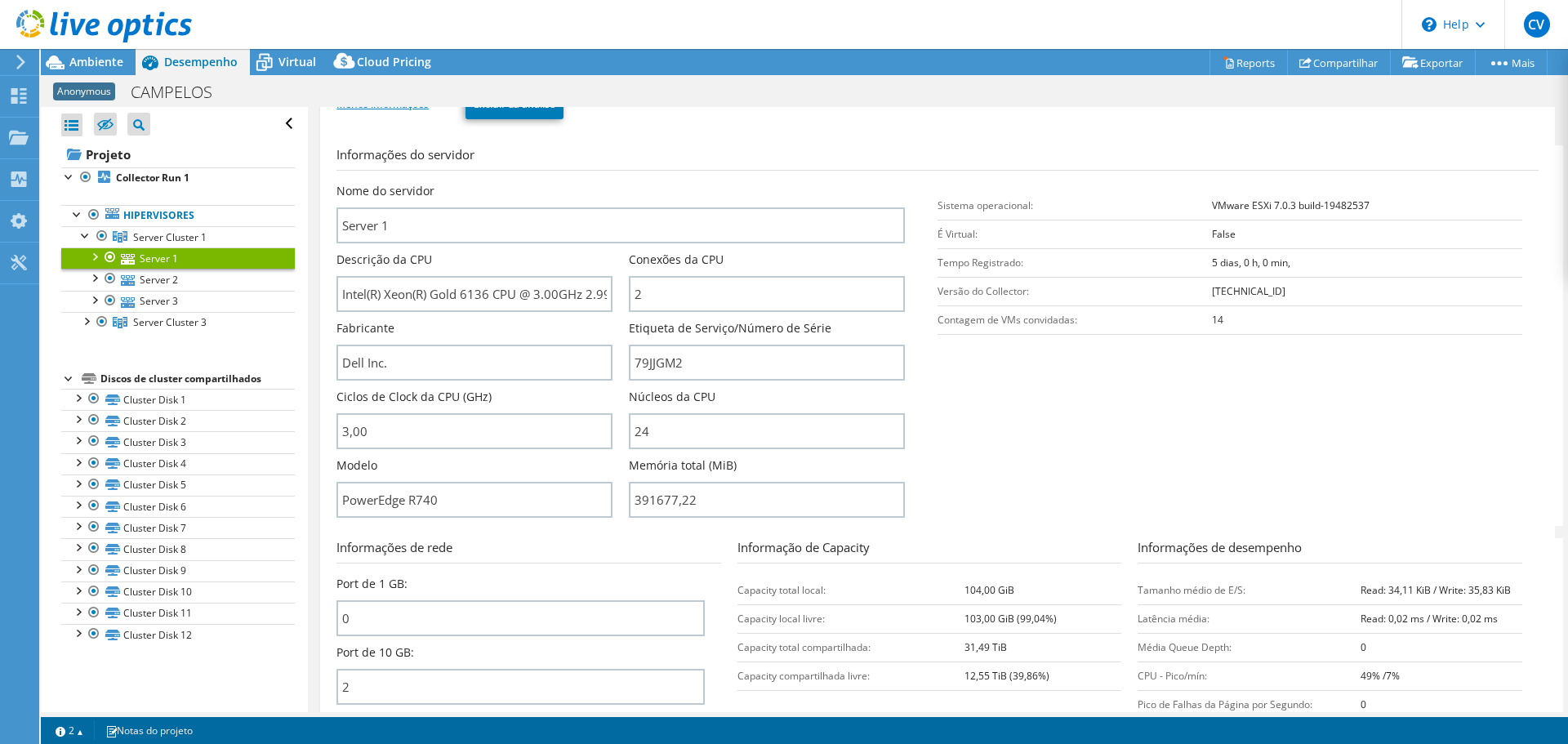
scroll to position [196, 0]
click at [446, 302] on input "Intel(R) Xeon(R) Gold 6136 CPU @ 3.00GHz 2.99 GHz" at bounding box center [475, 293] width 276 height 36
click at [92, 266] on link "Server 1" at bounding box center [178, 258] width 233 height 21
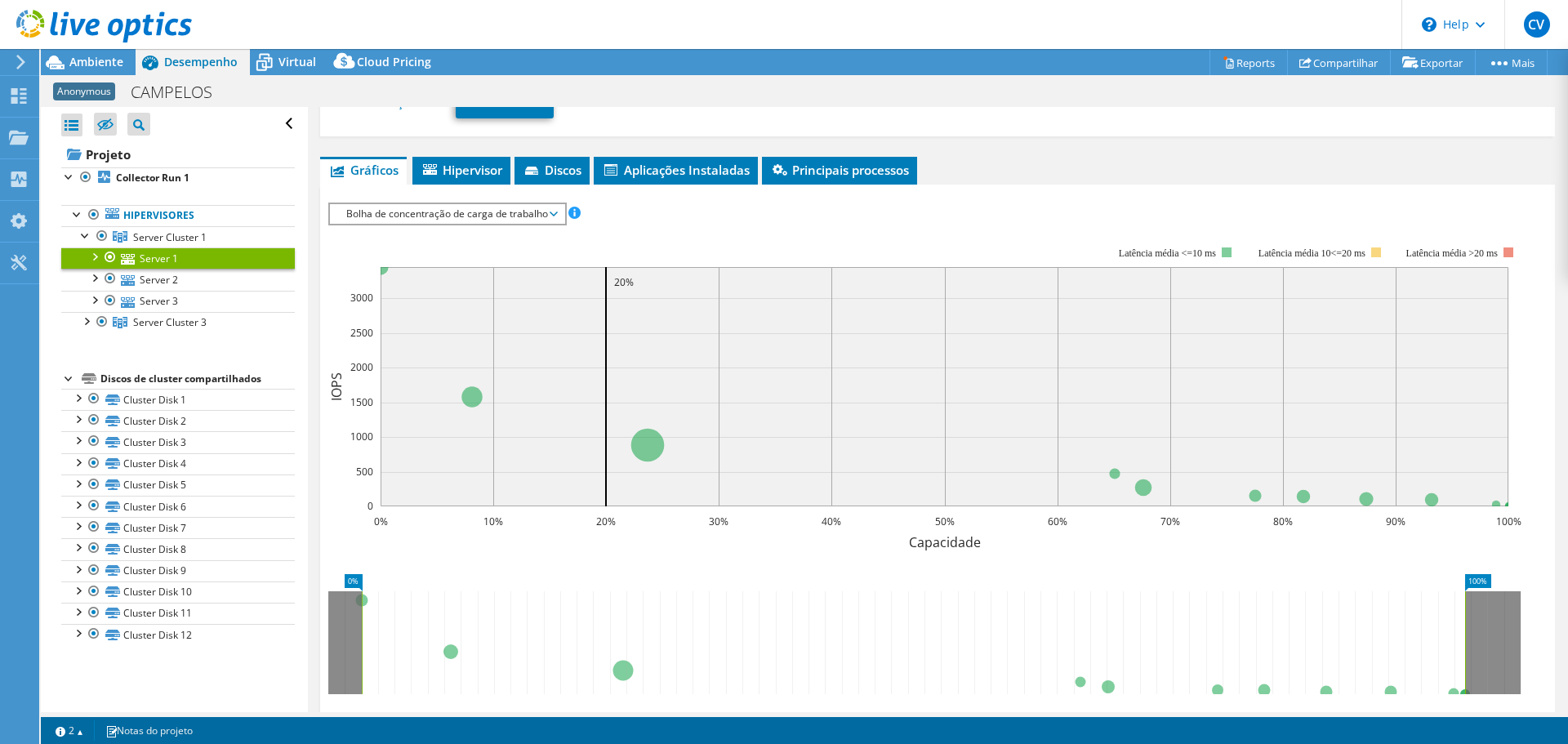
click at [96, 254] on div at bounding box center [94, 256] width 17 height 17
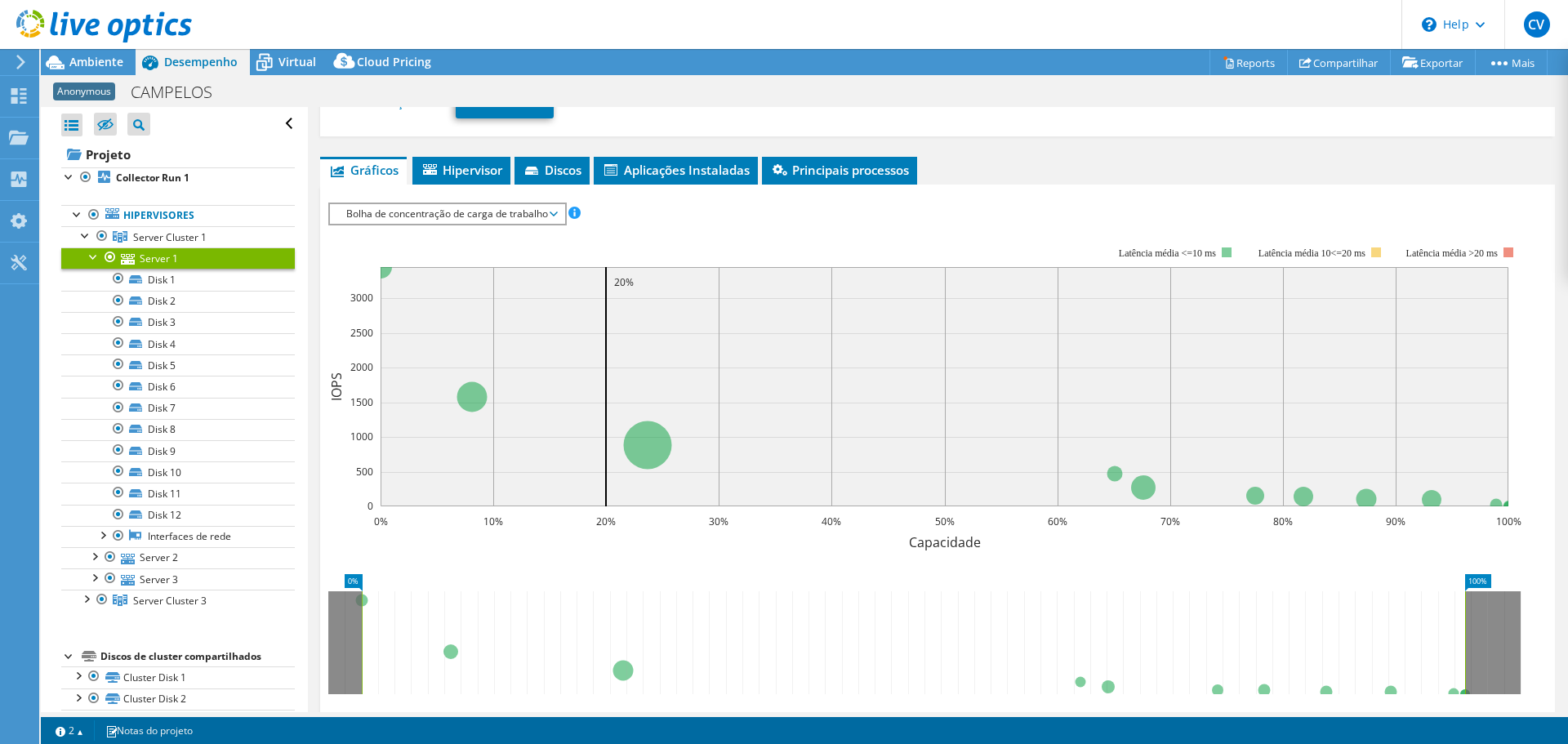
click at [96, 254] on div at bounding box center [94, 256] width 17 height 17
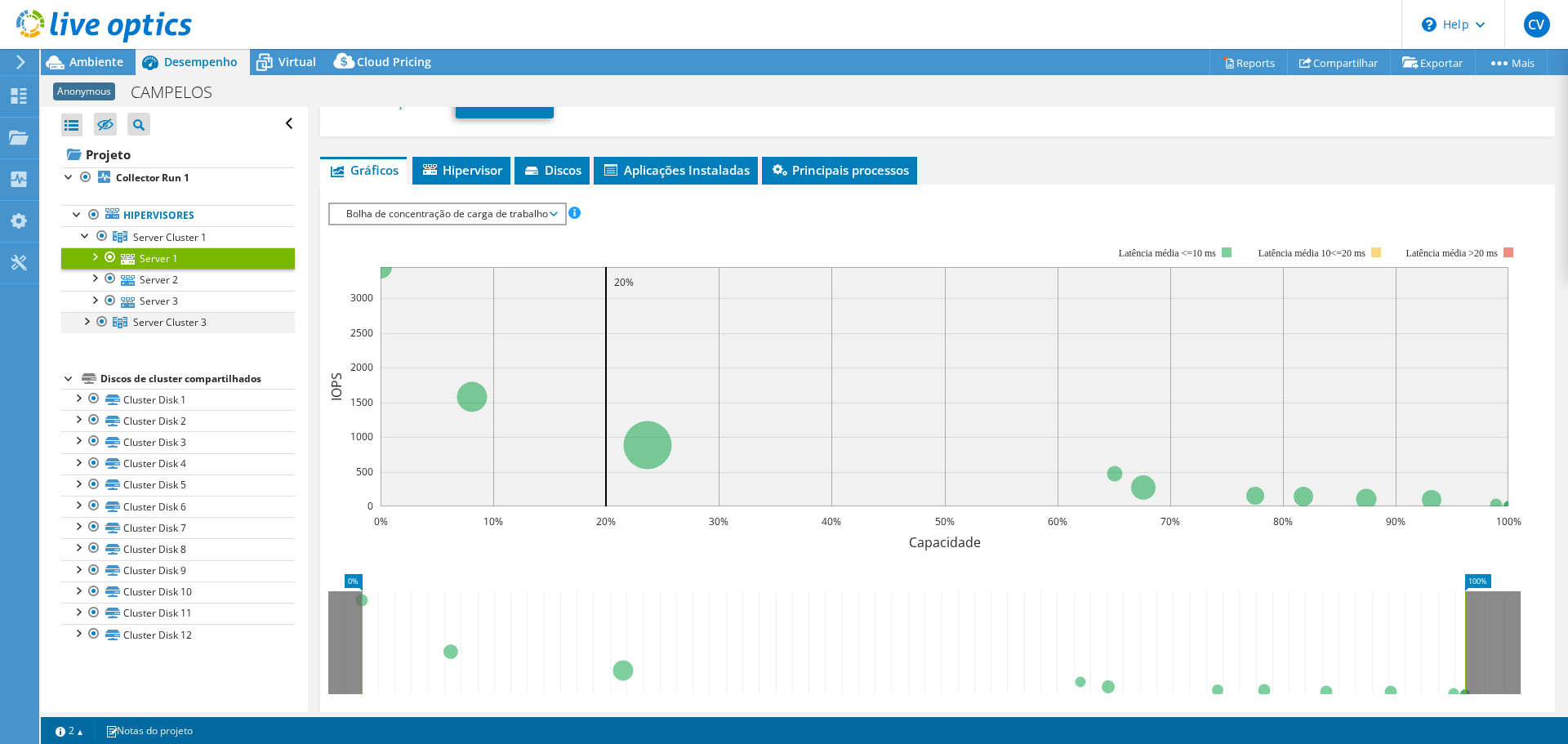
click at [90, 321] on div at bounding box center [86, 321] width 17 height 17
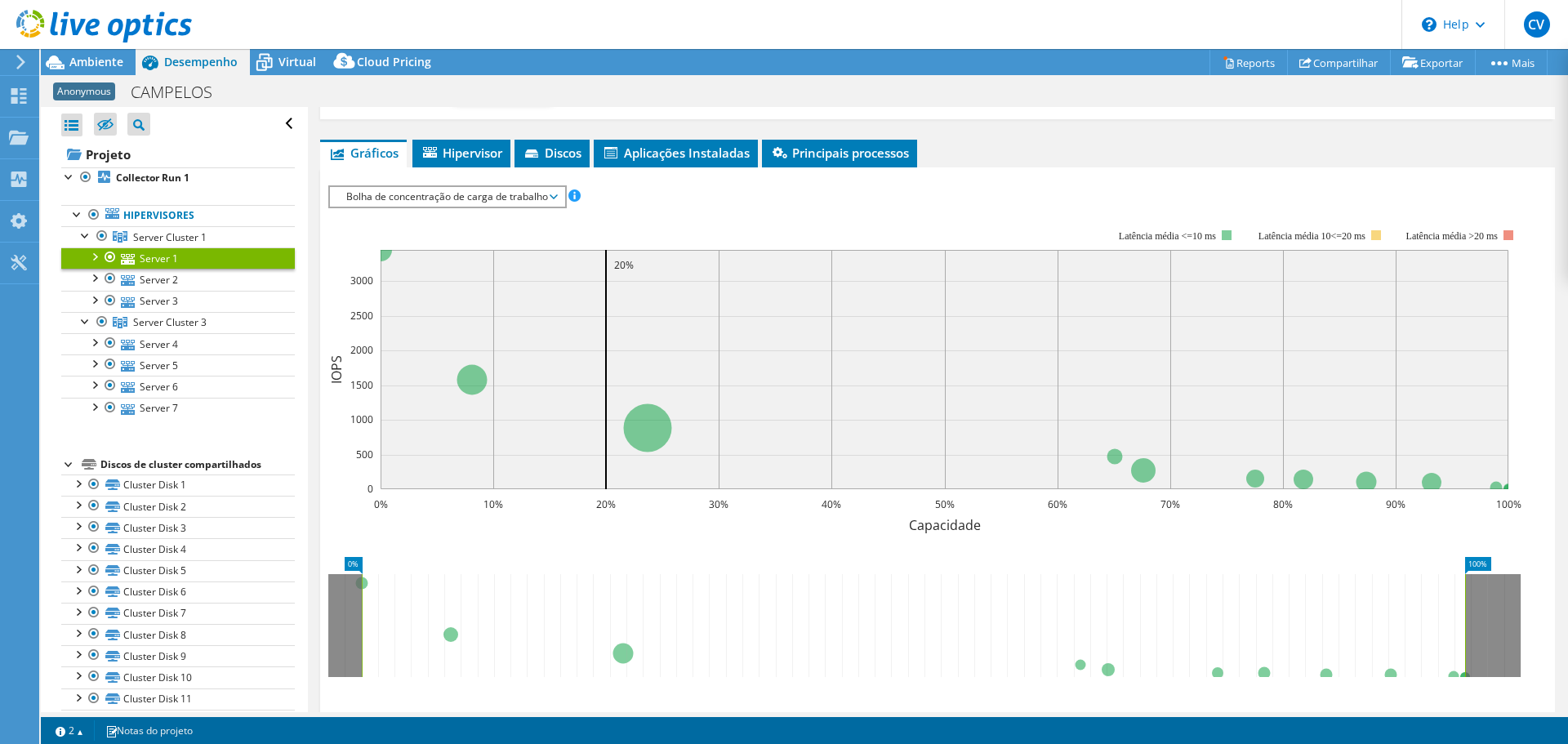
scroll to position [0, 0]
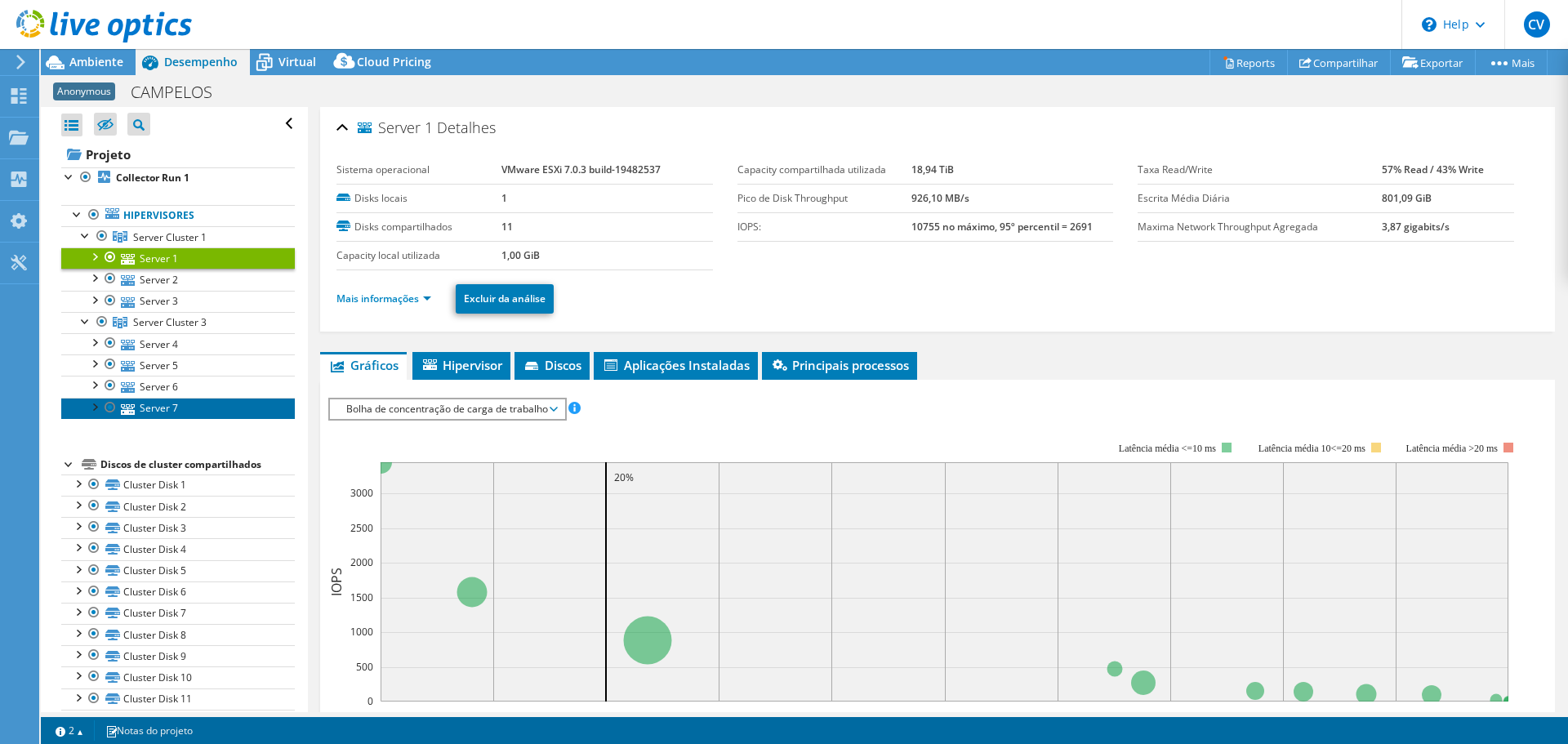
click at [154, 408] on link "Server 7" at bounding box center [178, 408] width 233 height 21
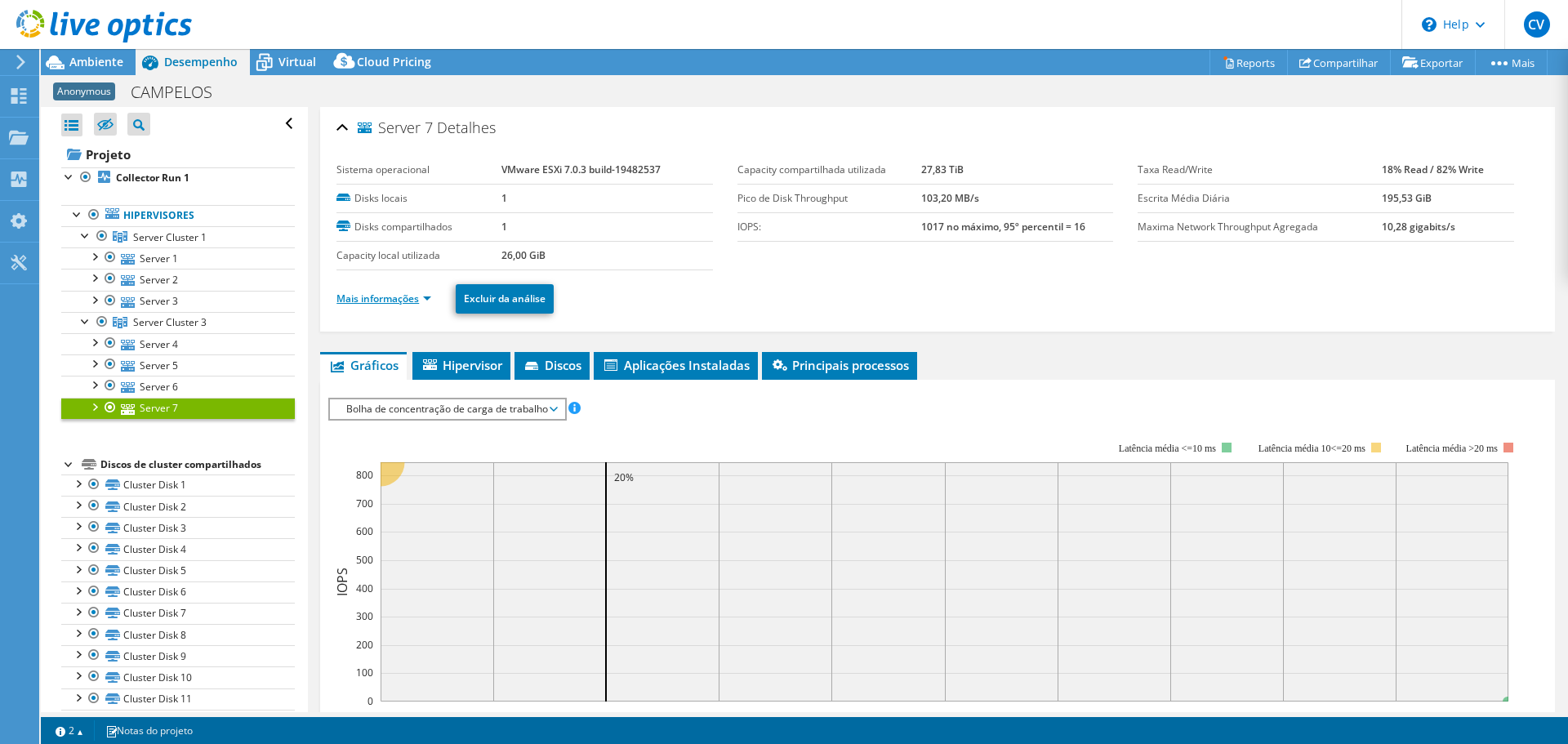
click at [410, 299] on link "Mais informações" at bounding box center [384, 299] width 95 height 14
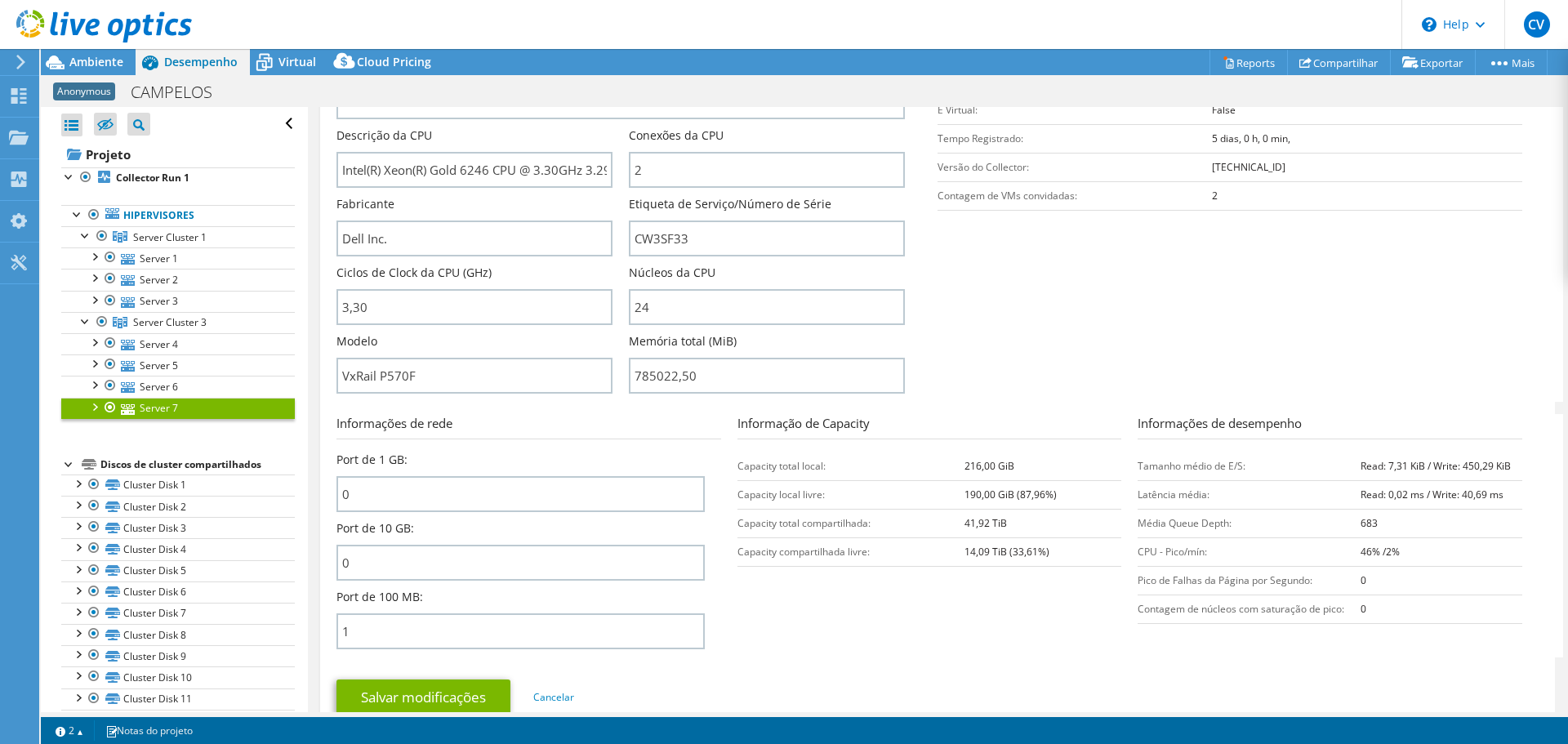
scroll to position [333, 0]
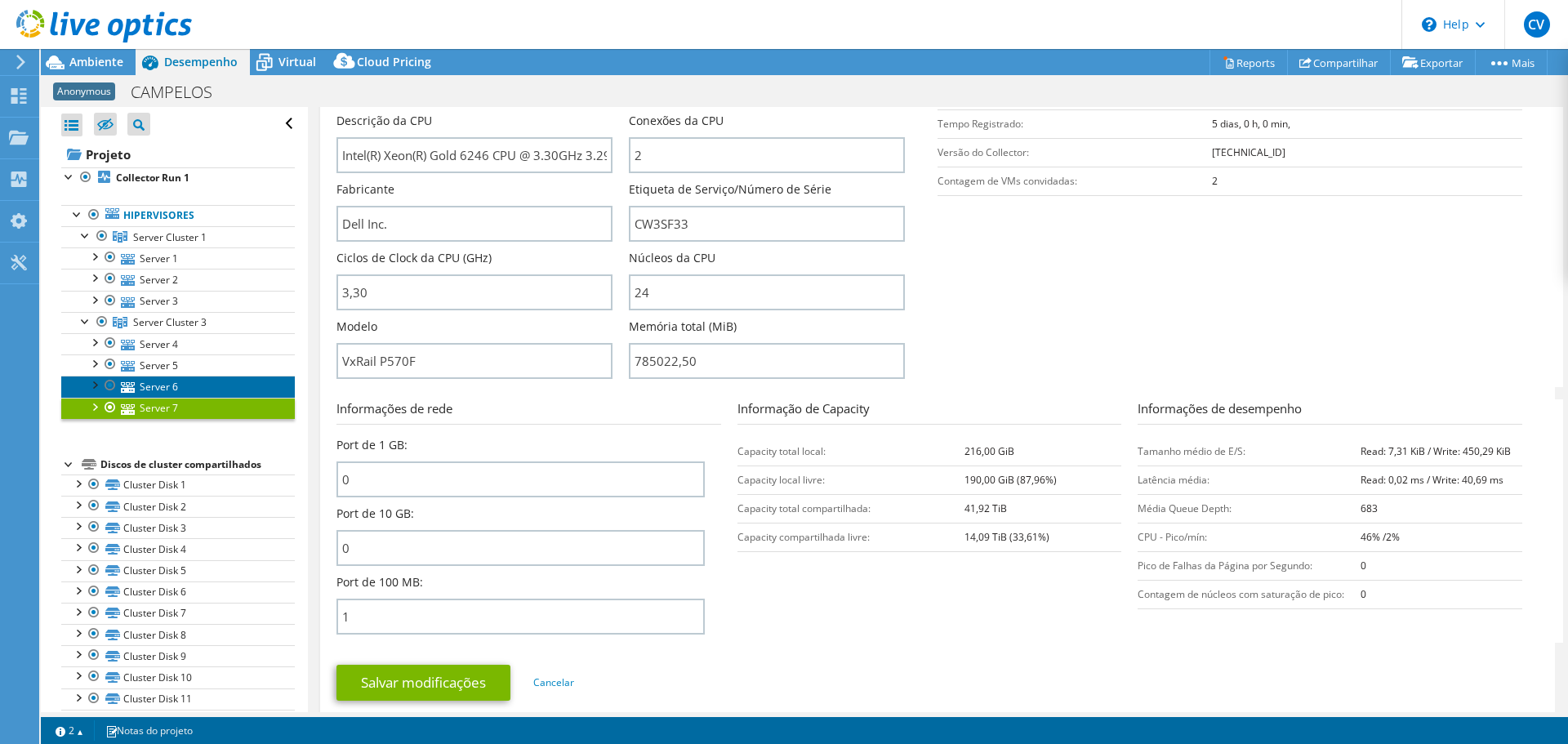
click at [162, 389] on link "Server 6" at bounding box center [178, 386] width 233 height 21
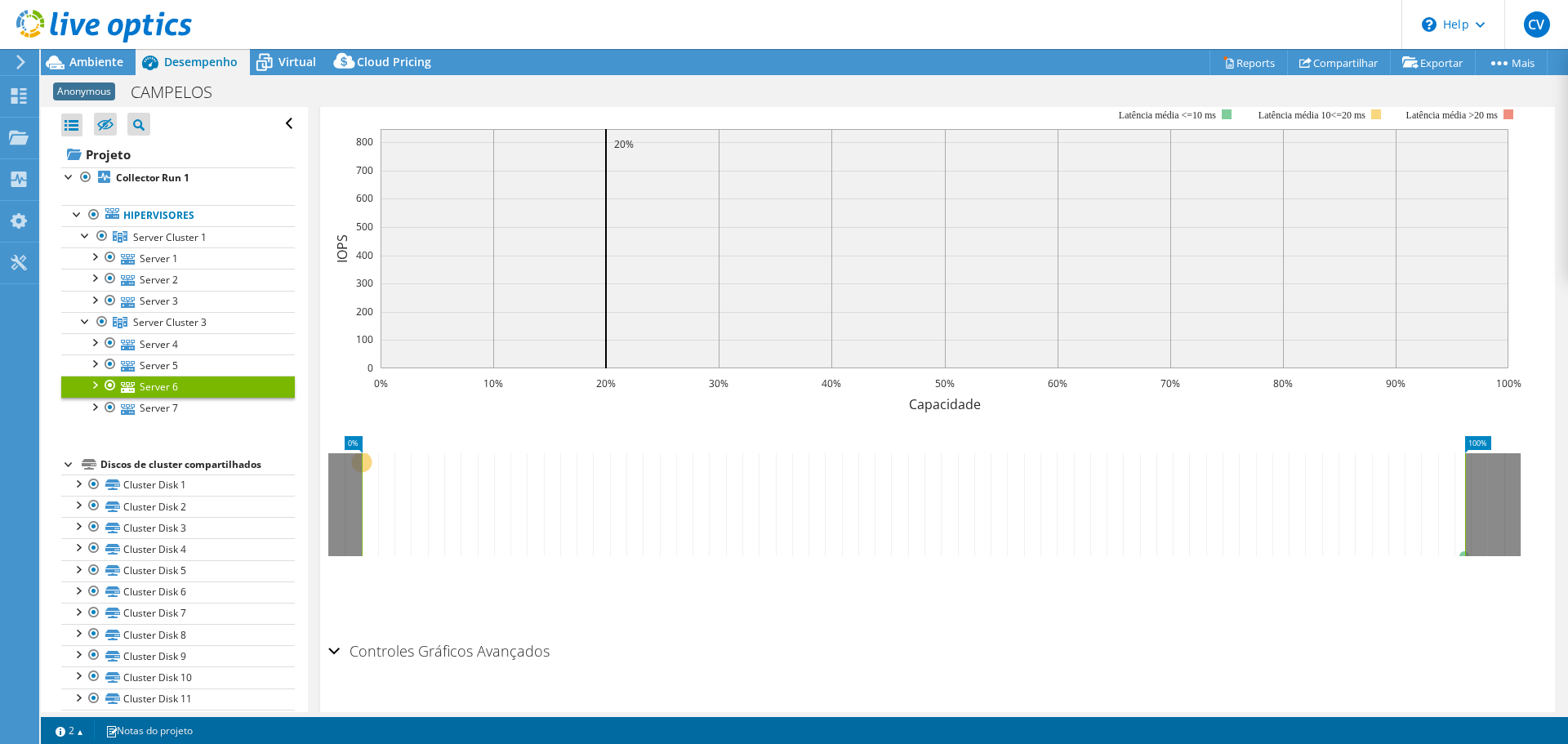
scroll to position [248, 0]
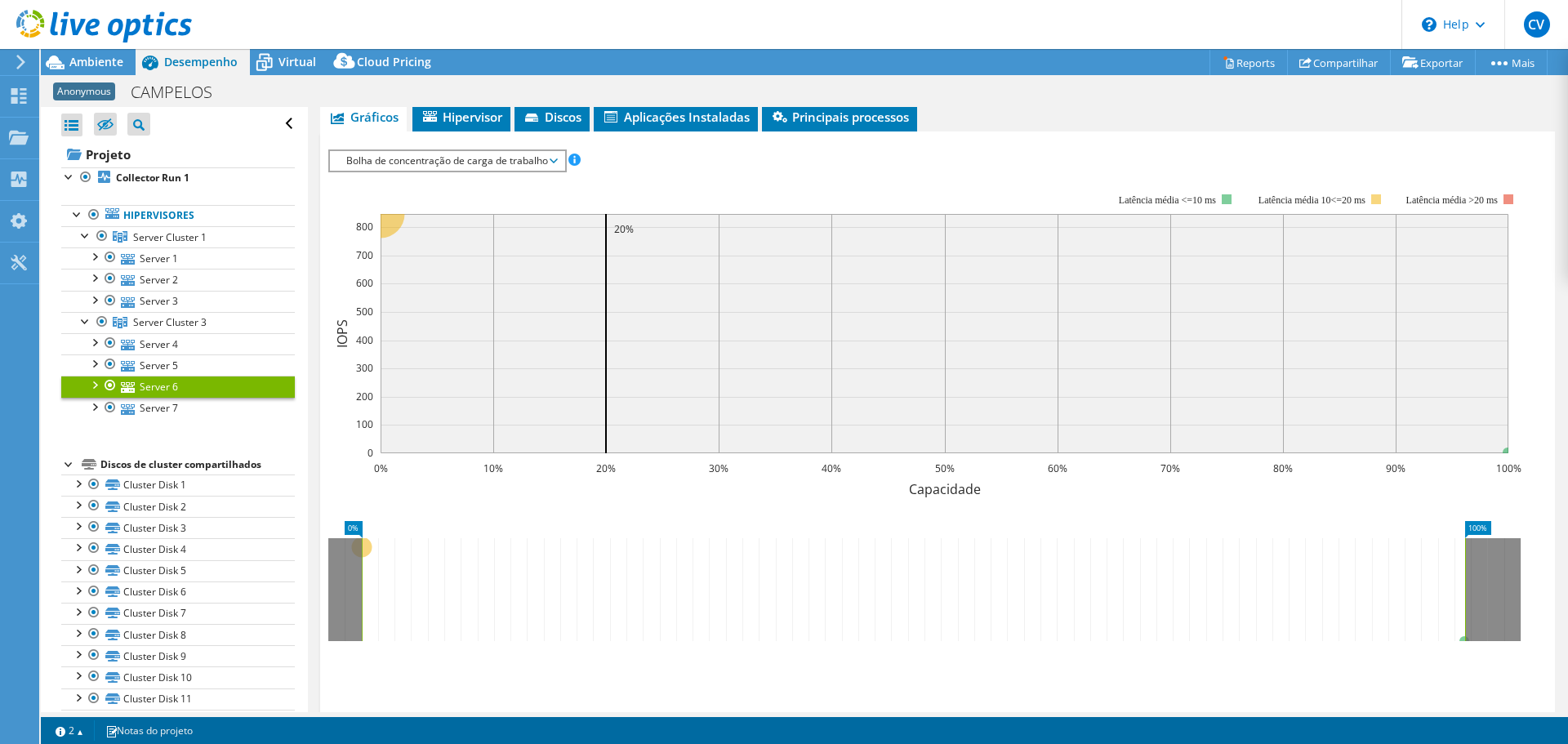
drag, startPoint x: 301, startPoint y: 164, endPoint x: 706, endPoint y: 138, distance: 405.8
click at [706, 138] on div "IOPS Disk Throughput Tamanho de E/S Latência Profundidade da fila Porcentagem d…" at bounding box center [937, 425] width 1218 height 589
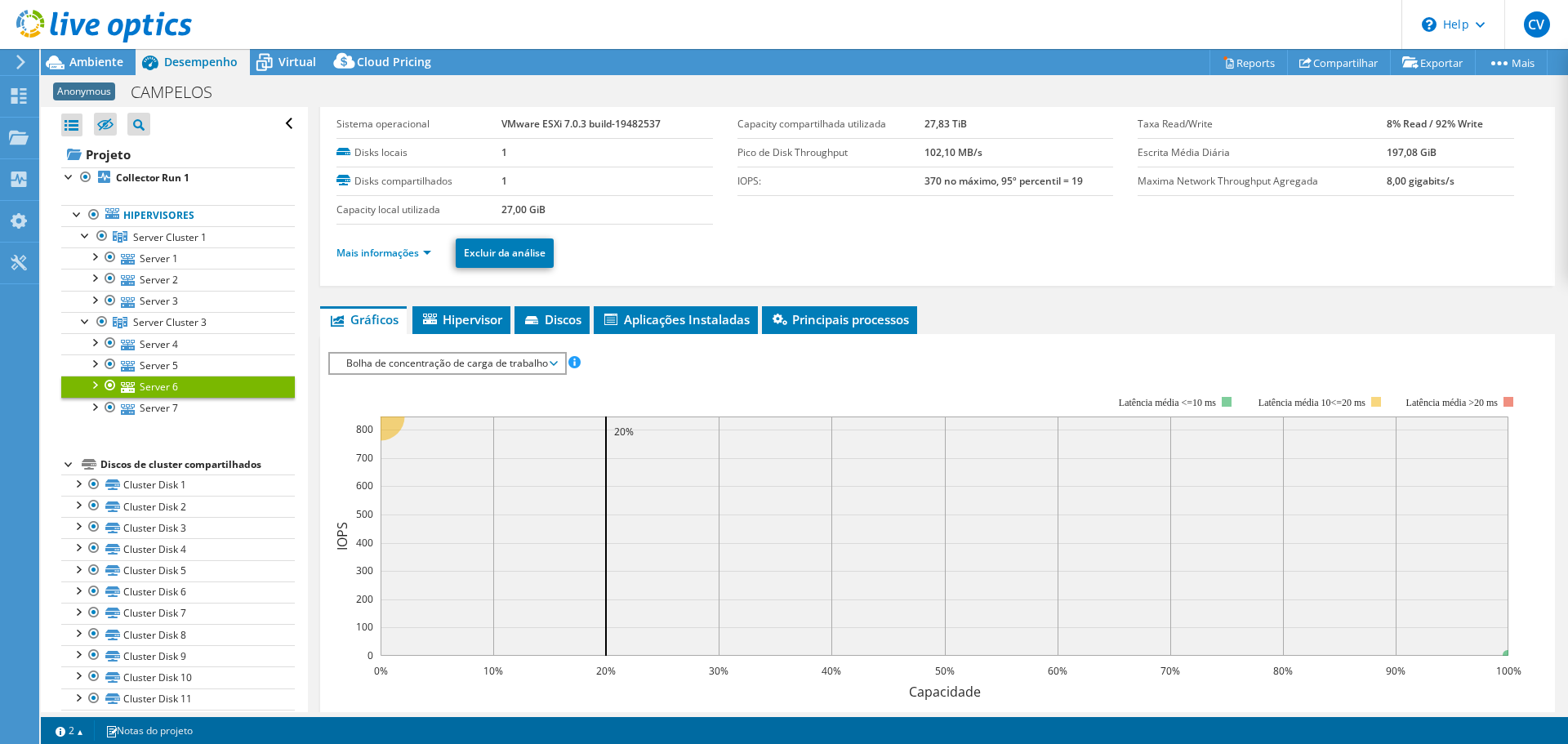
scroll to position [46, 0]
click at [373, 257] on link "Mais informações" at bounding box center [384, 253] width 95 height 14
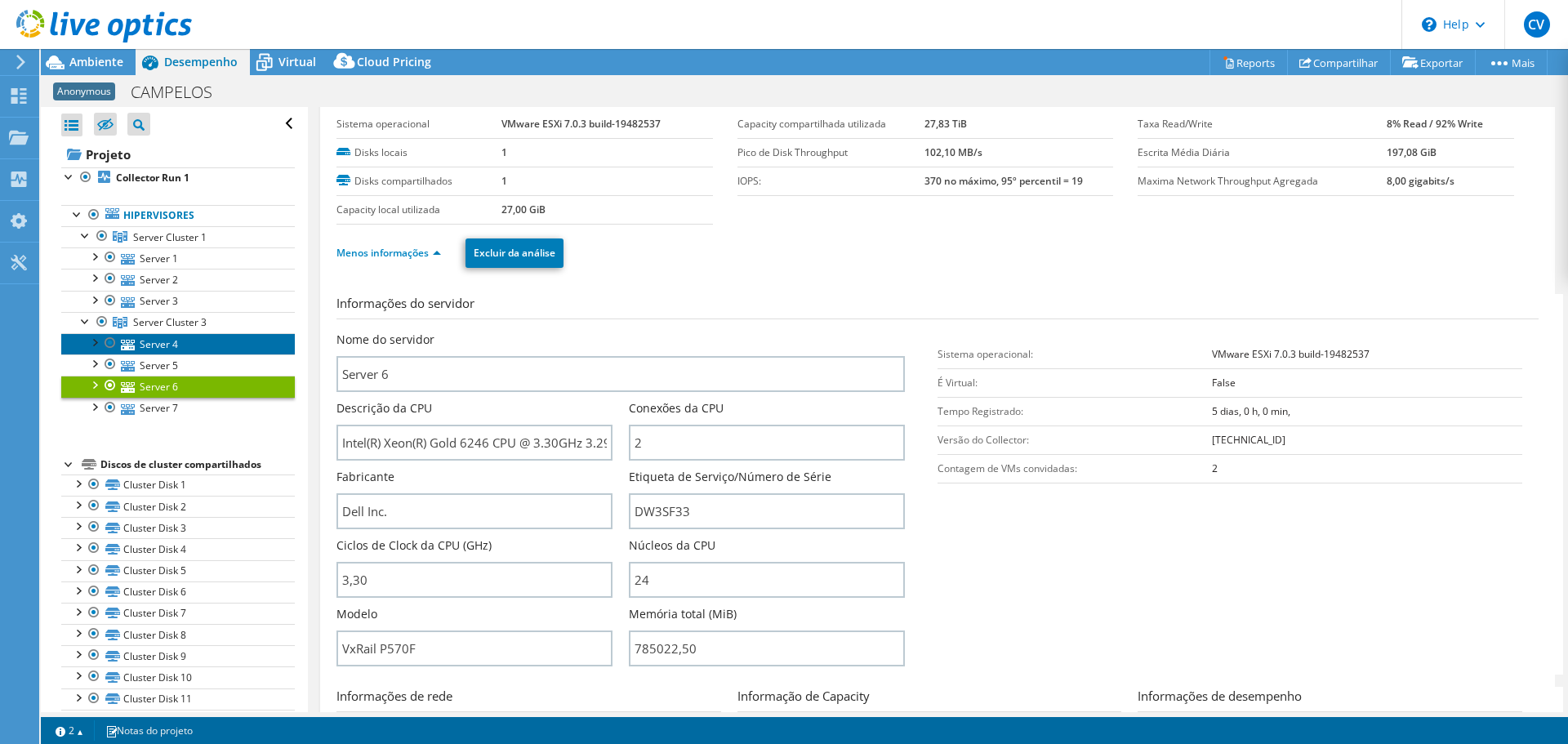
click at [162, 352] on link "Server 4" at bounding box center [178, 344] width 233 height 21
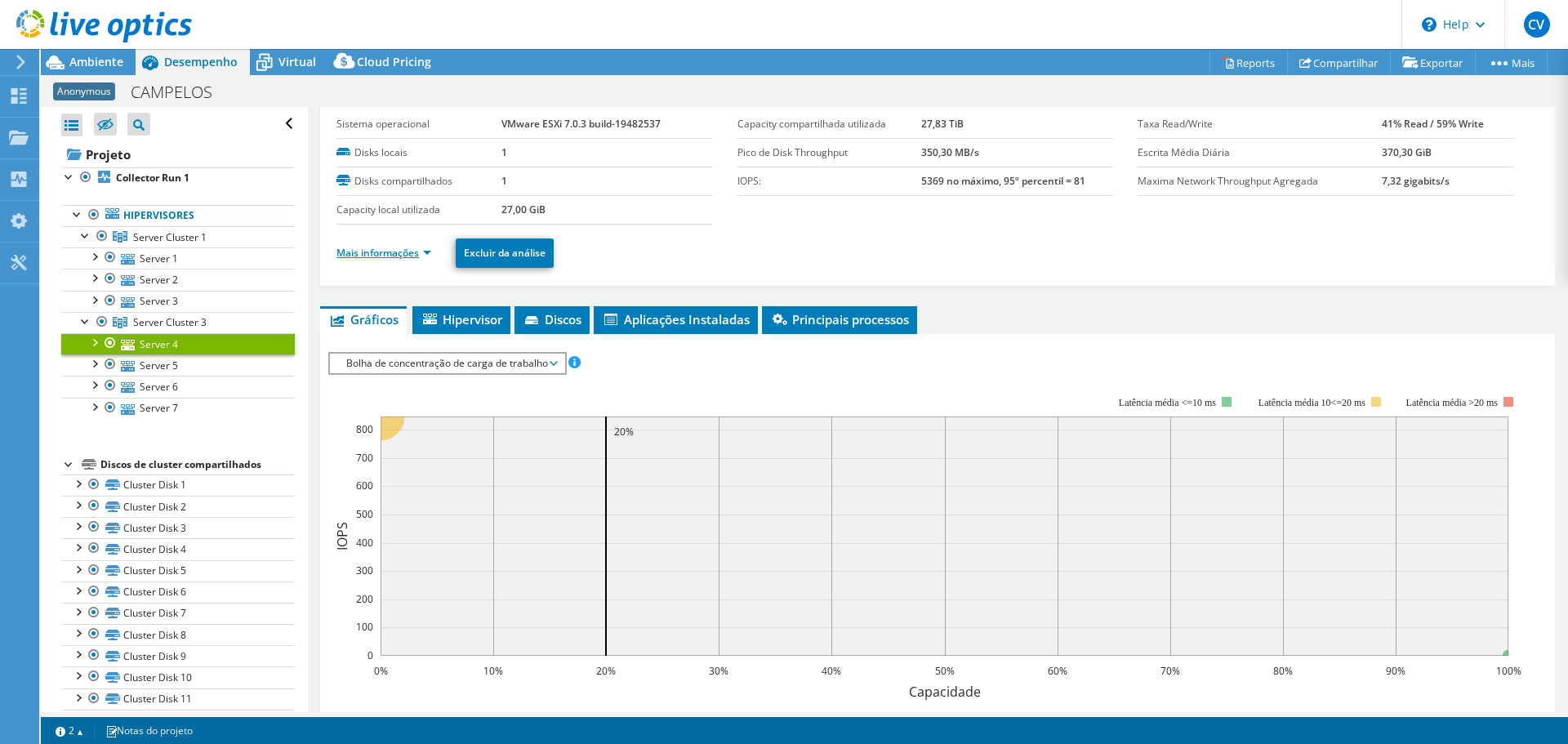
click at [376, 248] on link "Mais informações" at bounding box center [384, 253] width 95 height 14
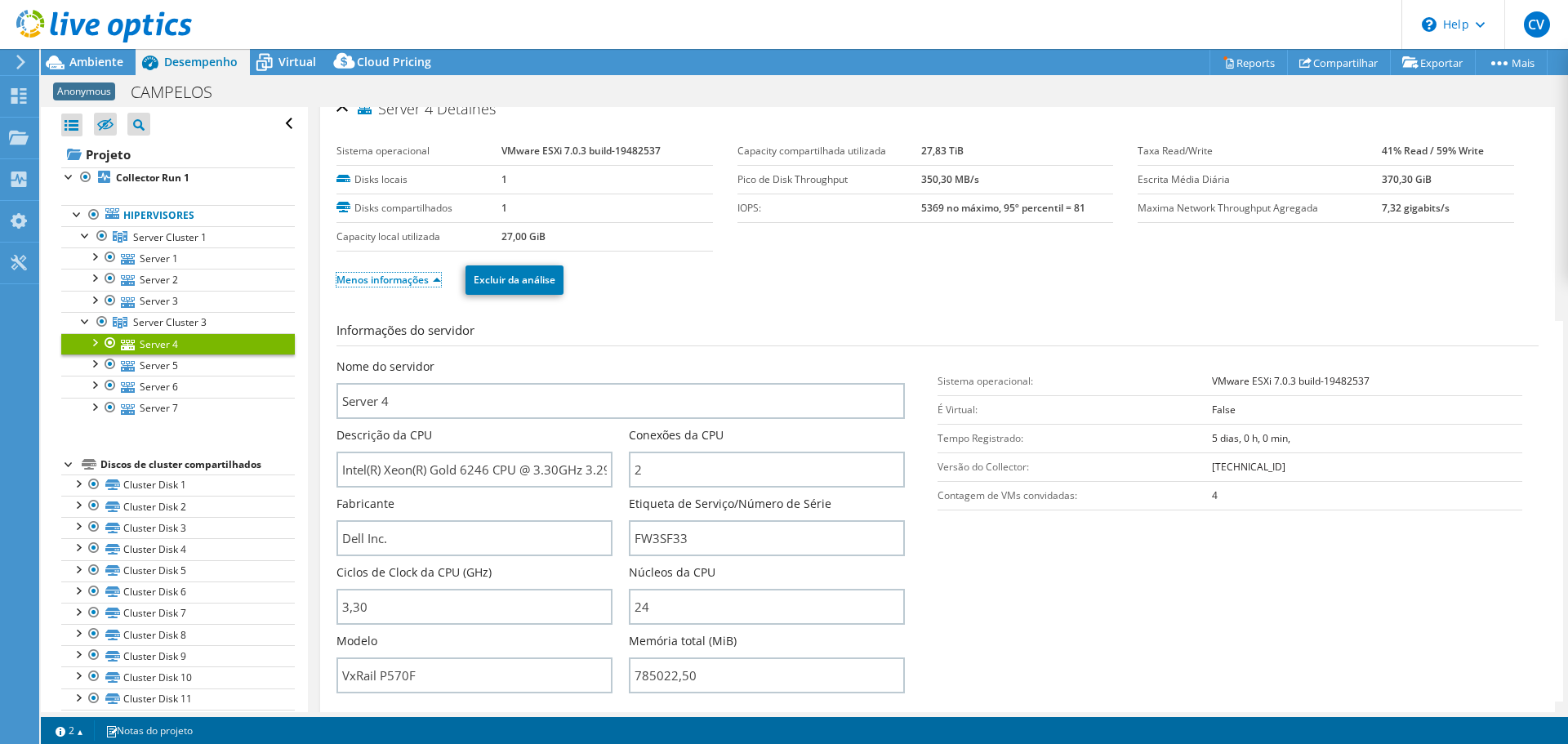
scroll to position [19, 0]
click at [147, 299] on link "Server 3" at bounding box center [178, 301] width 233 height 21
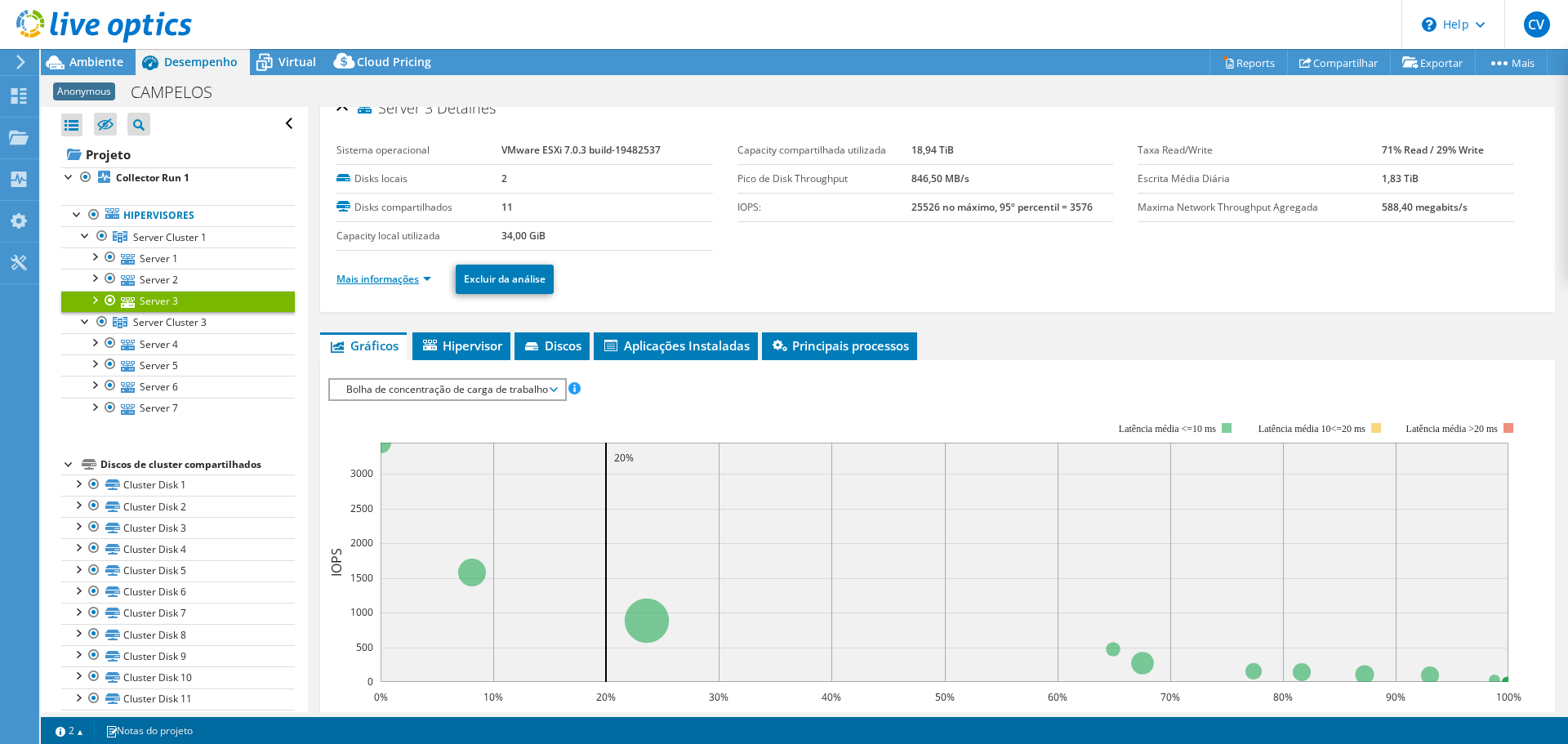
click at [374, 274] on link "Mais informações" at bounding box center [384, 278] width 95 height 14
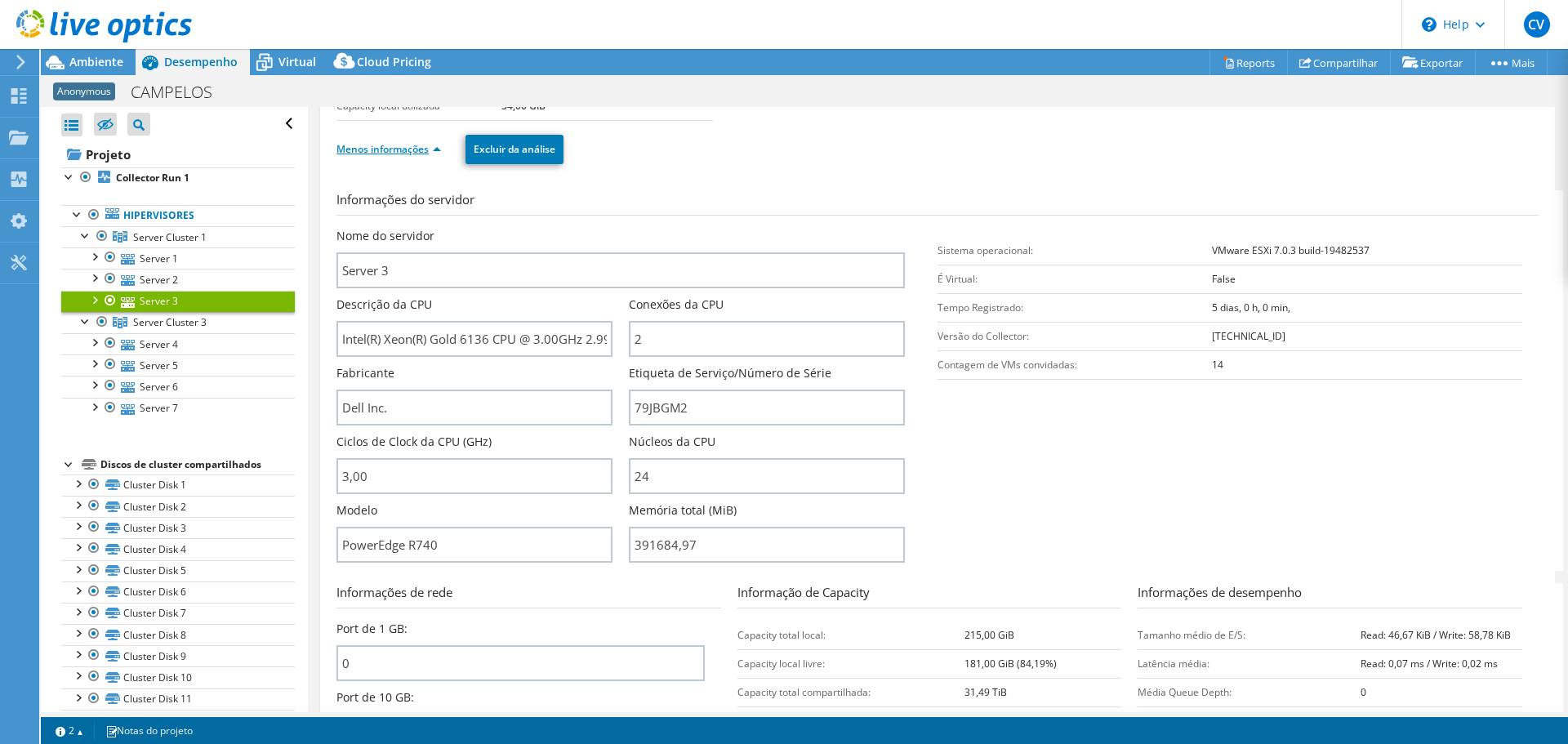
scroll to position [151, 0]
click at [135, 287] on link "Server 2" at bounding box center [178, 279] width 233 height 21
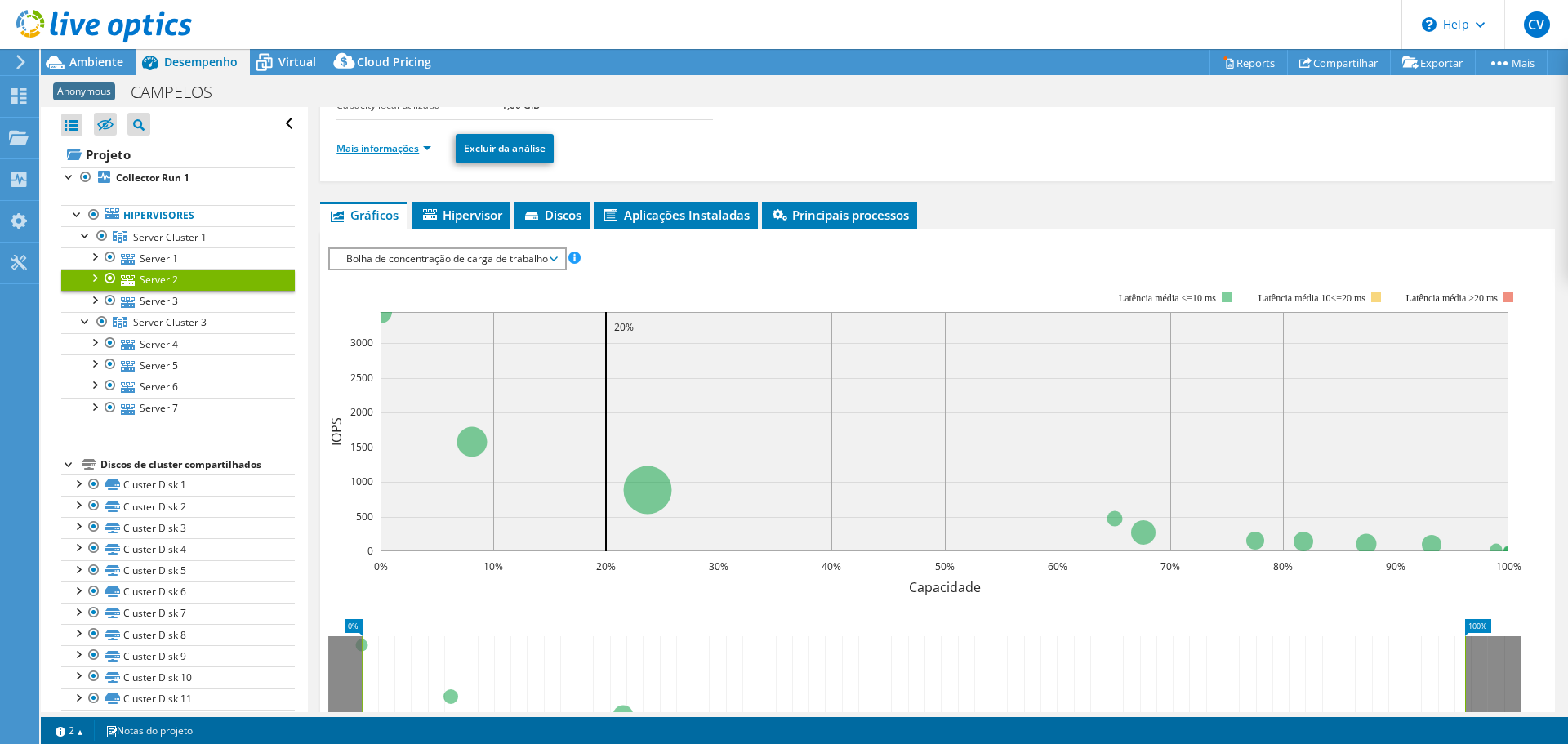
click at [395, 151] on link "Mais informações" at bounding box center [384, 148] width 95 height 14
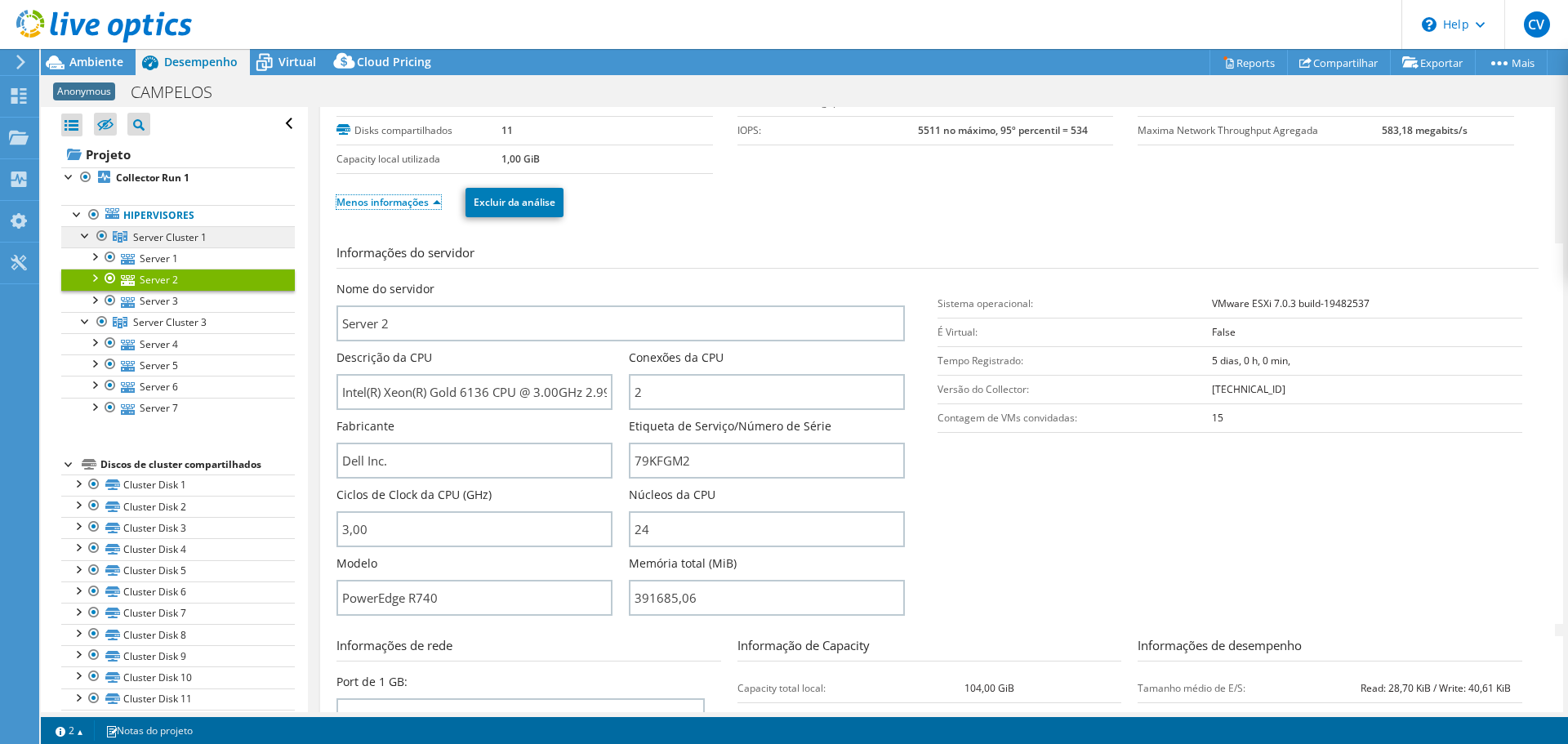
scroll to position [95, 0]
click at [164, 256] on link "Server 1" at bounding box center [178, 258] width 233 height 21
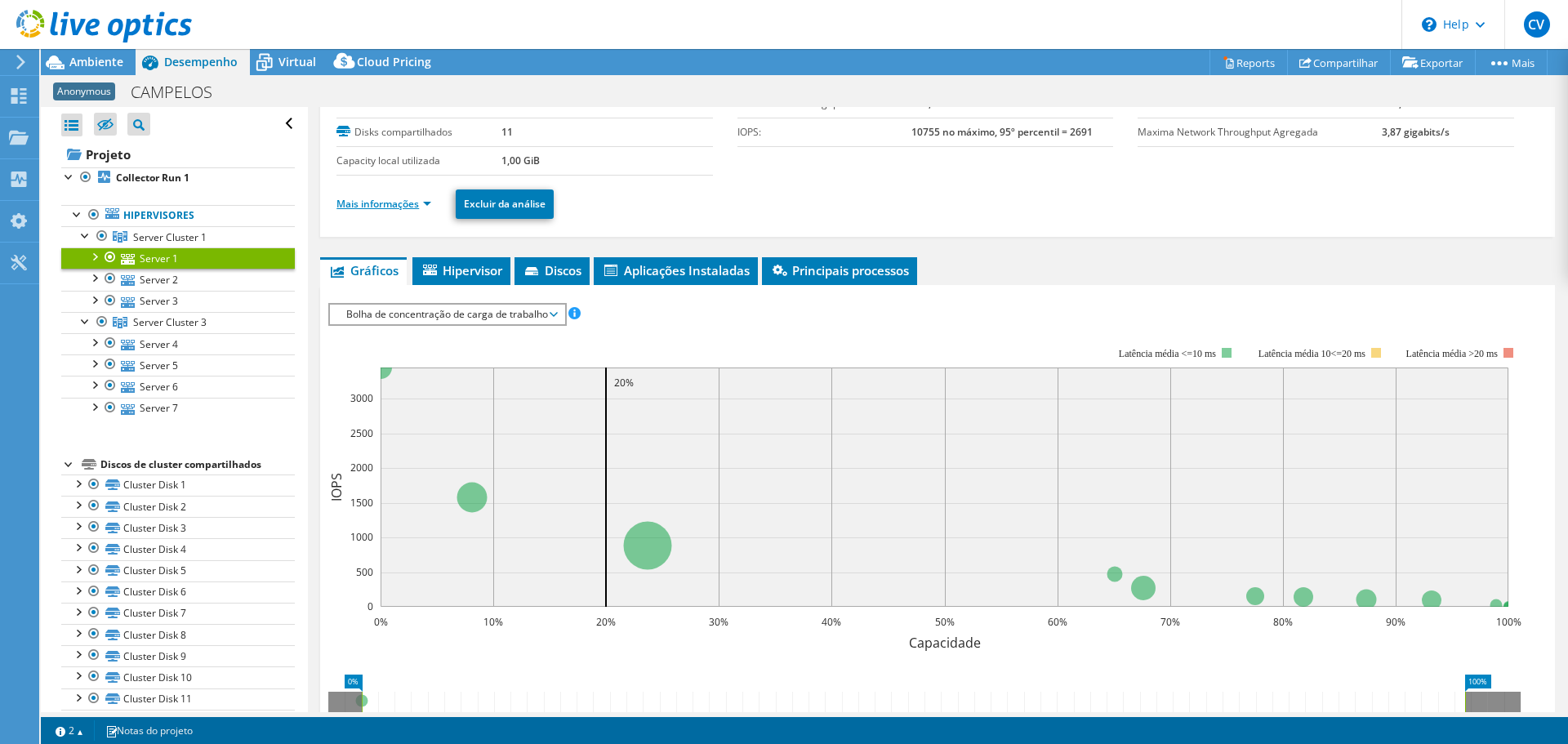
click at [369, 201] on link "Mais informações" at bounding box center [384, 203] width 95 height 14
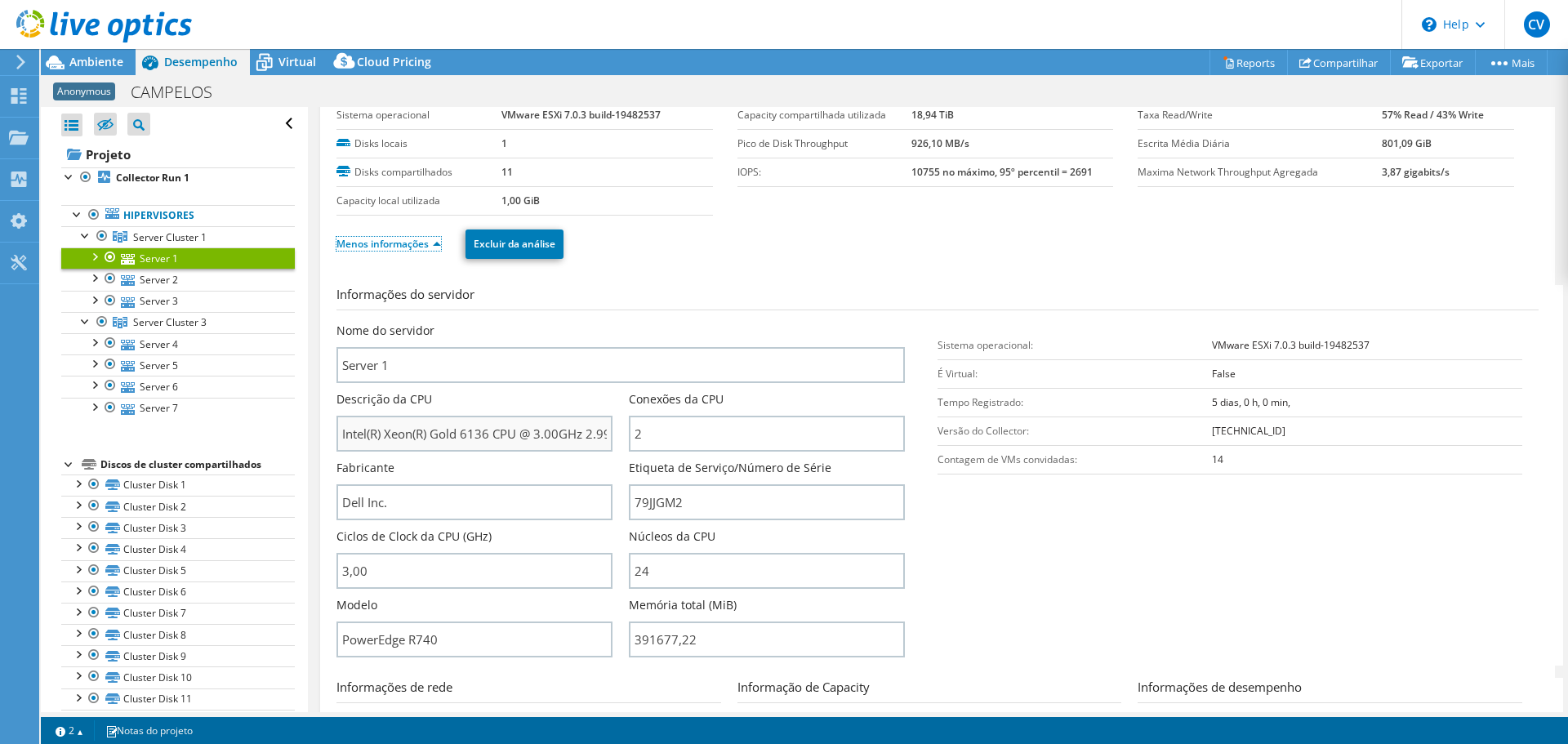
scroll to position [0, 0]
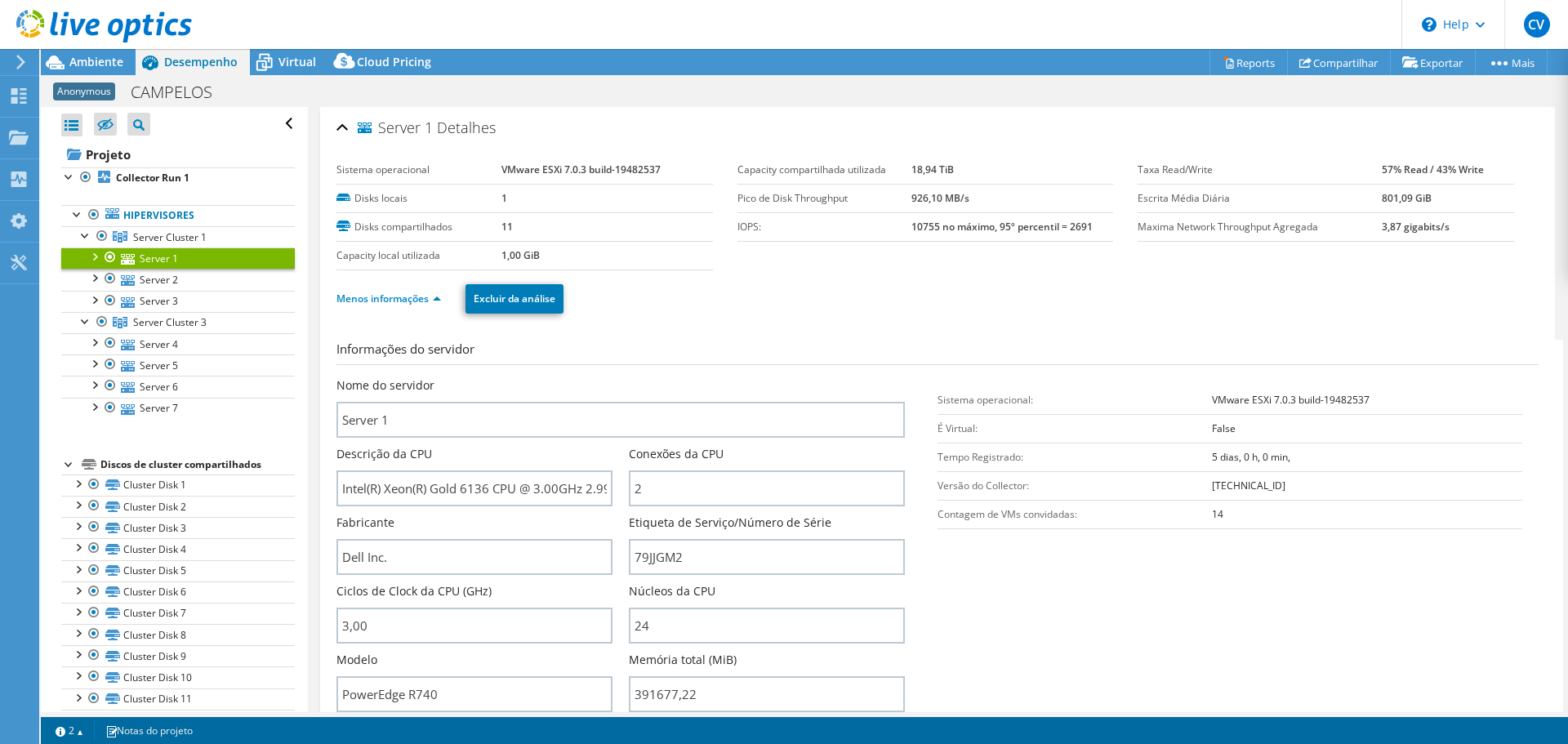
click at [64, 26] on use at bounding box center [104, 27] width 175 height 33
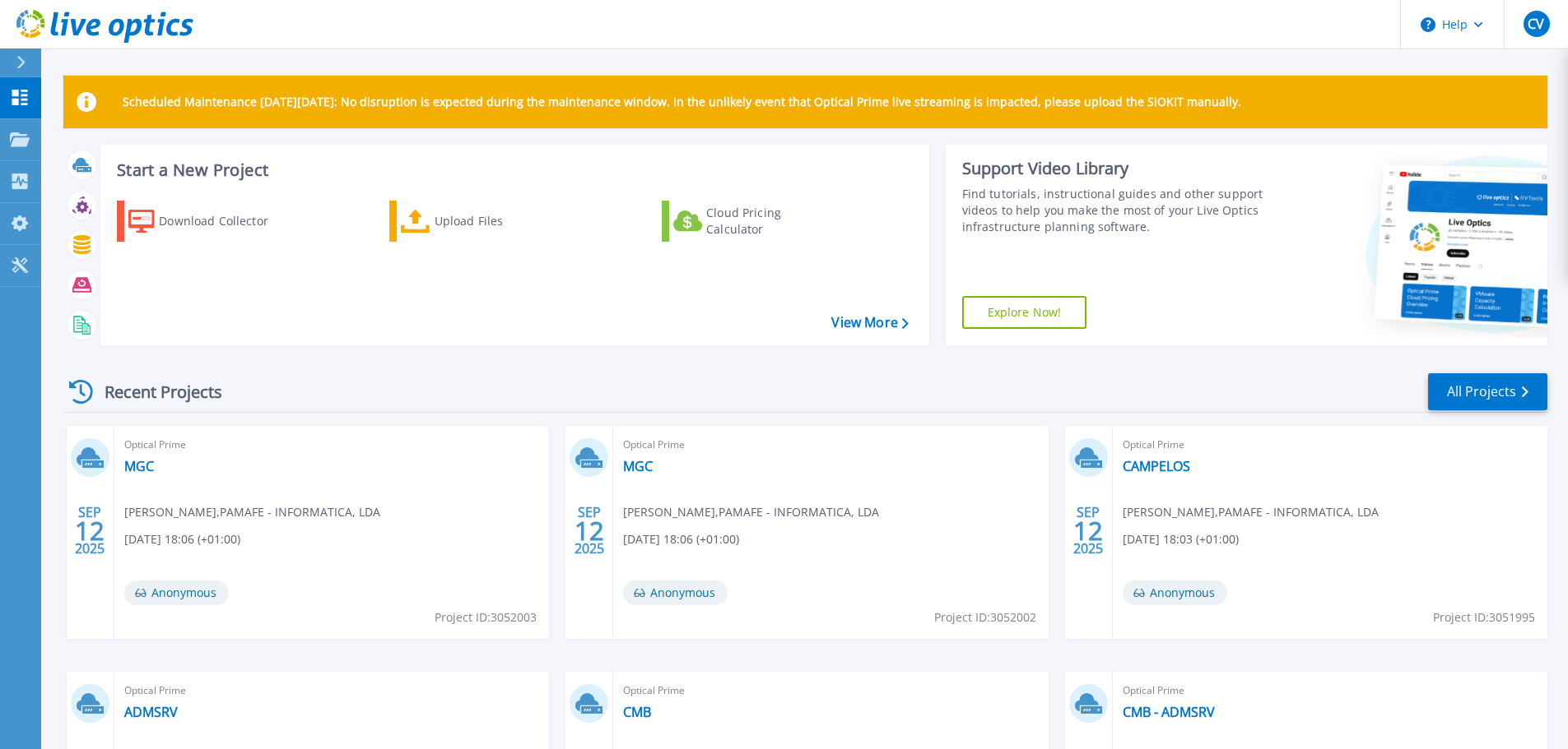
scroll to position [231, 0]
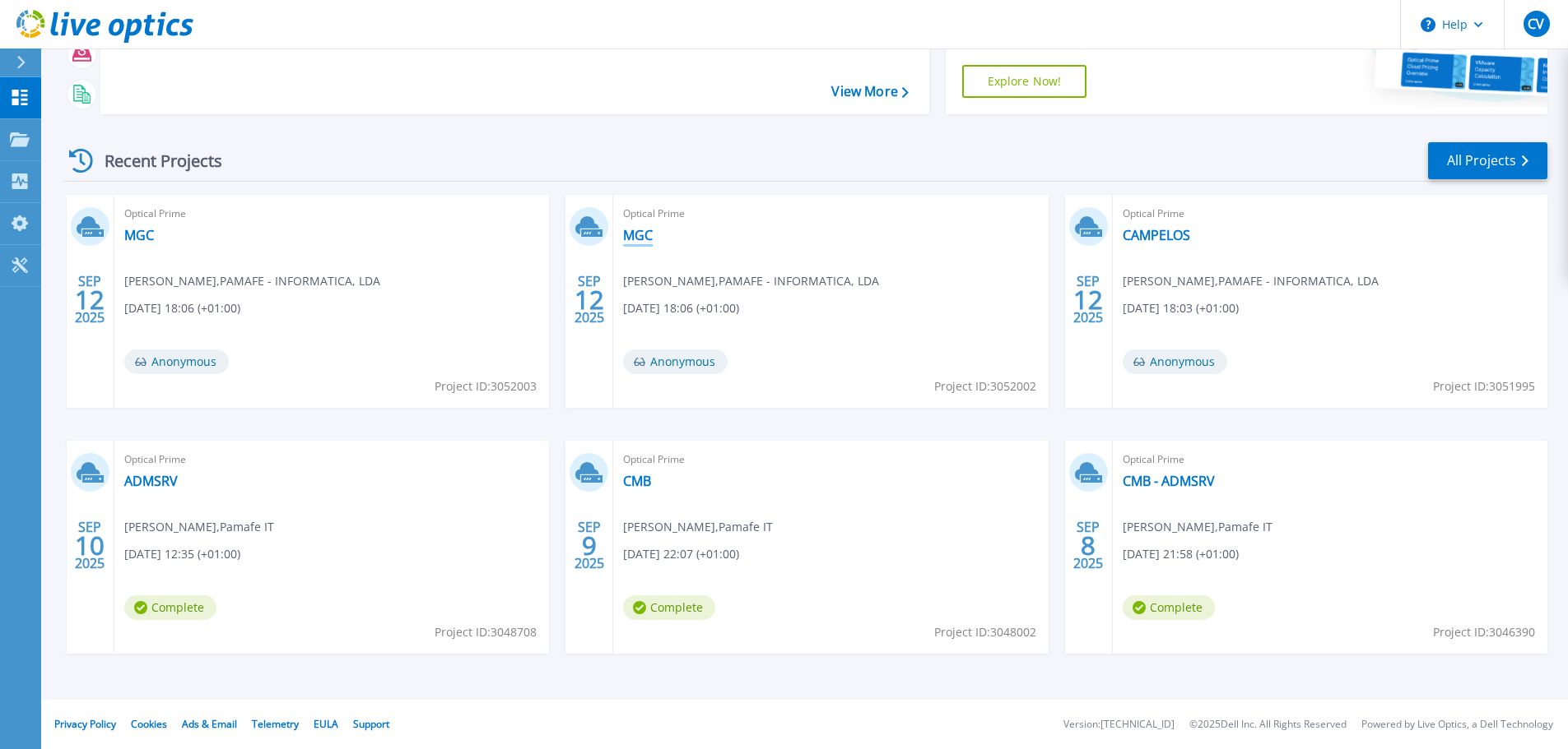
click at [644, 237] on link "MGC" at bounding box center [637, 236] width 30 height 17
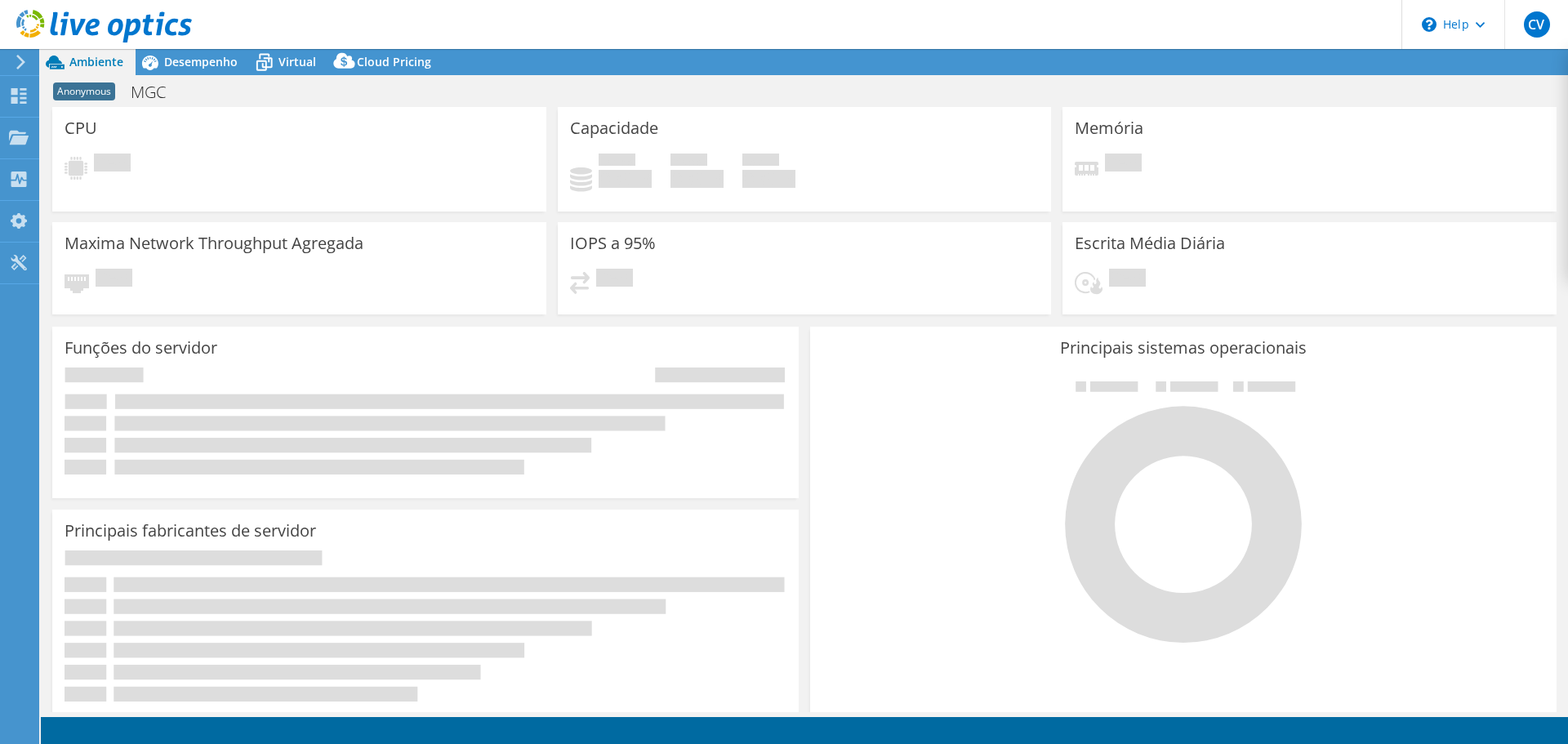
select select "USD"
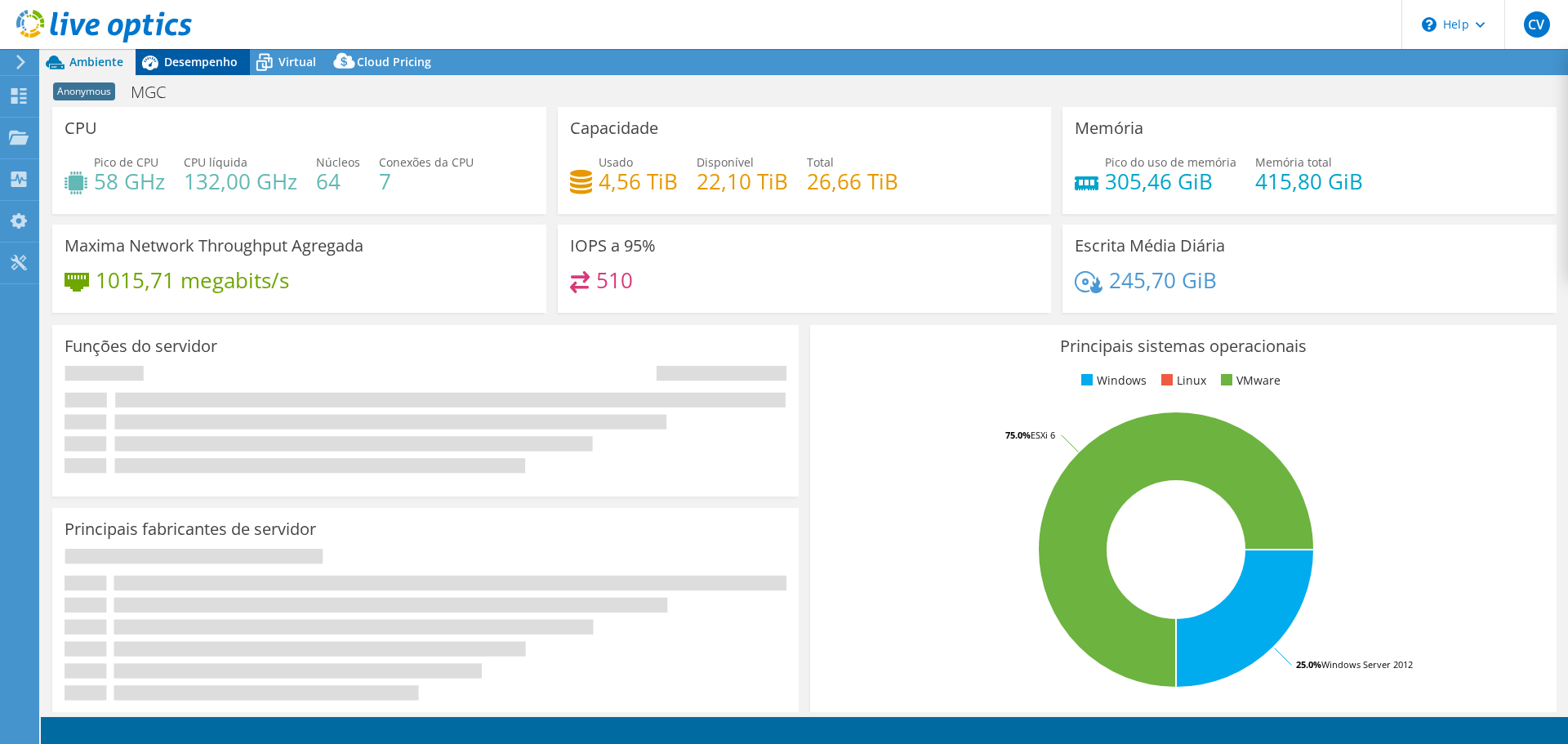
click at [196, 69] on span "Desempenho" at bounding box center [201, 62] width 73 height 16
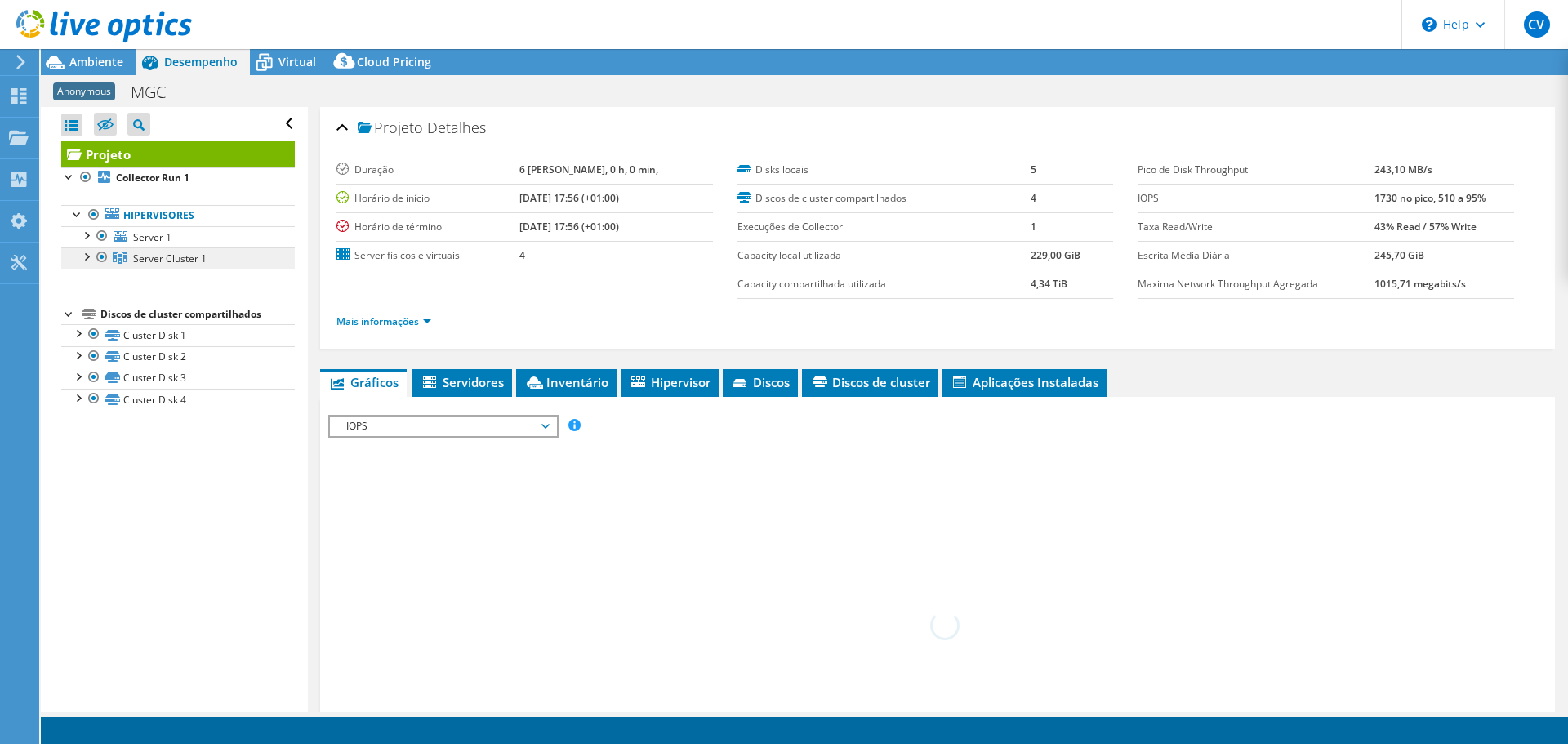
click at [134, 249] on link "Server Cluster 1" at bounding box center [178, 258] width 233 height 21
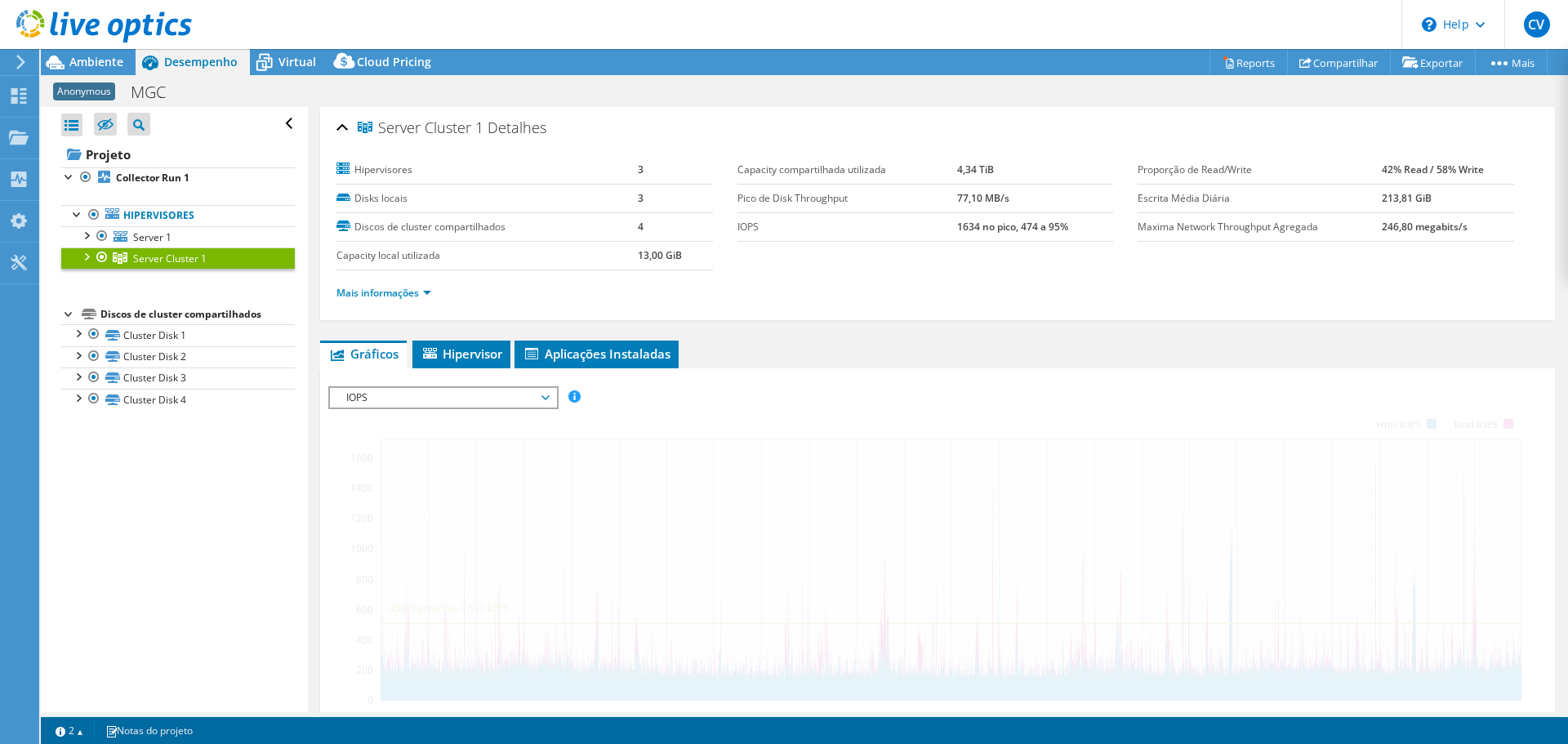
click at [93, 254] on div at bounding box center [86, 256] width 17 height 17
click at [85, 258] on div at bounding box center [86, 256] width 17 height 17
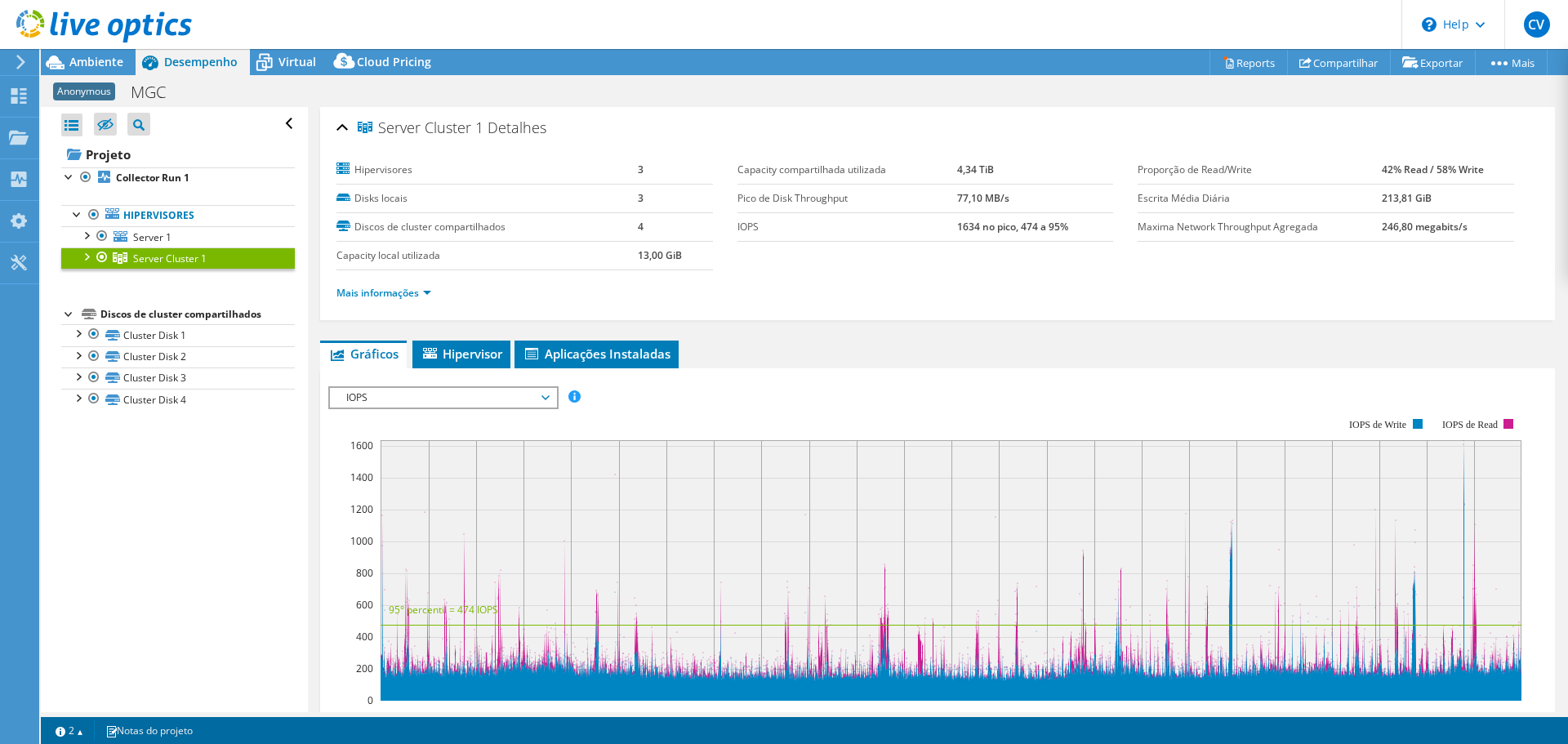
click at [85, 259] on div at bounding box center [86, 256] width 17 height 17
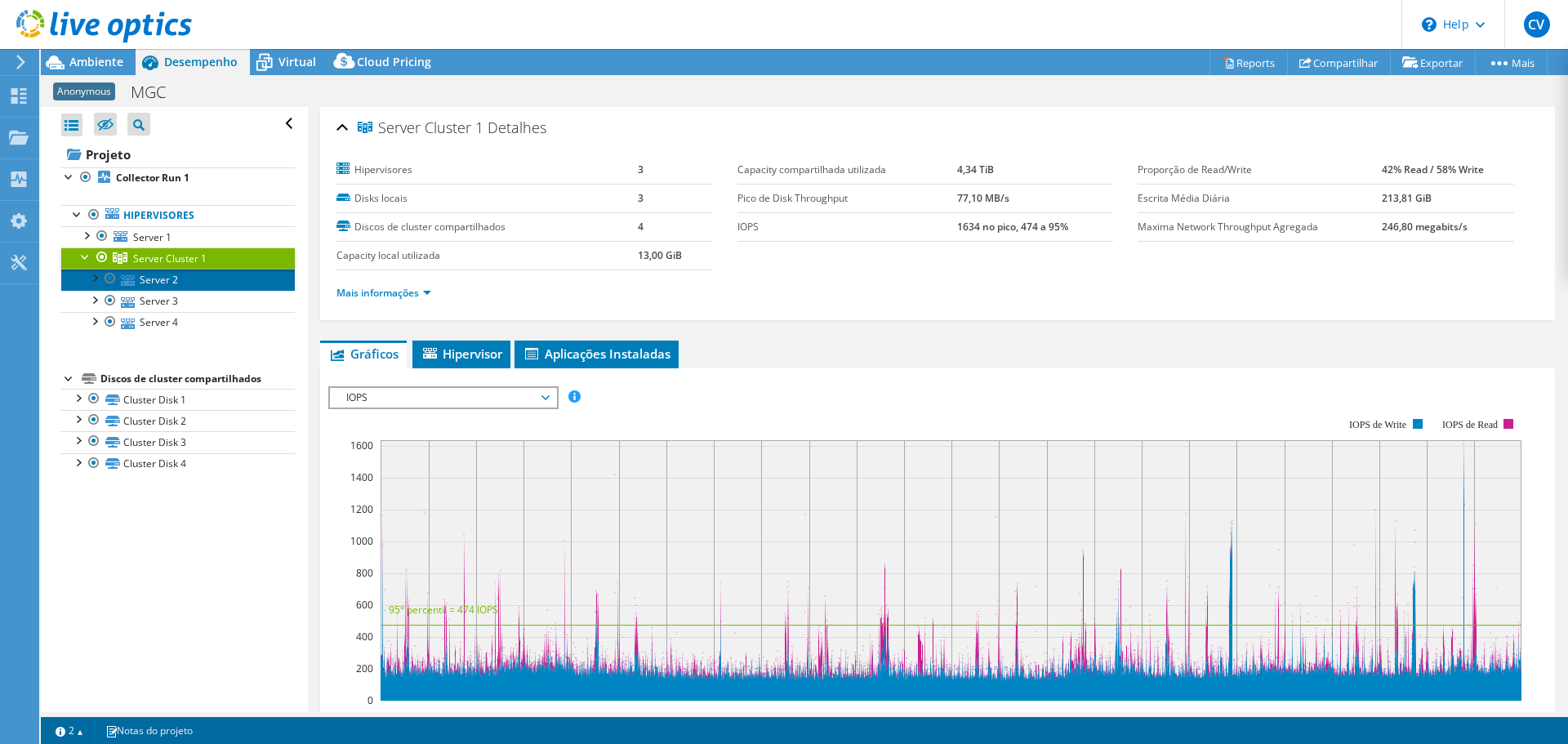
click at [174, 282] on link "Server 2" at bounding box center [178, 279] width 233 height 21
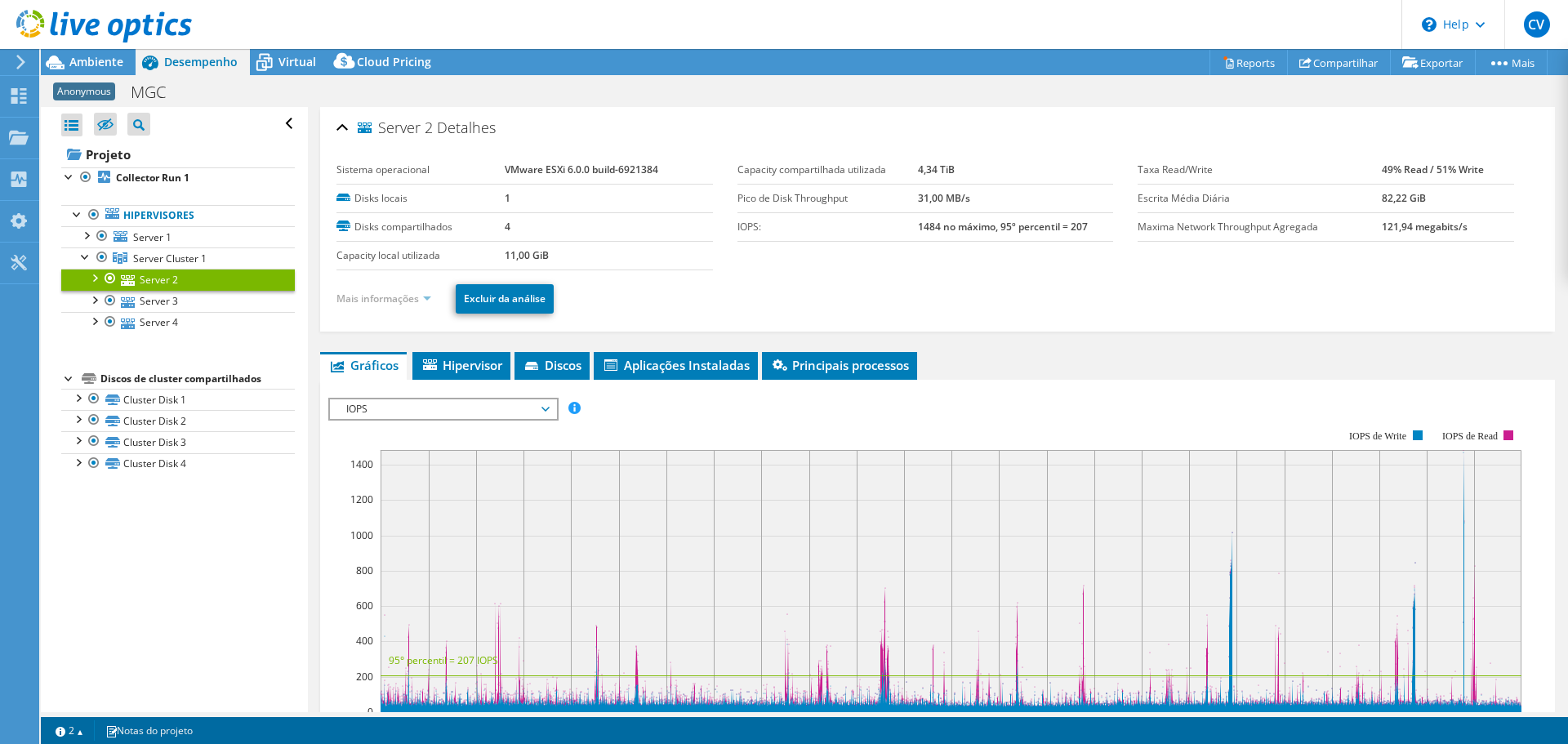
click at [368, 297] on link "Mais informações" at bounding box center [384, 299] width 95 height 14
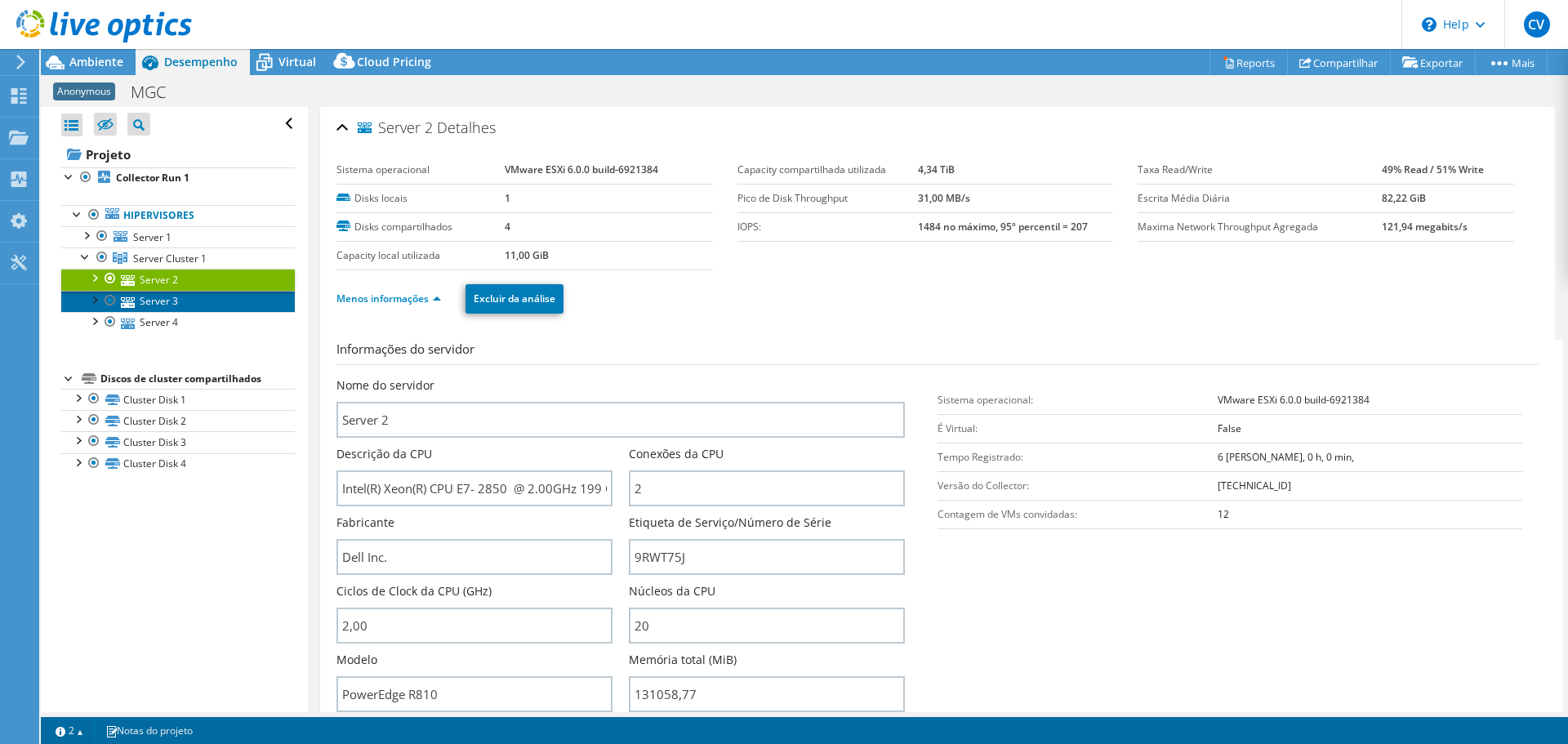
click at [163, 306] on link "Server 3" at bounding box center [178, 301] width 233 height 21
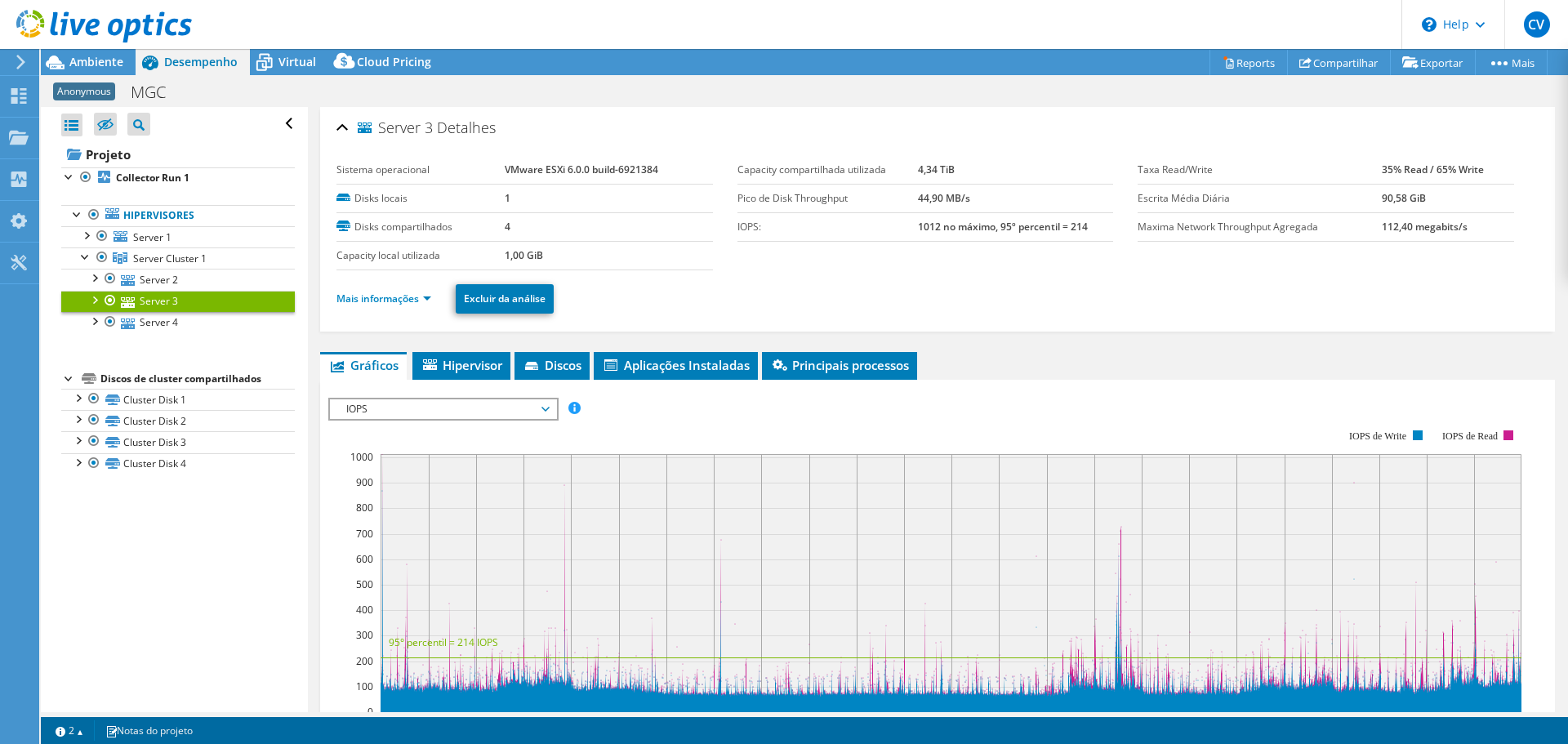
click at [375, 294] on link "Mais informações" at bounding box center [384, 299] width 95 height 14
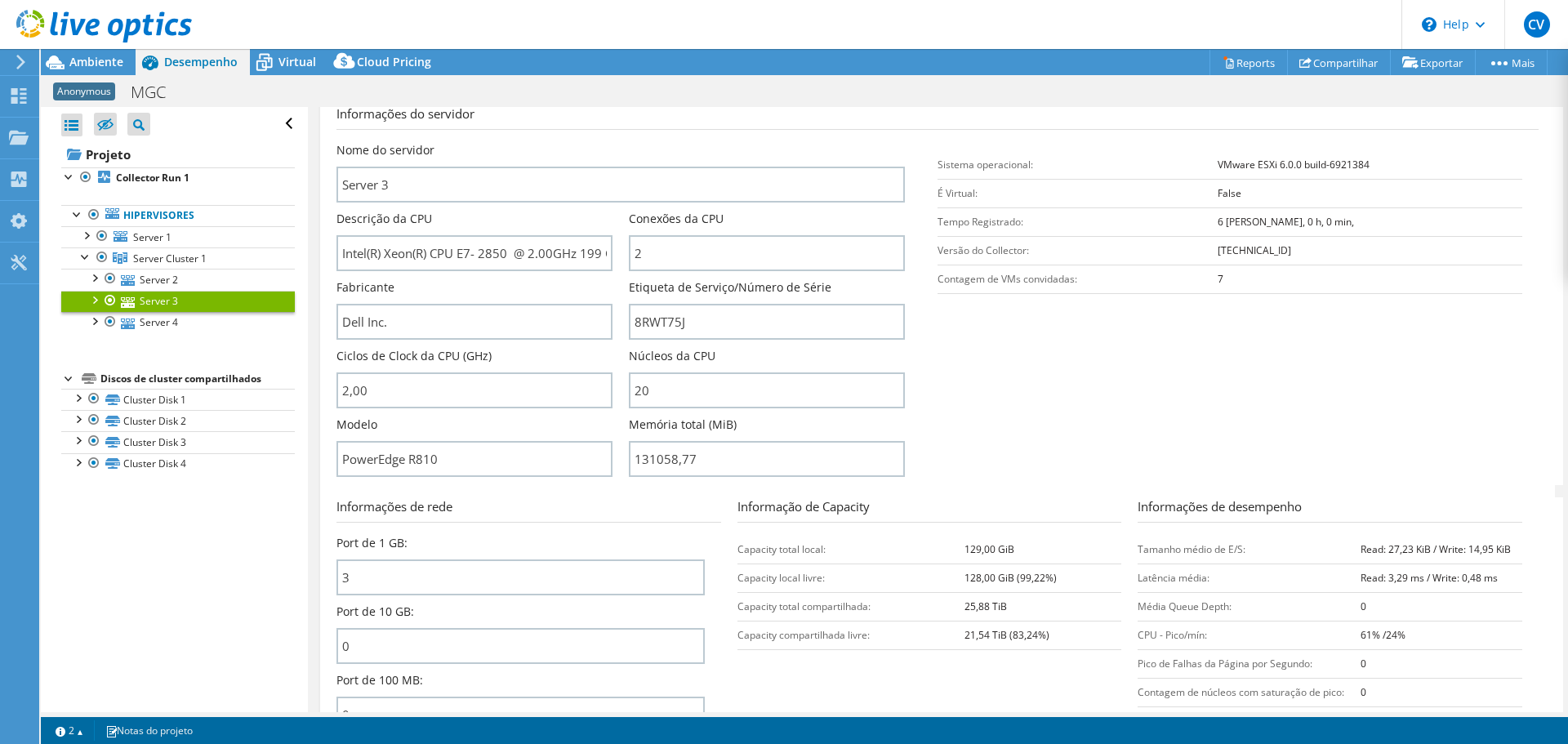
scroll to position [236, 0]
click at [105, 33] on icon at bounding box center [104, 27] width 175 height 33
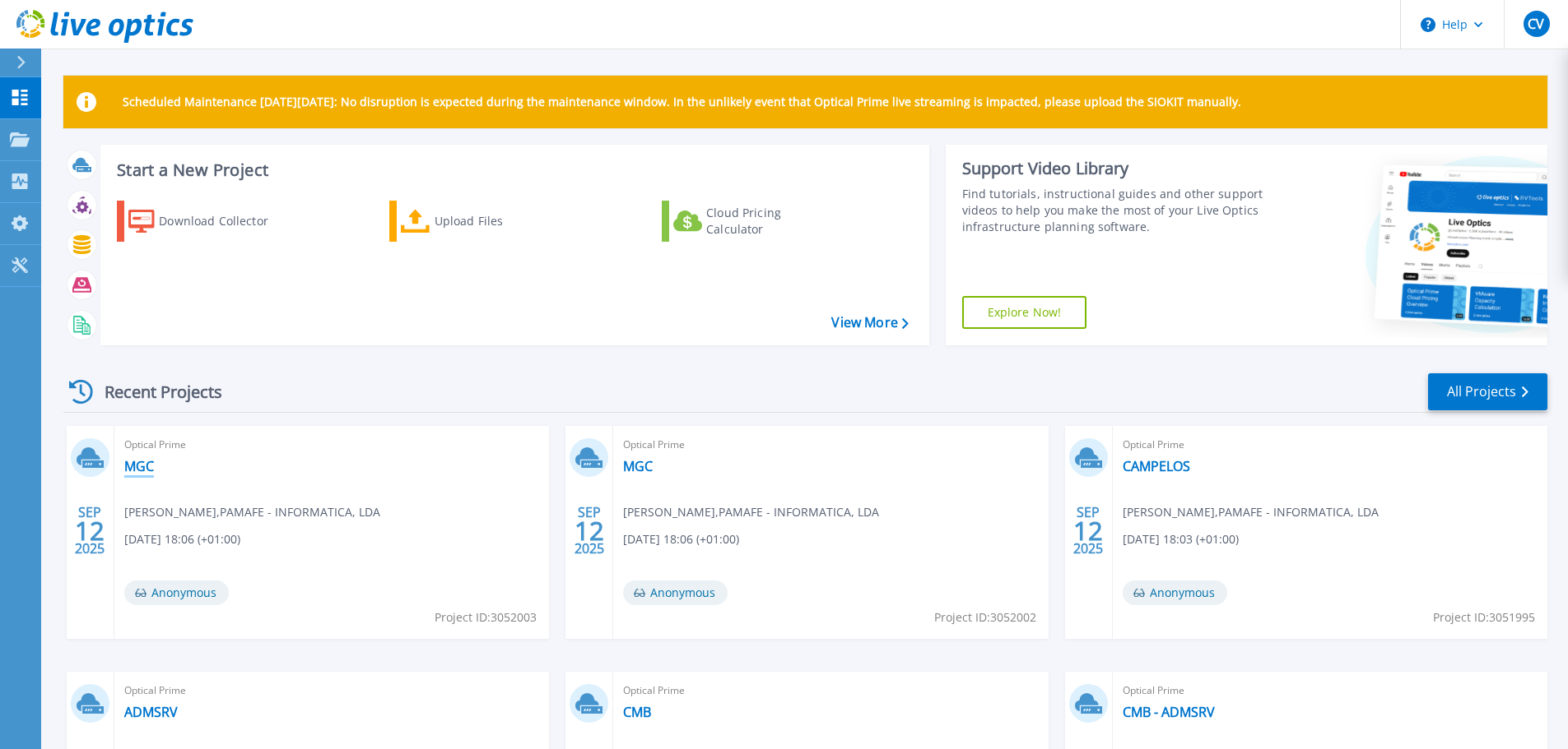
click at [140, 469] on link "MGC" at bounding box center [139, 467] width 30 height 17
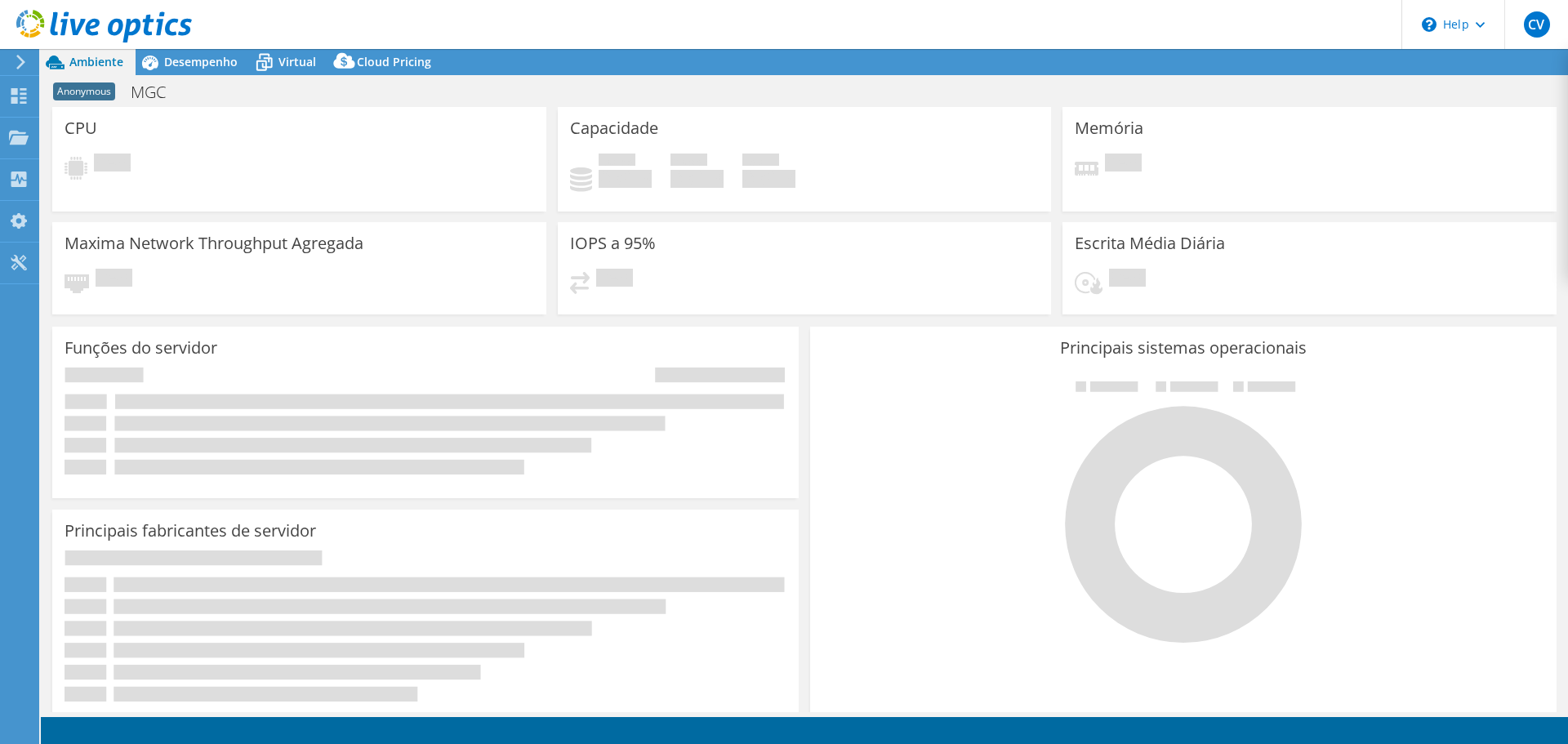
select select "USD"
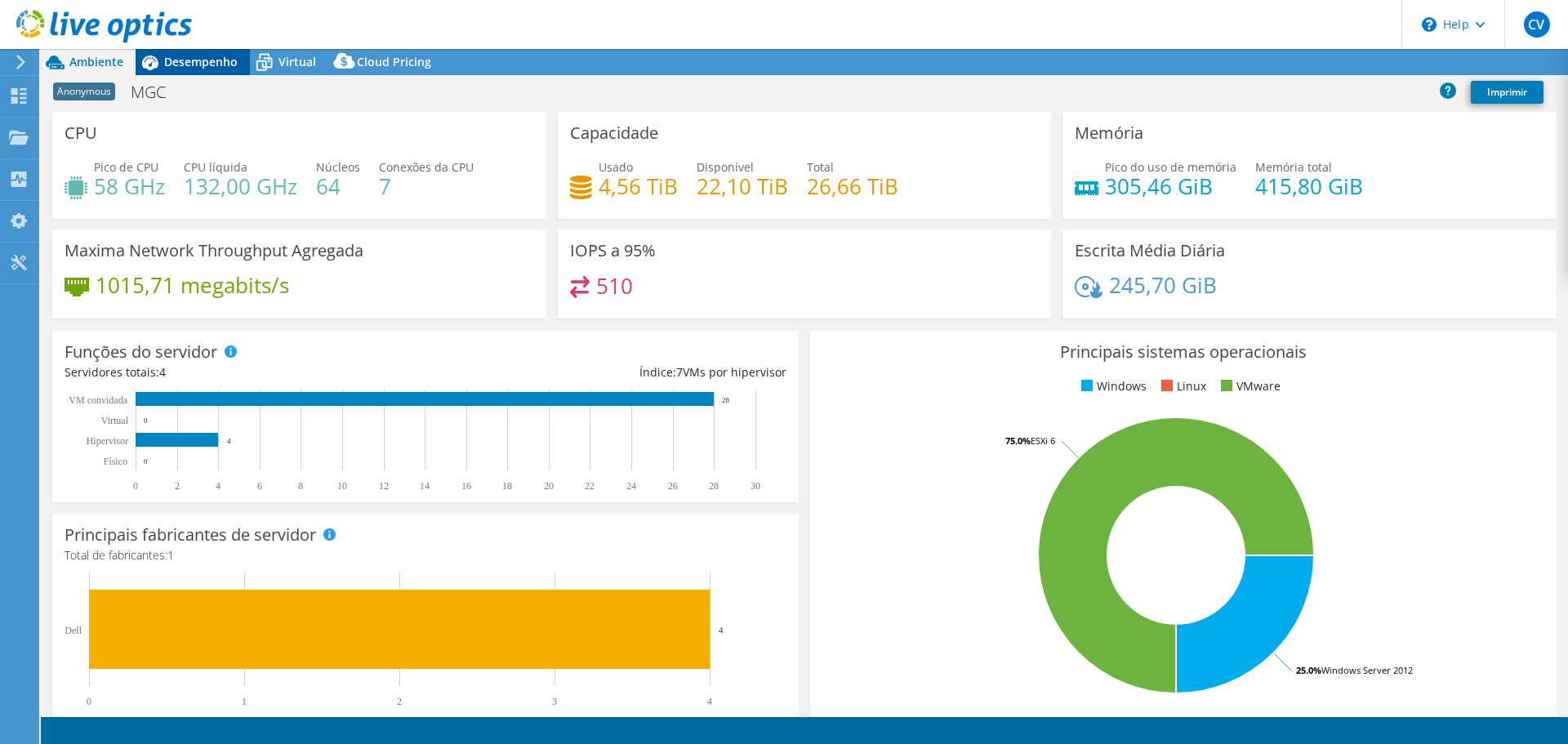
click at [185, 71] on div "Desempenho" at bounding box center [193, 62] width 115 height 26
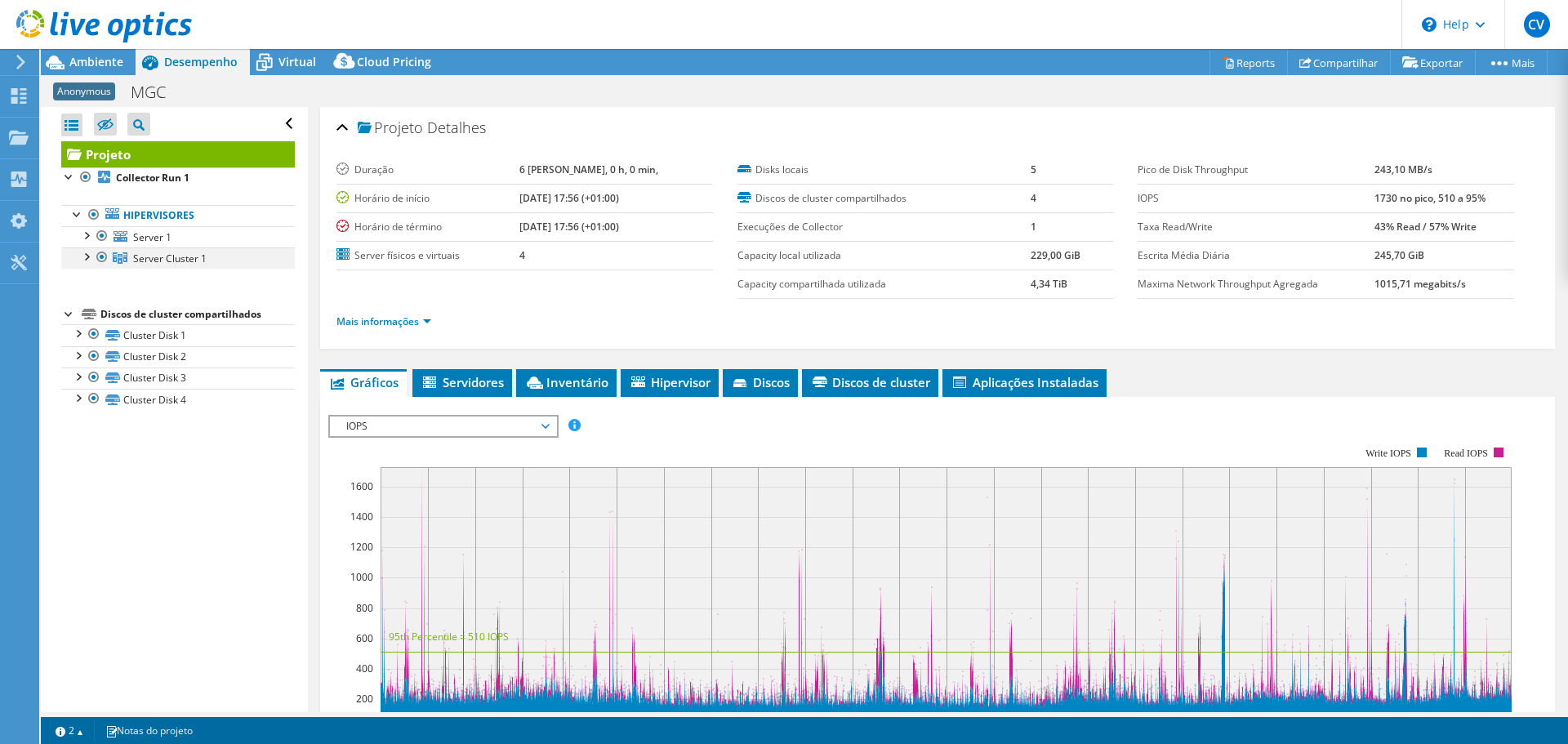
click at [91, 255] on div at bounding box center [86, 256] width 17 height 17
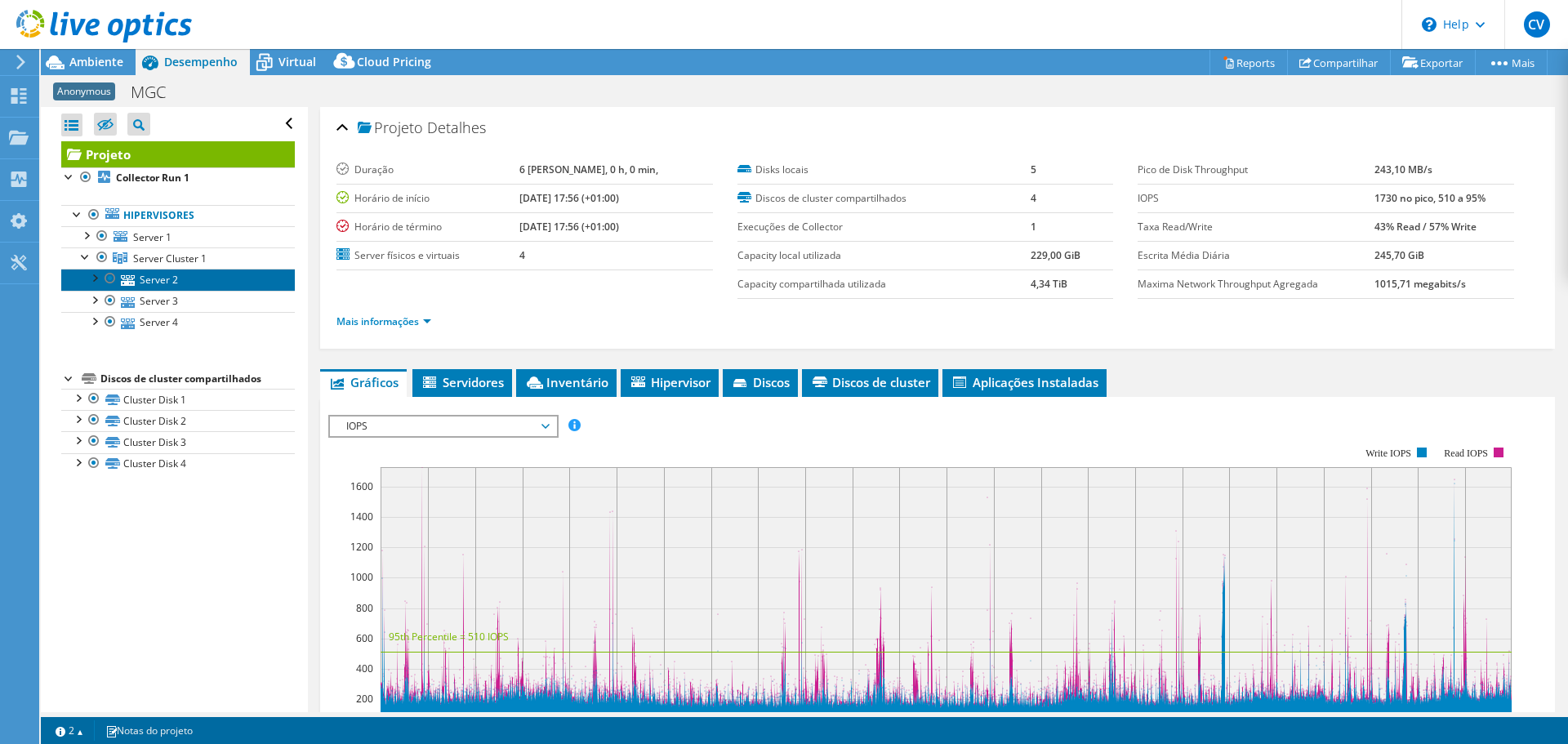
click at [159, 276] on link "Server 2" at bounding box center [178, 279] width 233 height 21
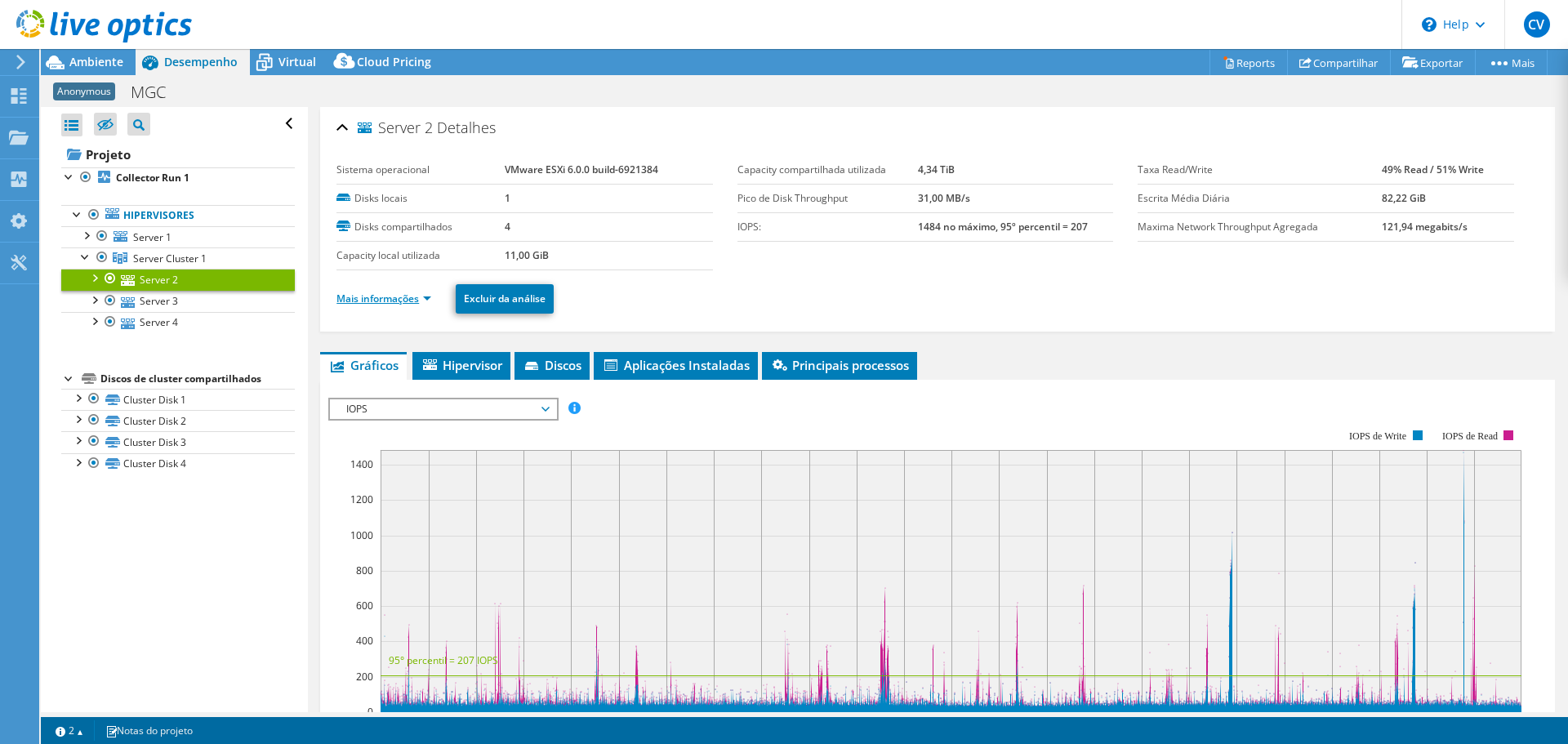
click at [391, 296] on link "Mais informações" at bounding box center [384, 299] width 95 height 14
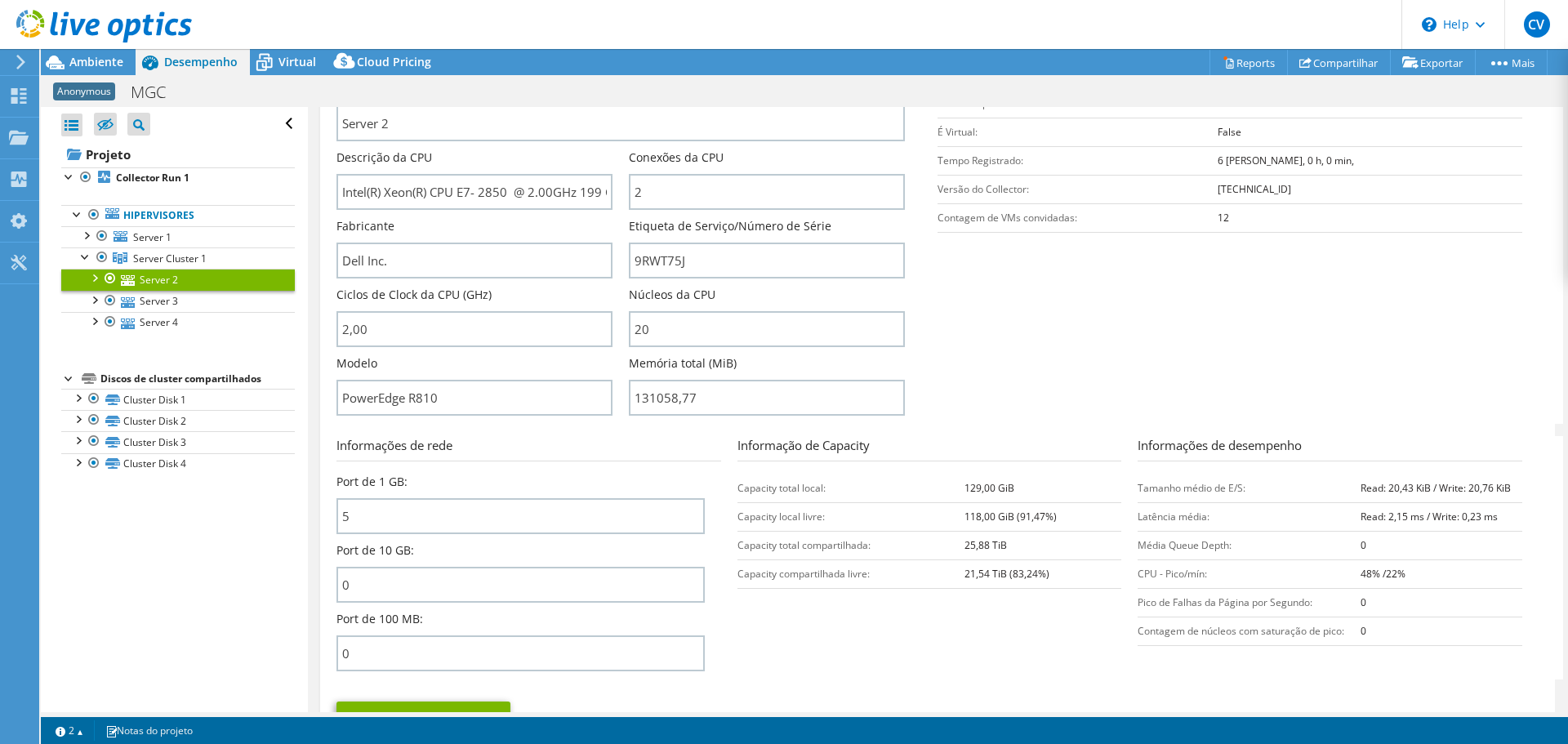
scroll to position [298, 0]
click at [207, 314] on link "Server 4" at bounding box center [178, 322] width 233 height 21
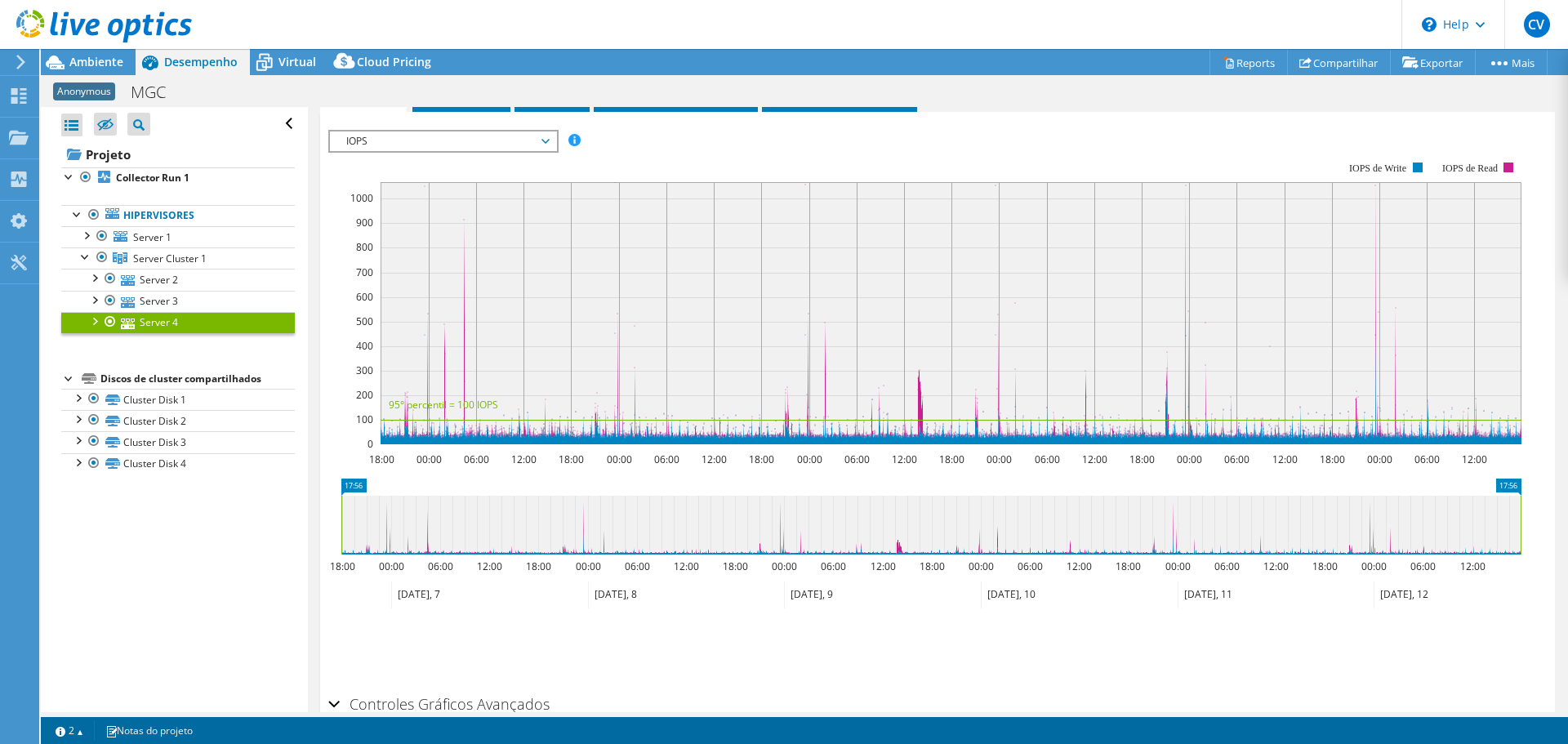
scroll to position [0, 0]
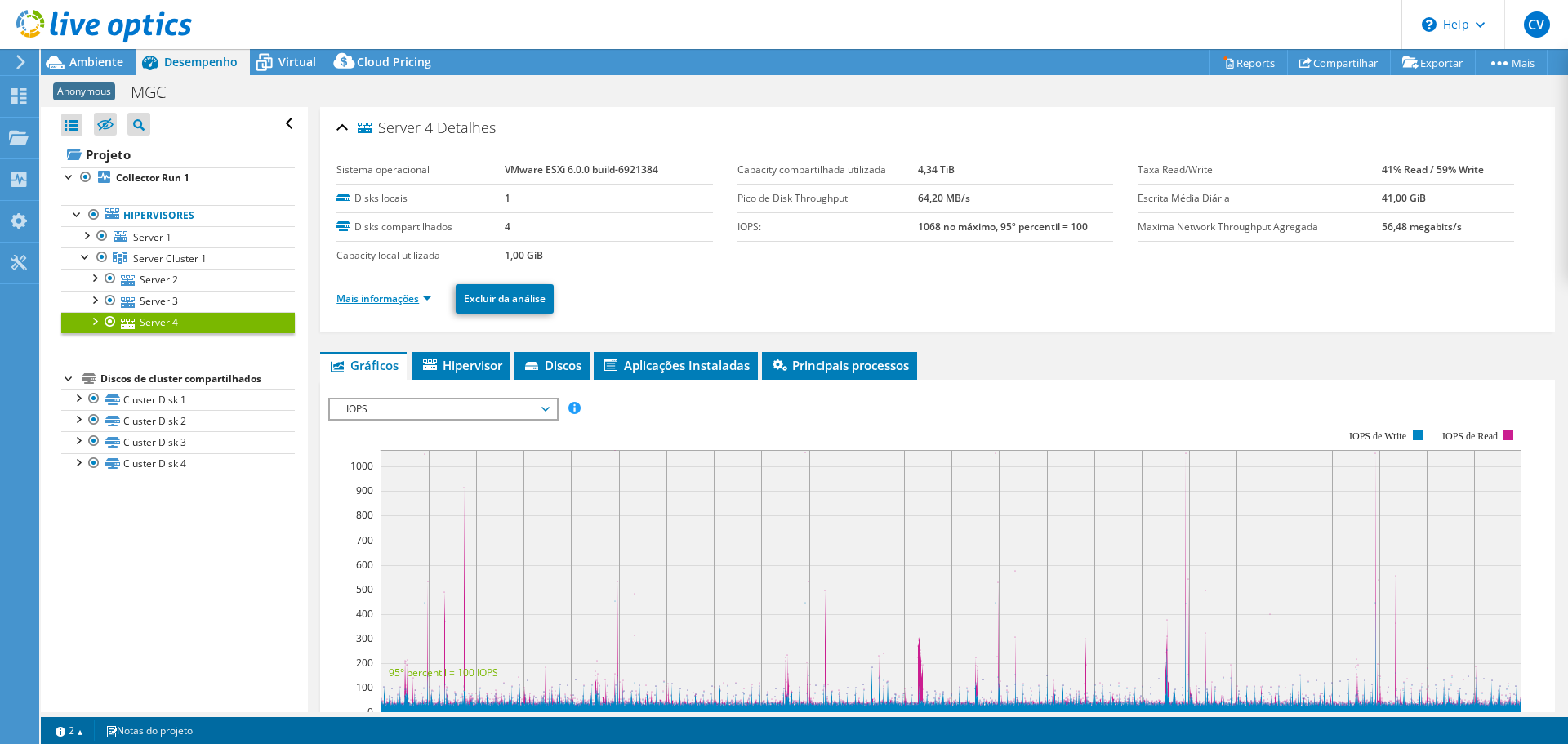
click at [390, 299] on link "Mais informações" at bounding box center [384, 299] width 95 height 14
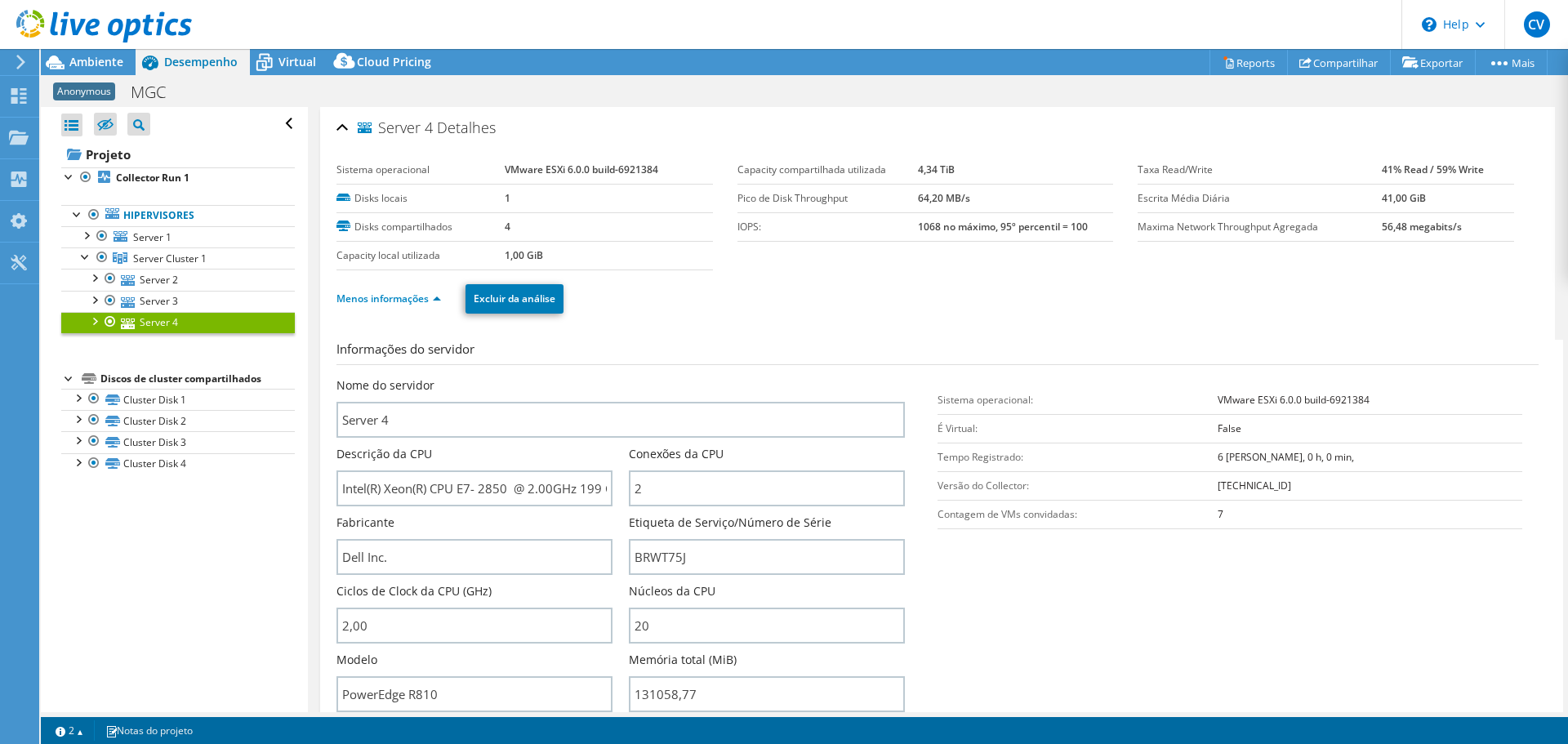
click at [68, 12] on use at bounding box center [104, 27] width 175 height 33
